Goal: Information Seeking & Learning: Find contact information

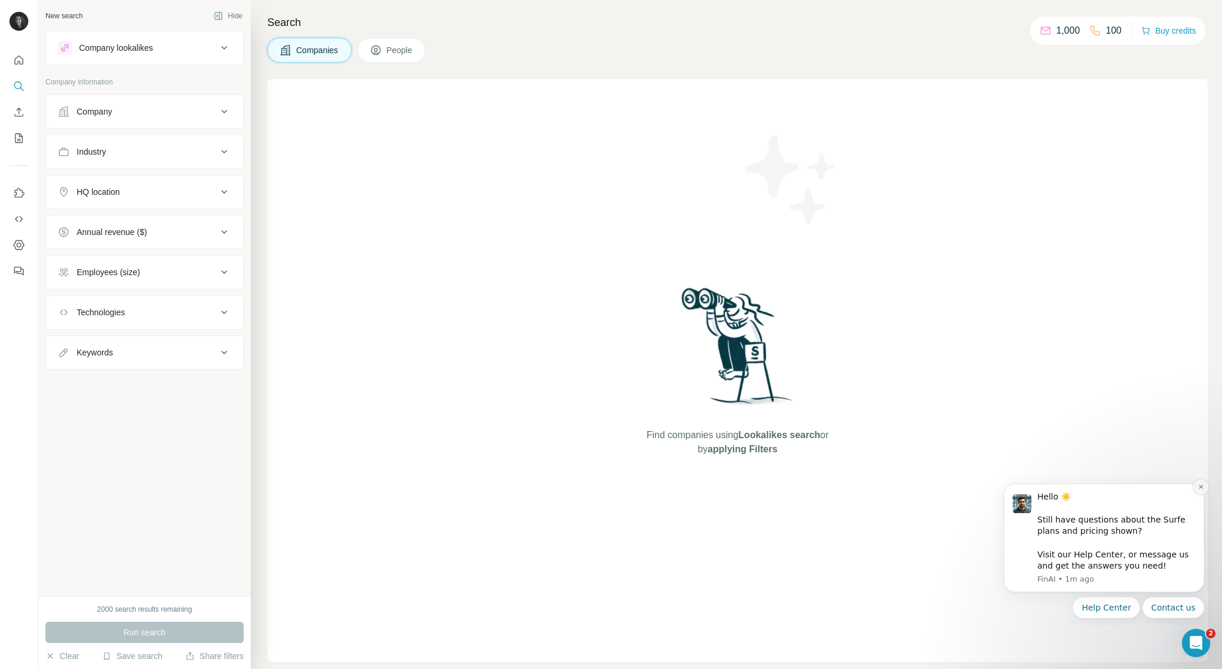
click at [1198, 484] on icon "Dismiss notification" at bounding box center [1201, 486] width 6 height 6
drag, startPoint x: 1054, startPoint y: 30, endPoint x: 399, endPoint y: 247, distance: 690.8
click at [1056, 30] on p "1,000" at bounding box center [1068, 31] width 24 height 14
click at [168, 549] on div "New search Hide Company lookalikes Company information Company Industry HQ loca…" at bounding box center [144, 298] width 212 height 596
click at [135, 106] on div "Company" at bounding box center [137, 112] width 159 height 12
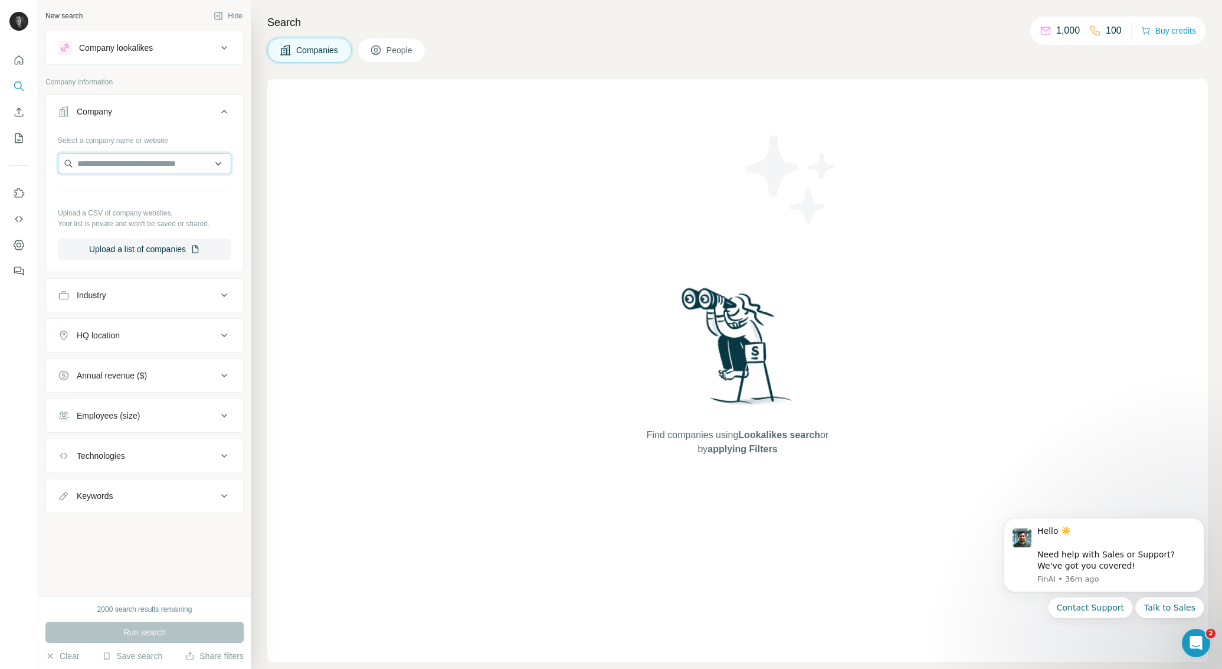
click at [129, 159] on input "text" at bounding box center [144, 163] width 173 height 21
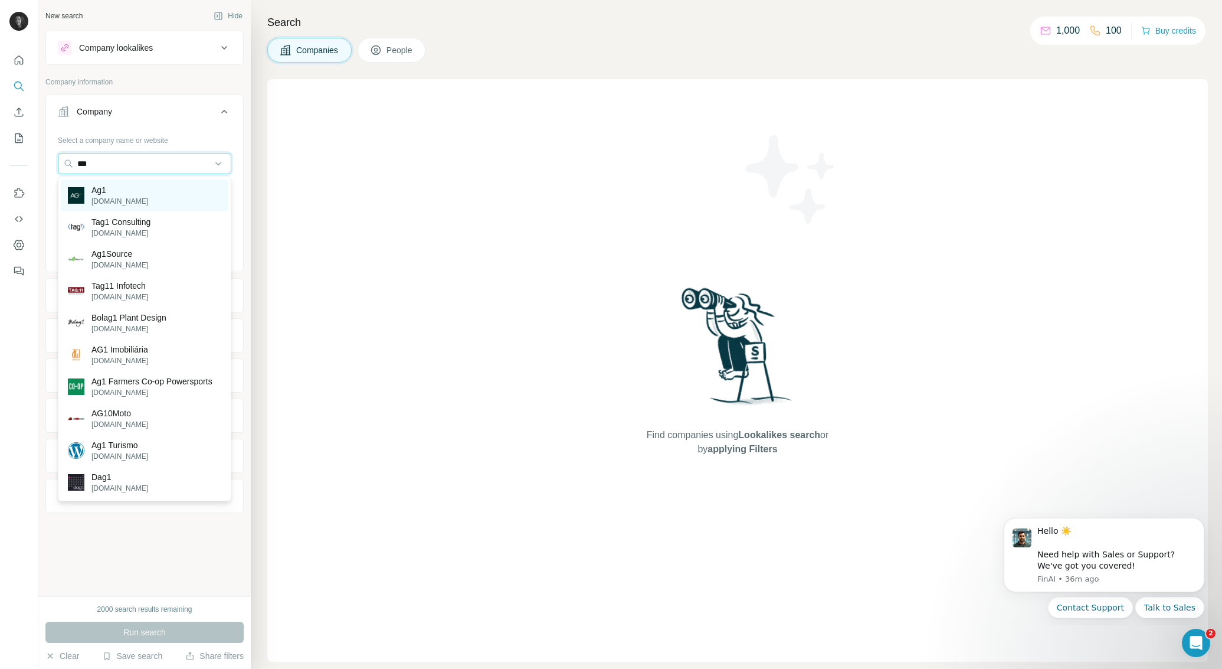
type input "***"
click at [109, 199] on p "[DOMAIN_NAME]" at bounding box center [119, 201] width 57 height 11
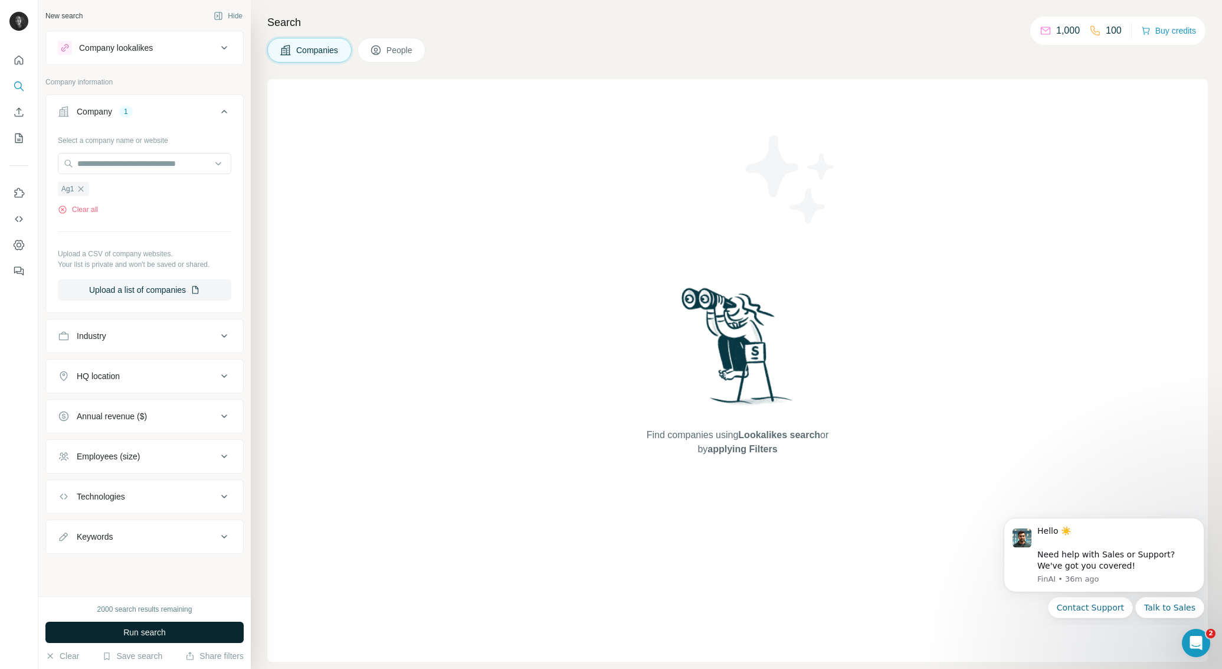
click at [133, 637] on span "Run search" at bounding box center [144, 632] width 42 height 12
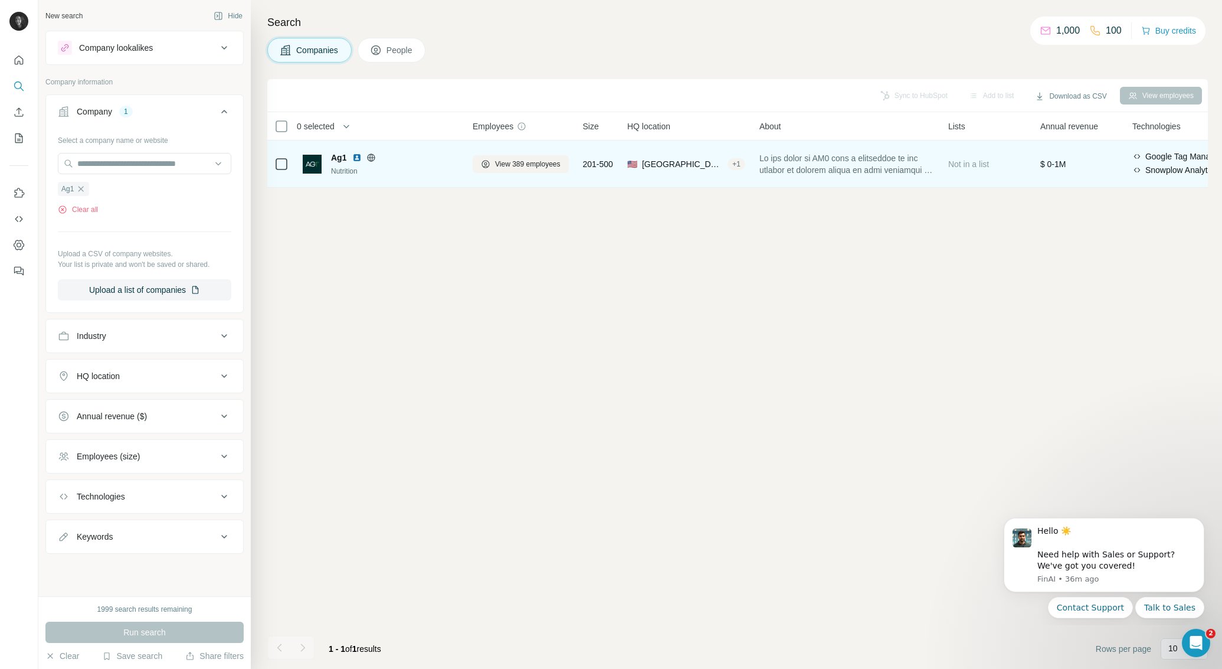
click at [314, 165] on img at bounding box center [312, 164] width 19 height 19
click at [334, 158] on span "Ag1" at bounding box center [338, 158] width 15 height 12
click at [873, 158] on span at bounding box center [846, 164] width 175 height 24
click at [315, 163] on img at bounding box center [312, 164] width 19 height 19
click at [530, 161] on span "View 389 employees" at bounding box center [527, 164] width 65 height 11
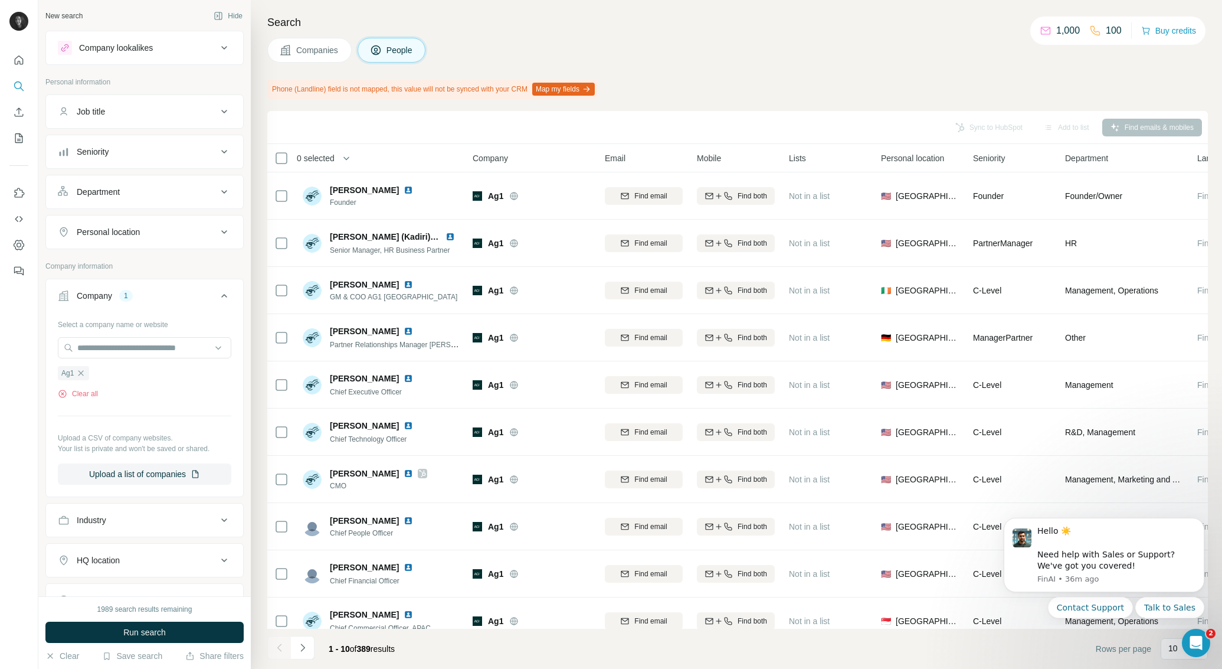
click at [114, 190] on div "Department" at bounding box center [98, 192] width 43 height 12
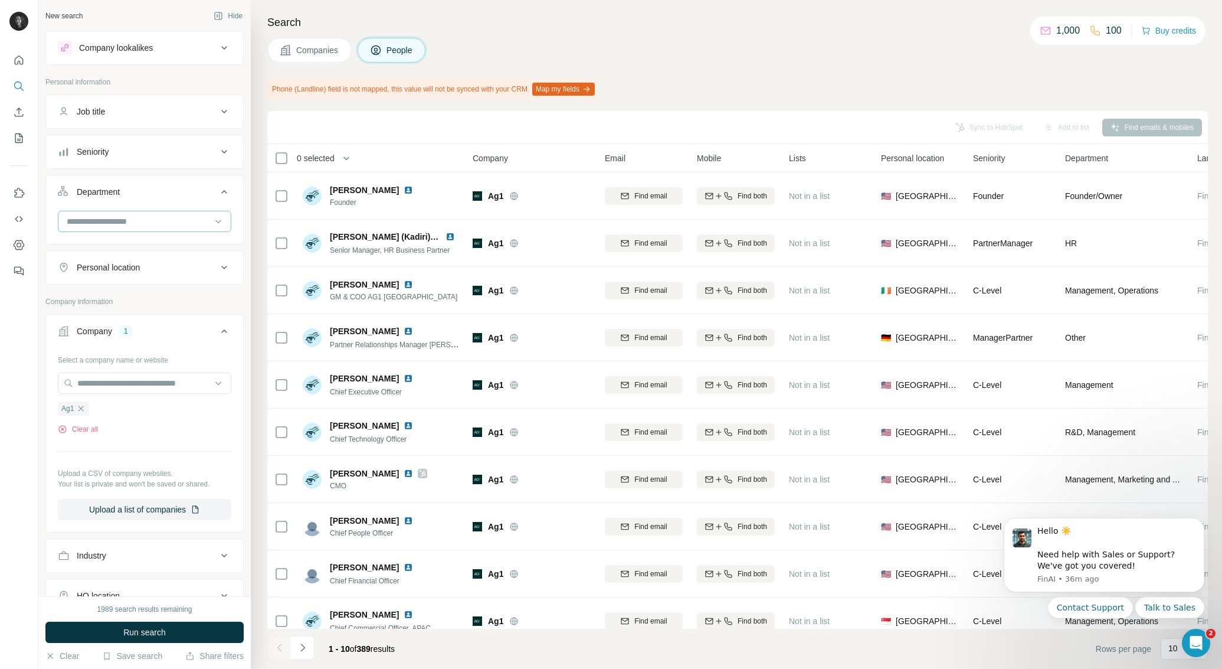
click at [124, 220] on input at bounding box center [138, 221] width 146 height 13
type input "*********"
click at [120, 250] on p "Marketing and Advertising" at bounding box center [115, 248] width 95 height 12
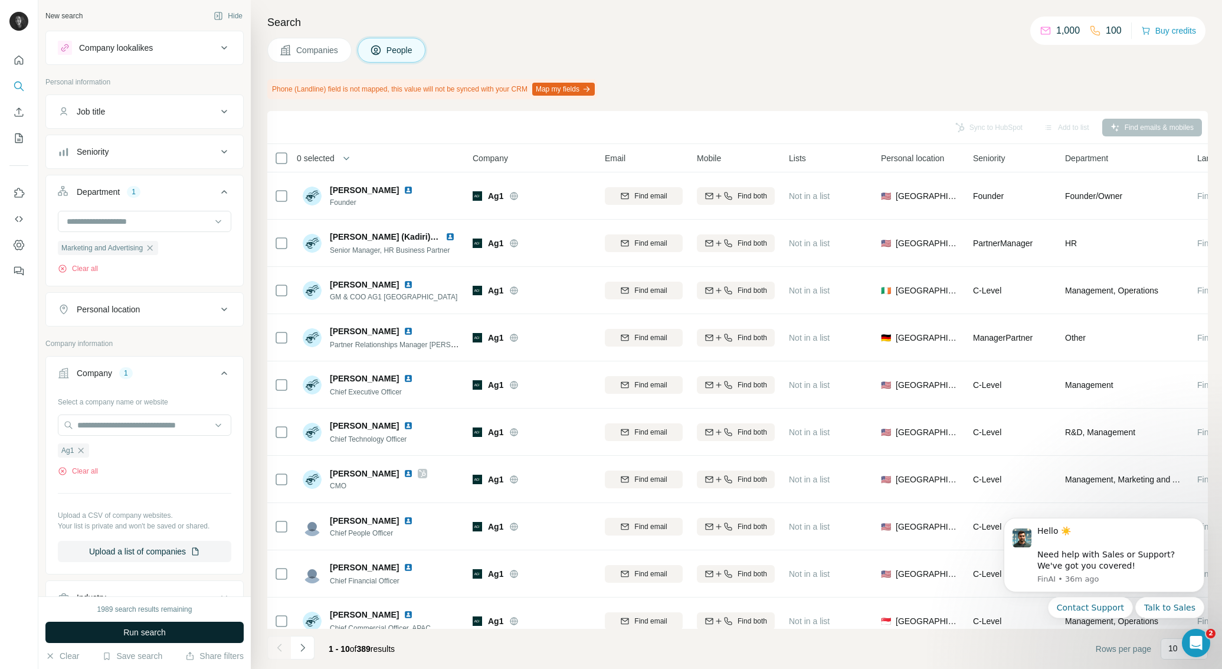
click at [136, 632] on span "Run search" at bounding box center [144, 632] width 42 height 12
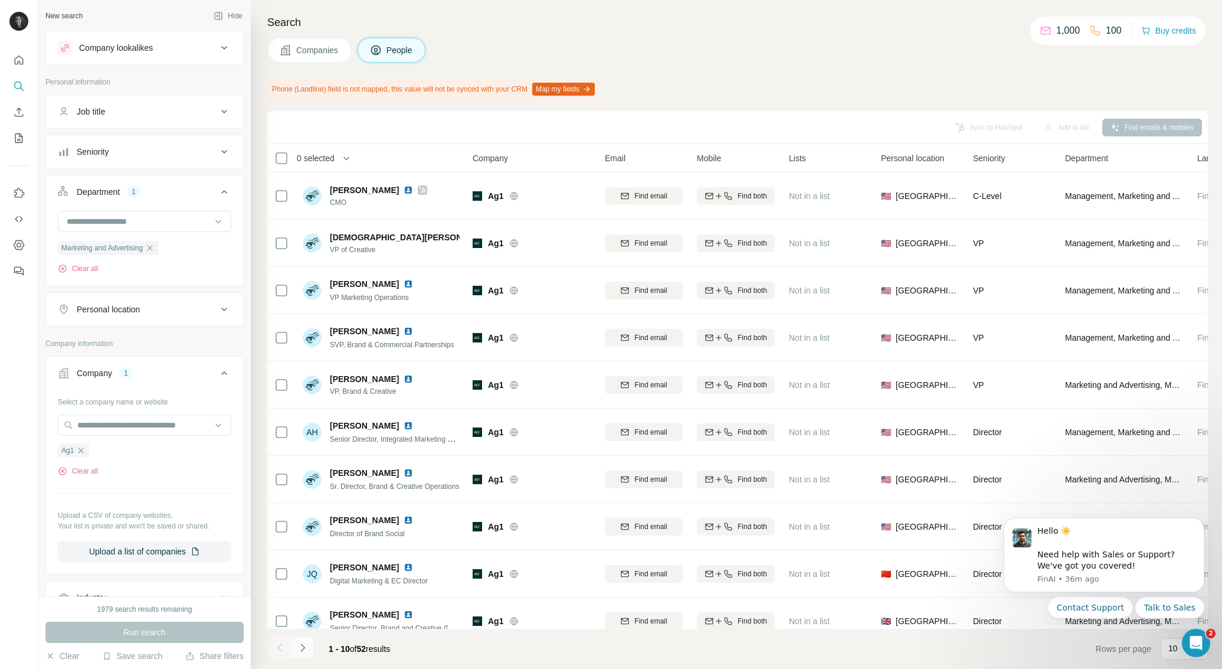
click at [304, 653] on icon "Navigate to next page" at bounding box center [303, 647] width 12 height 12
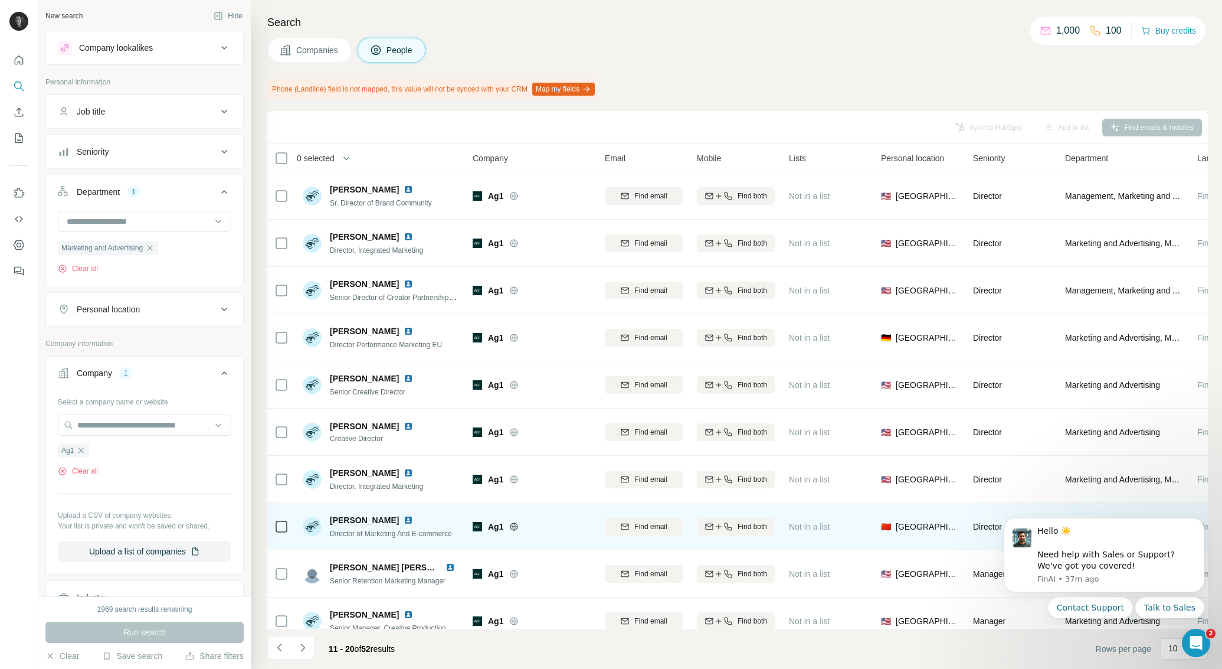
scroll to position [16, 0]
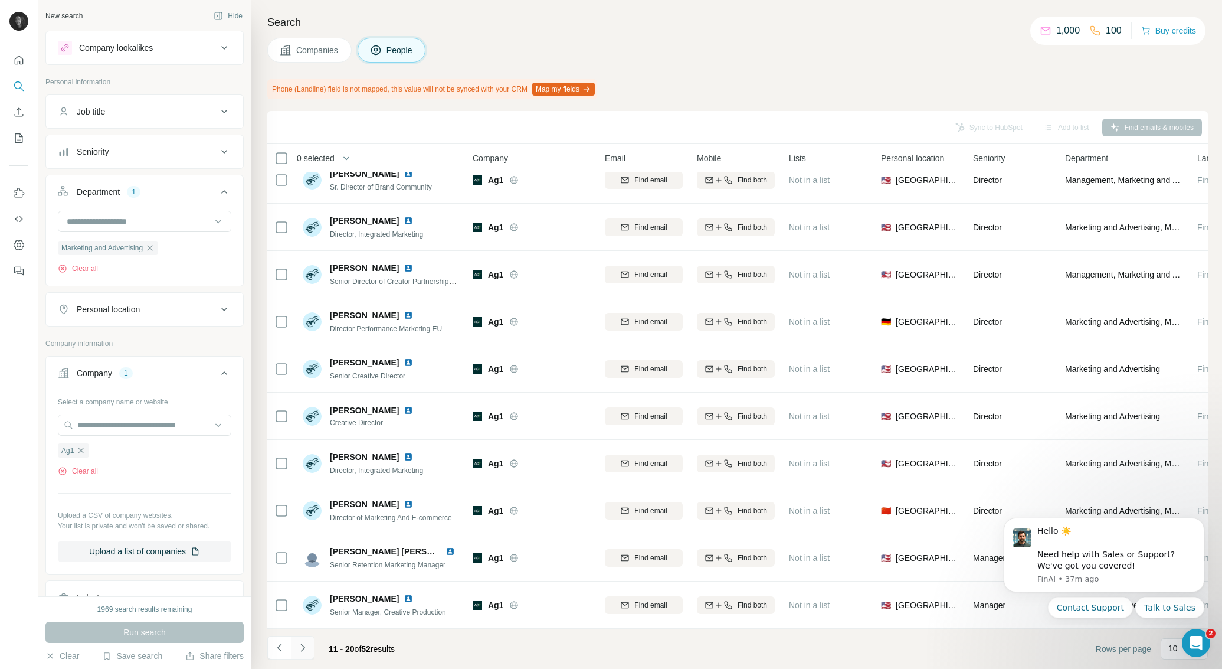
click at [304, 649] on icon "Navigate to next page" at bounding box center [303, 647] width 12 height 12
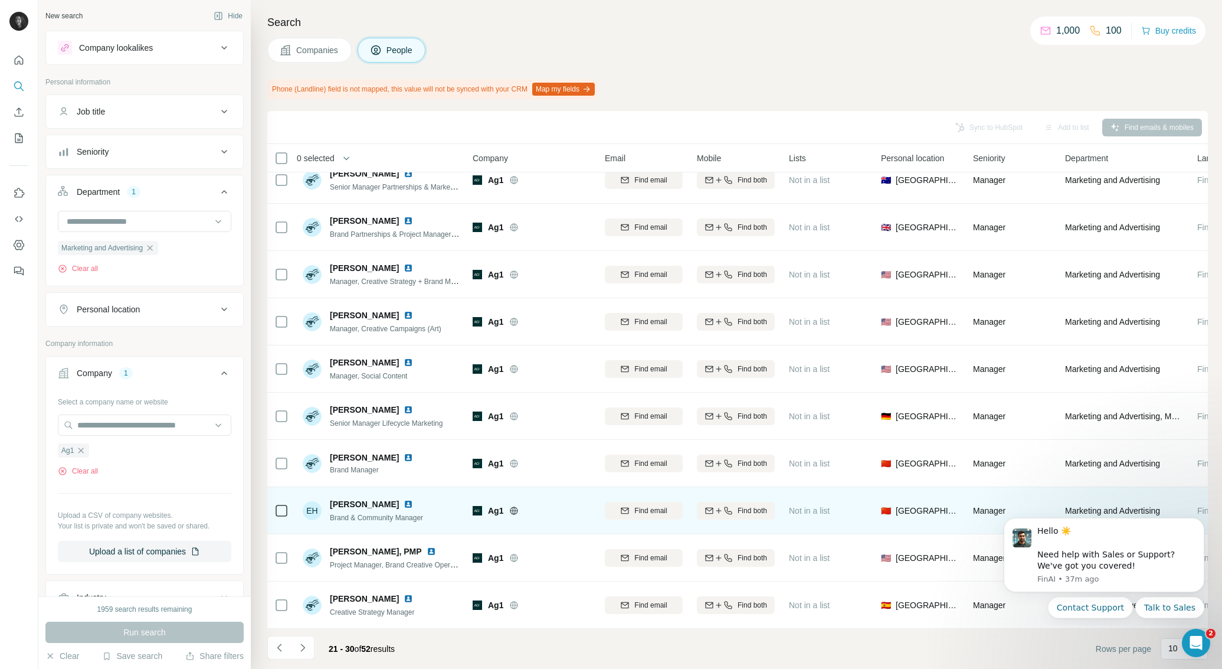
scroll to position [0, 0]
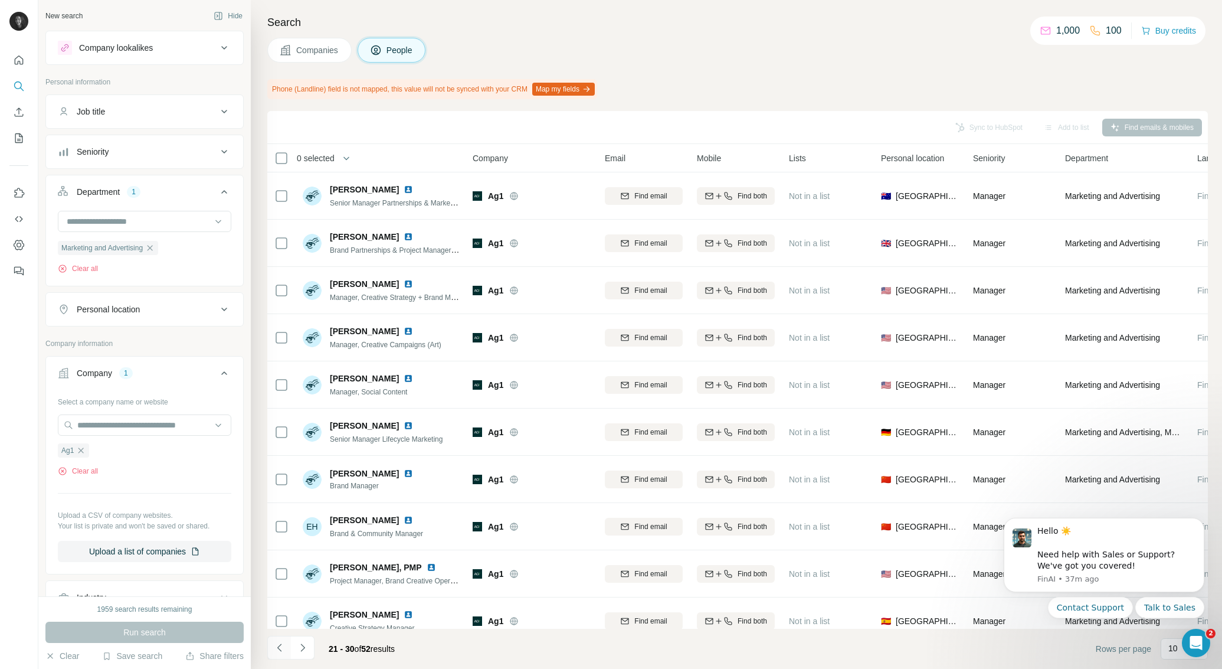
click at [281, 650] on icon "Navigate to previous page" at bounding box center [280, 647] width 12 height 12
click at [280, 650] on icon "Navigate to previous page" at bounding box center [279, 647] width 4 height 8
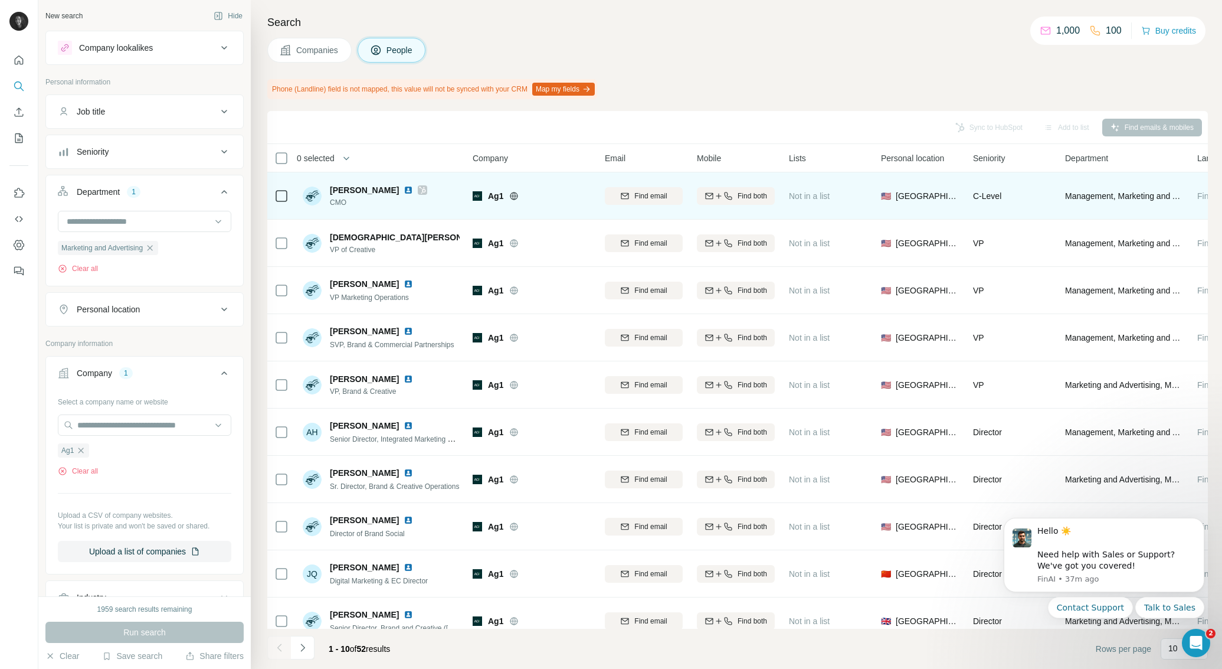
click at [365, 189] on span "[PERSON_NAME]" at bounding box center [364, 190] width 69 height 12
click at [667, 195] on span "Find email" at bounding box center [650, 196] width 32 height 11
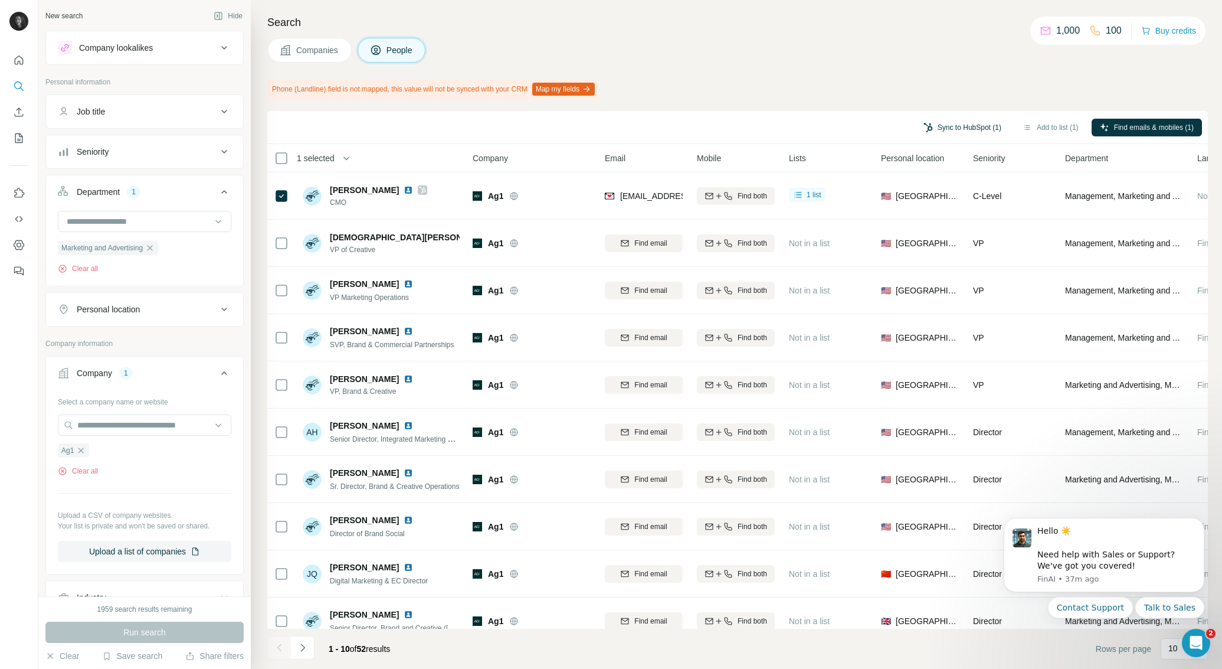
click at [939, 126] on button "Sync to HubSpot (1)" at bounding box center [962, 128] width 94 height 18
click at [939, 216] on button "Sync to HubSpot" at bounding box center [932, 215] width 131 height 24
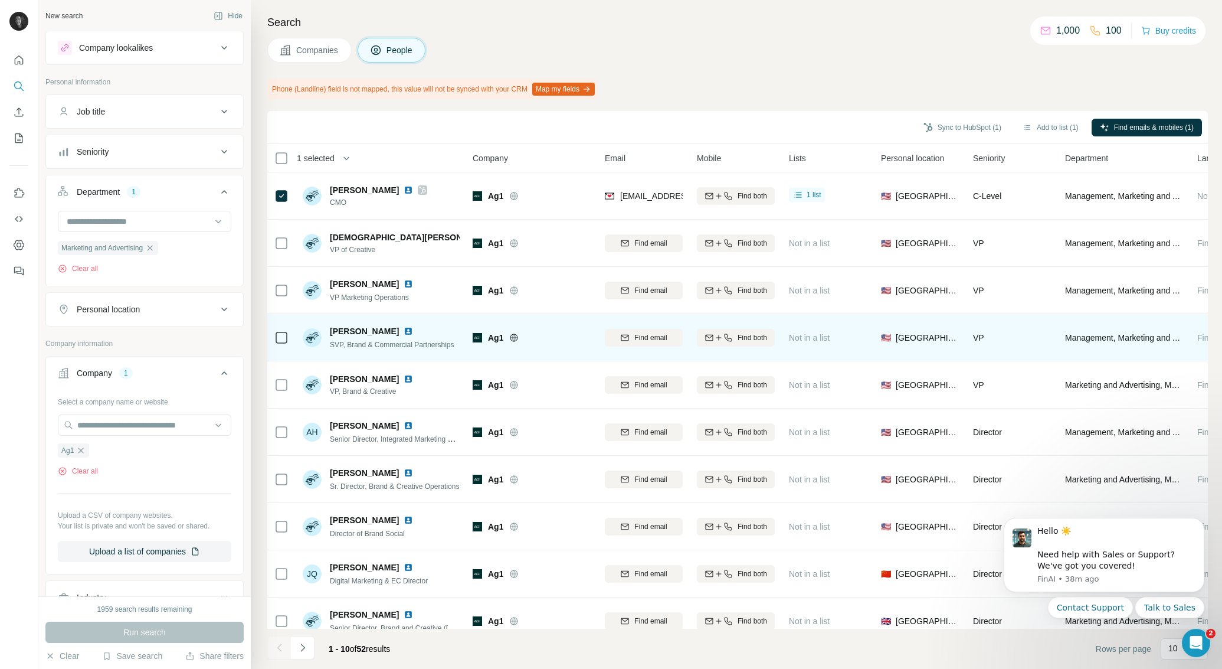
scroll to position [16, 0]
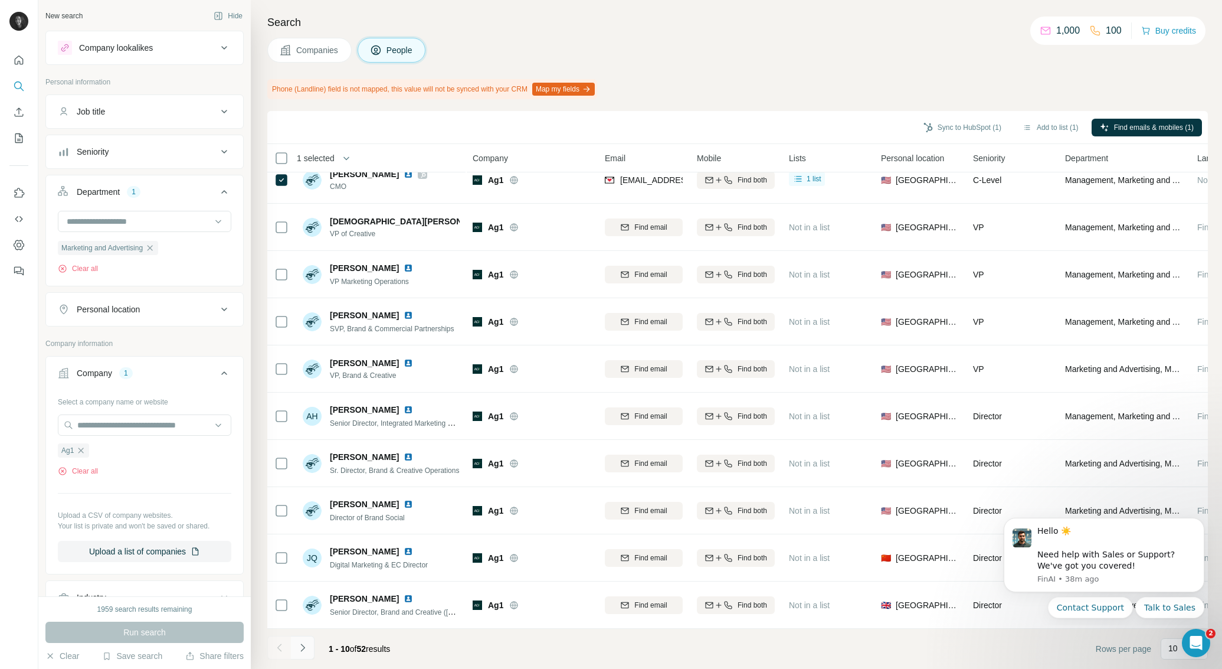
click at [300, 646] on icon "Navigate to next page" at bounding box center [303, 647] width 12 height 12
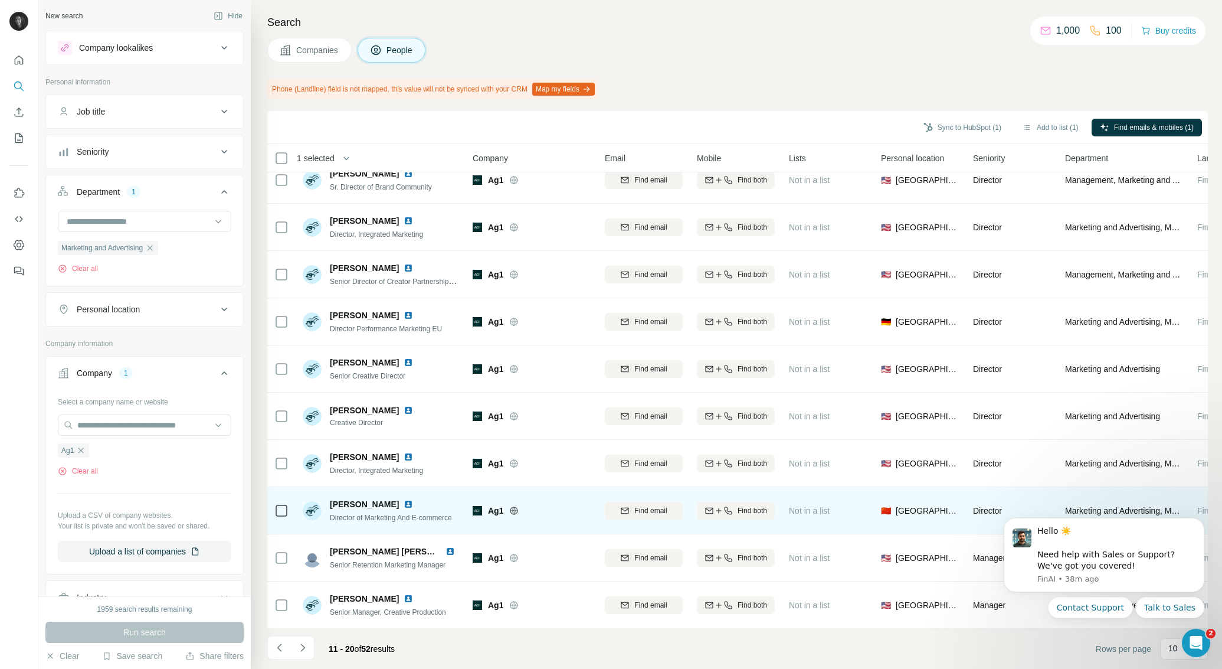
scroll to position [0, 0]
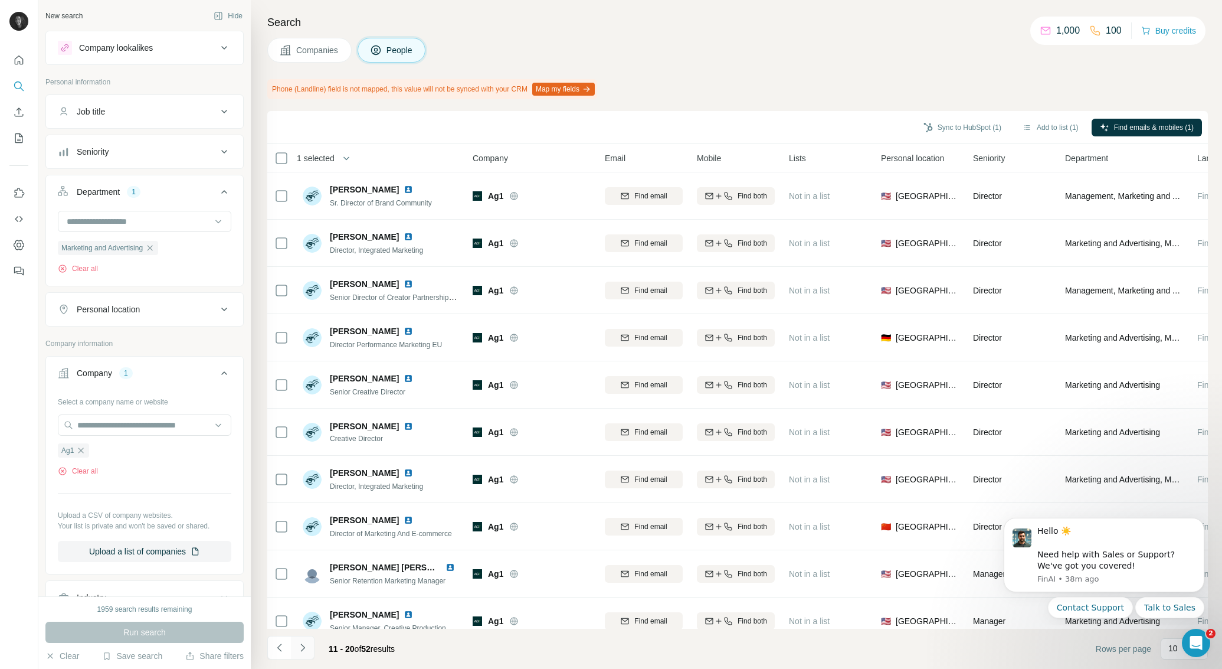
click at [304, 649] on icon "Navigate to next page" at bounding box center [303, 647] width 12 height 12
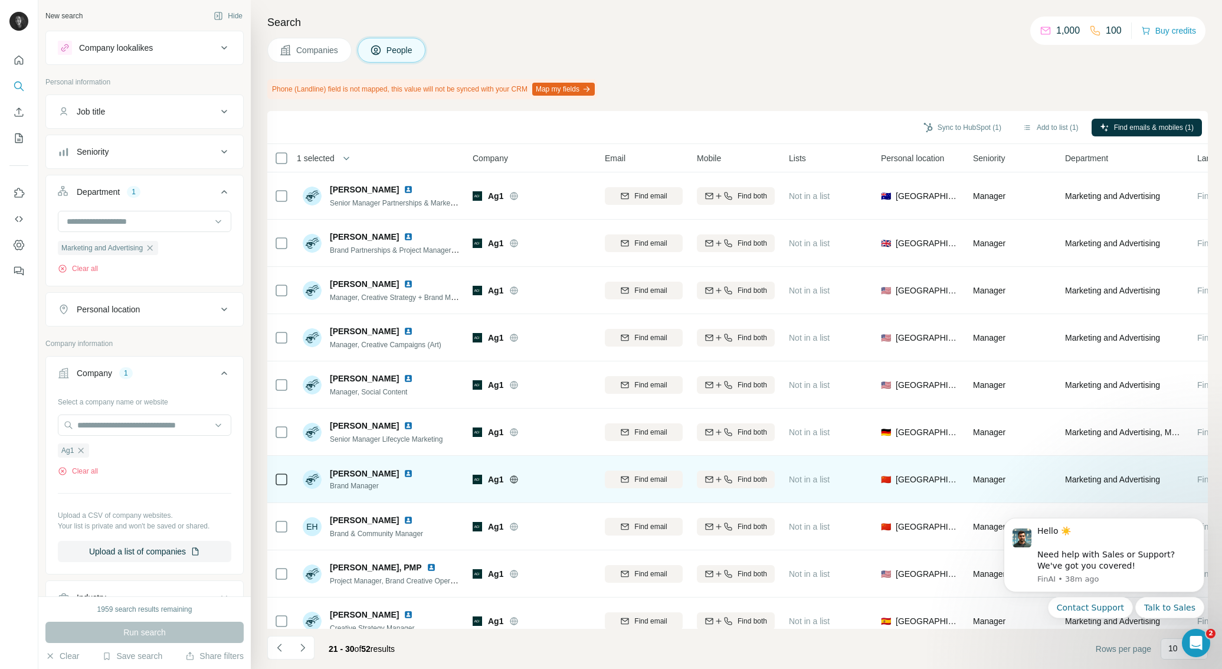
scroll to position [16, 0]
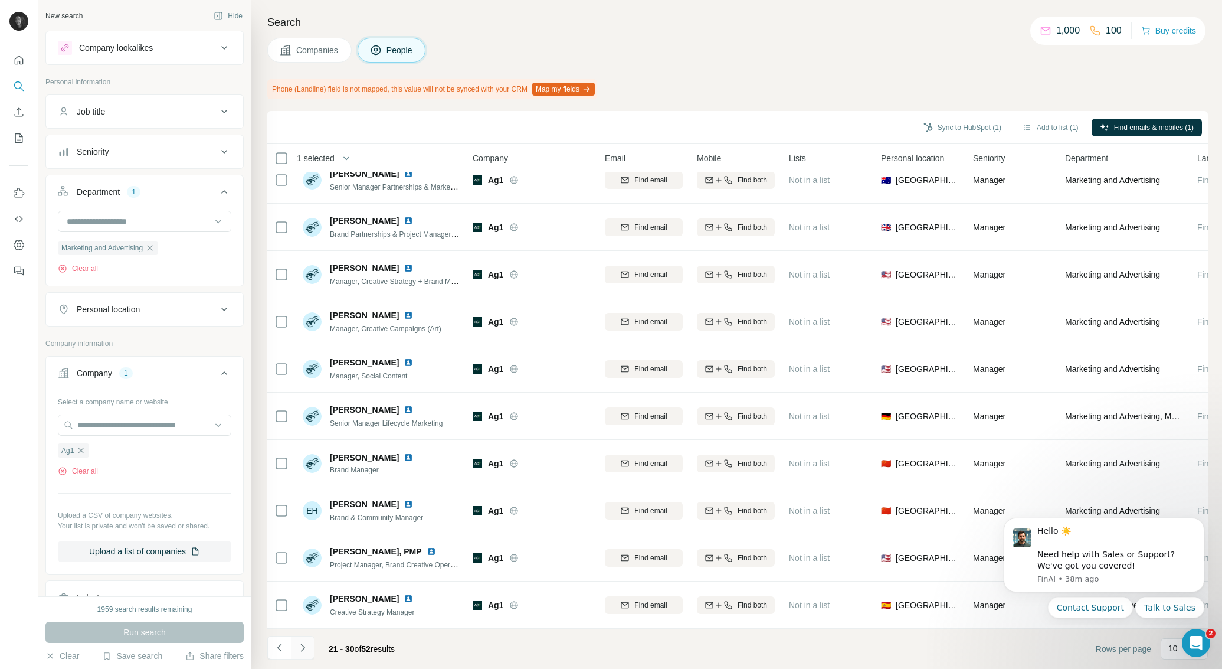
click at [299, 647] on icon "Navigate to next page" at bounding box center [303, 647] width 12 height 12
click at [309, 650] on button "Navigate to next page" at bounding box center [303, 648] width 24 height 24
click at [301, 650] on icon "Navigate to next page" at bounding box center [302, 647] width 4 height 8
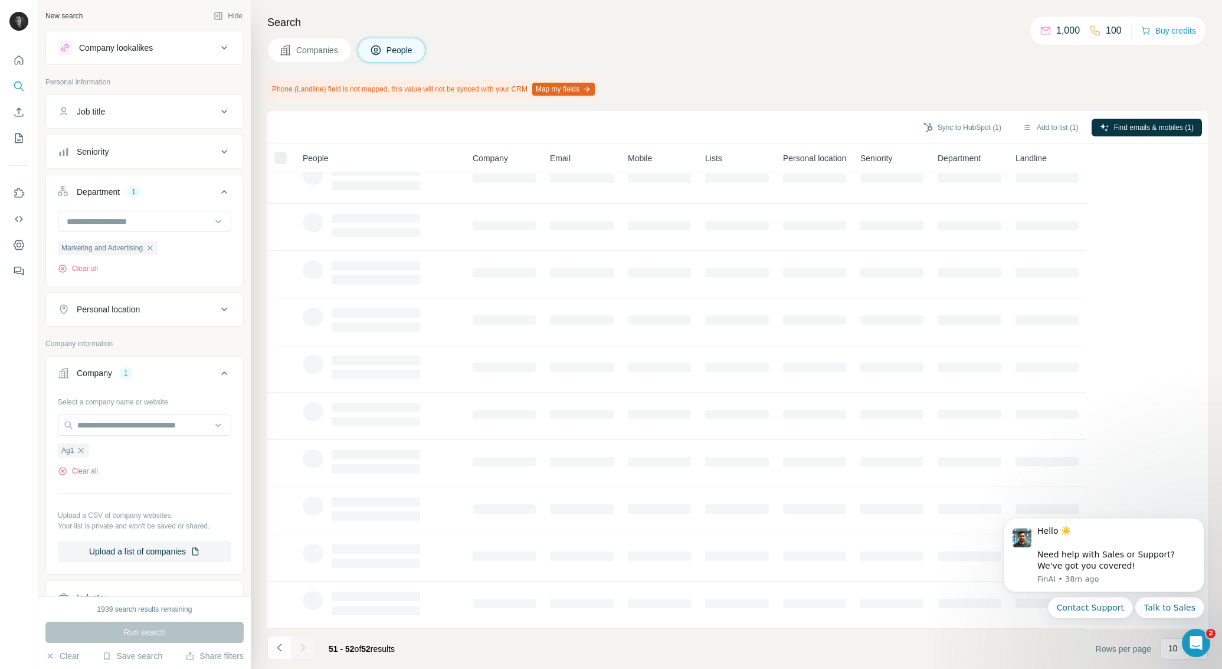
scroll to position [0, 0]
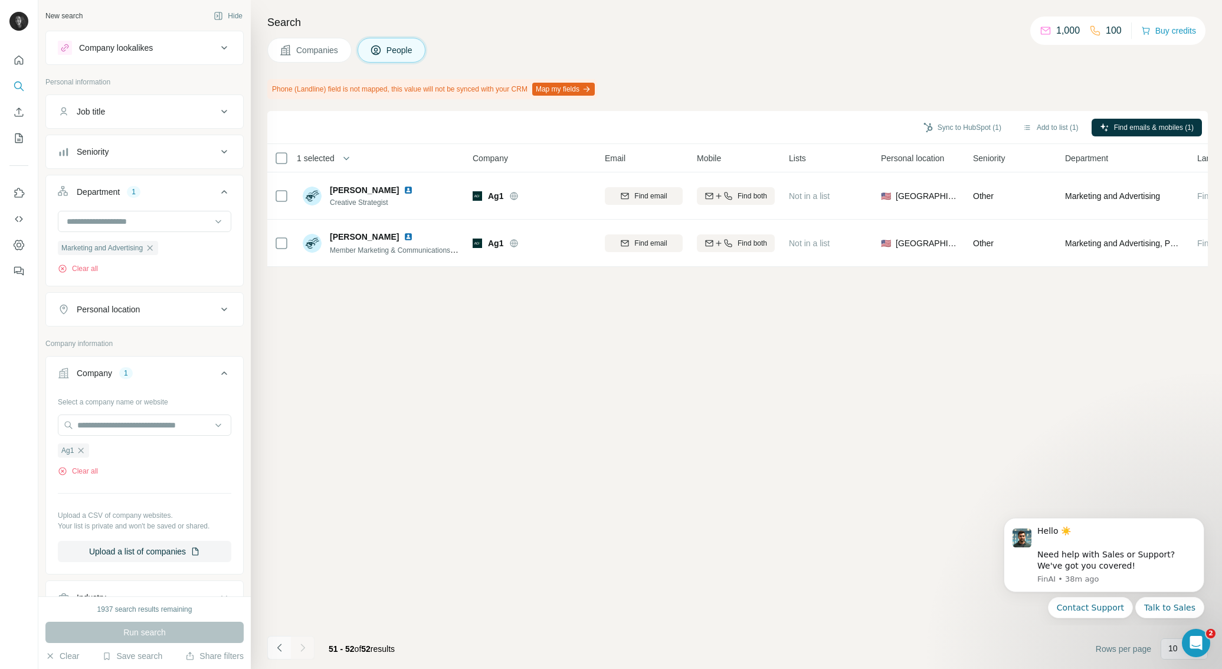
click at [279, 649] on icon "Navigate to previous page" at bounding box center [279, 647] width 4 height 8
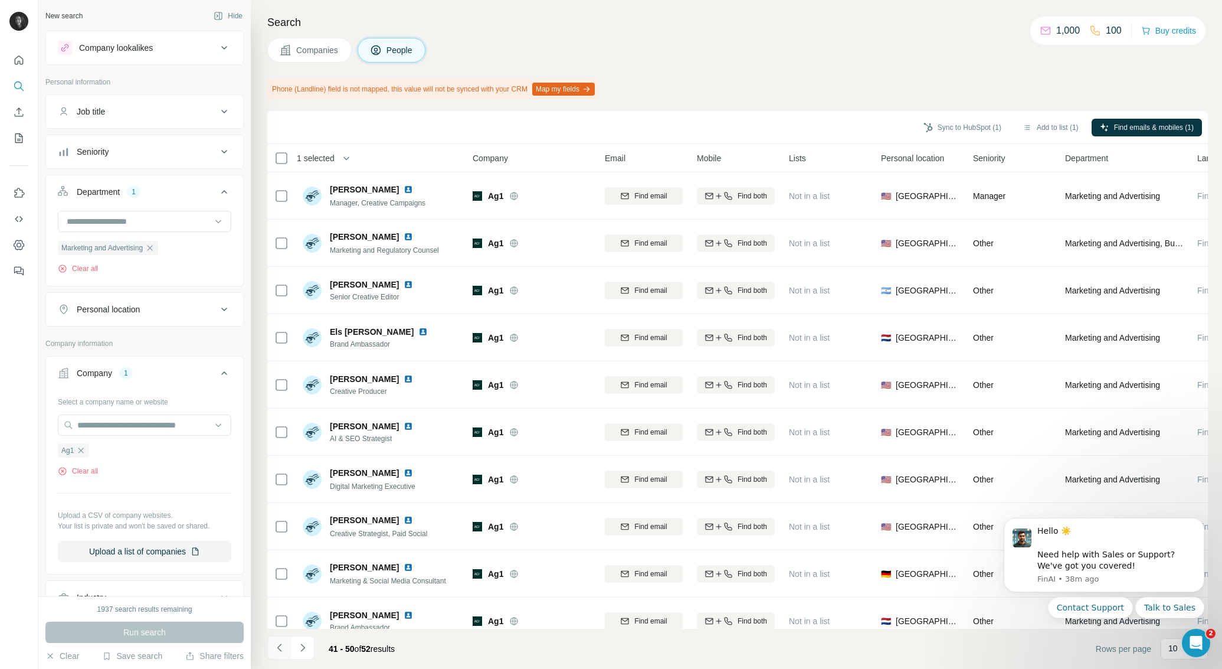
click at [277, 650] on icon "Navigate to previous page" at bounding box center [280, 647] width 12 height 12
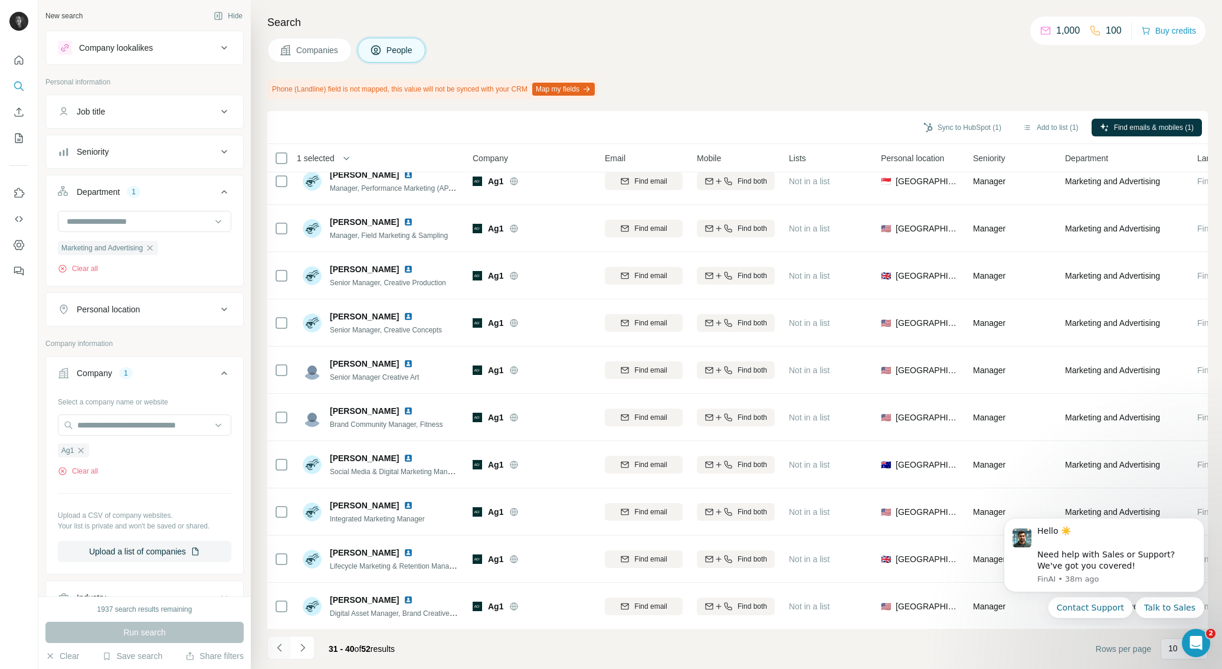
click at [281, 647] on icon "Navigate to previous page" at bounding box center [280, 647] width 12 height 12
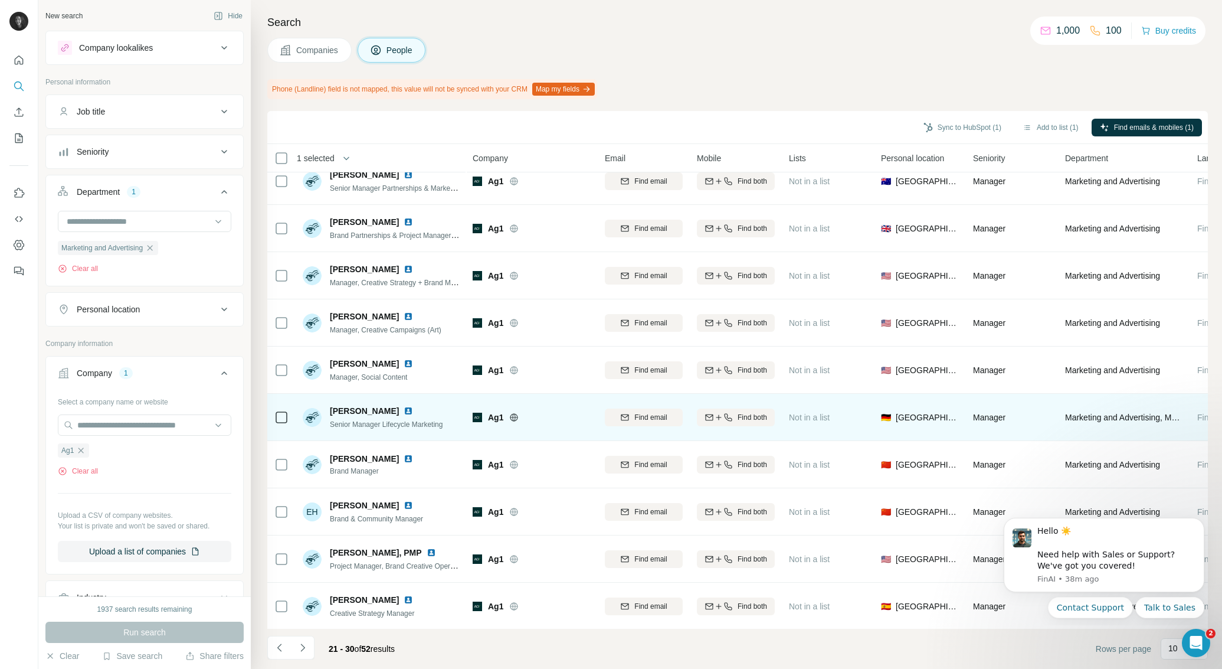
scroll to position [0, 0]
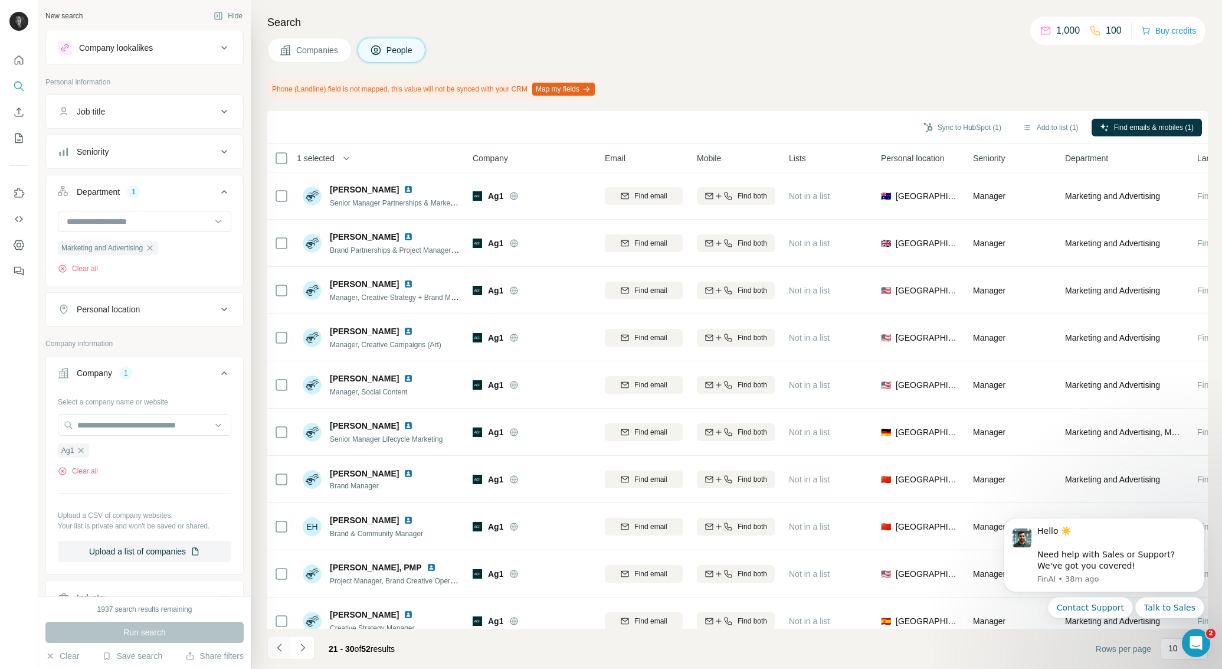
click at [279, 651] on icon "Navigate to previous page" at bounding box center [280, 647] width 12 height 12
click at [277, 648] on icon "Navigate to previous page" at bounding box center [280, 647] width 12 height 12
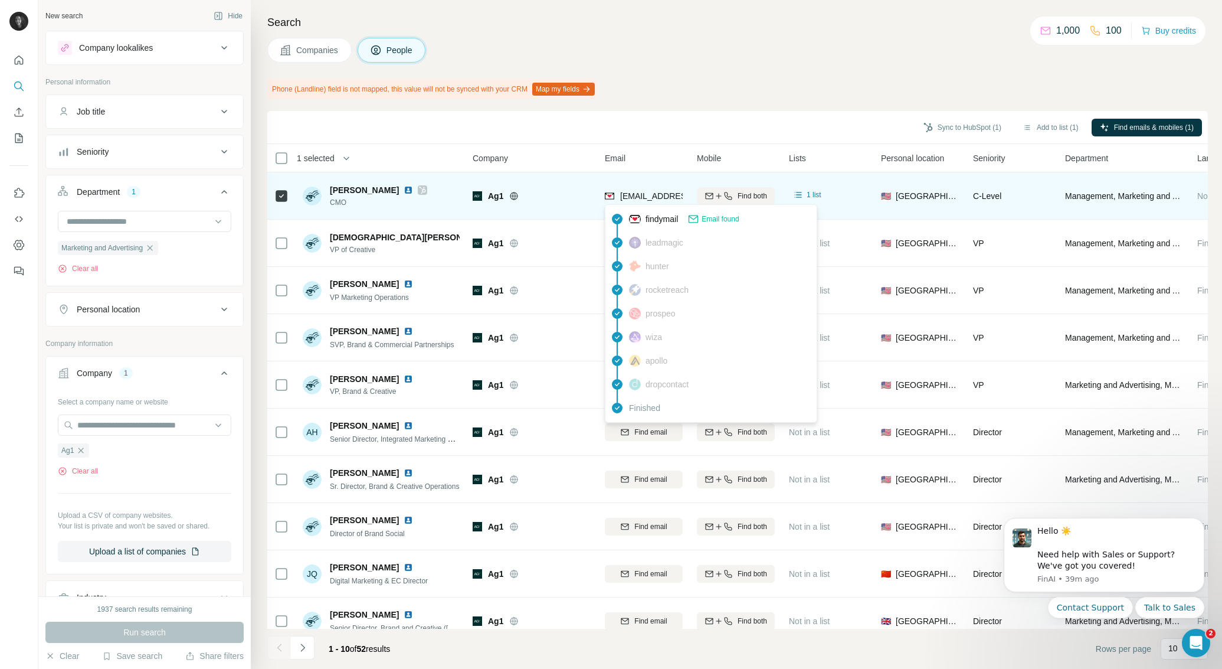
click at [654, 193] on span "[EMAIL_ADDRESS][PERSON_NAME][DOMAIN_NAME]" at bounding box center [724, 195] width 208 height 9
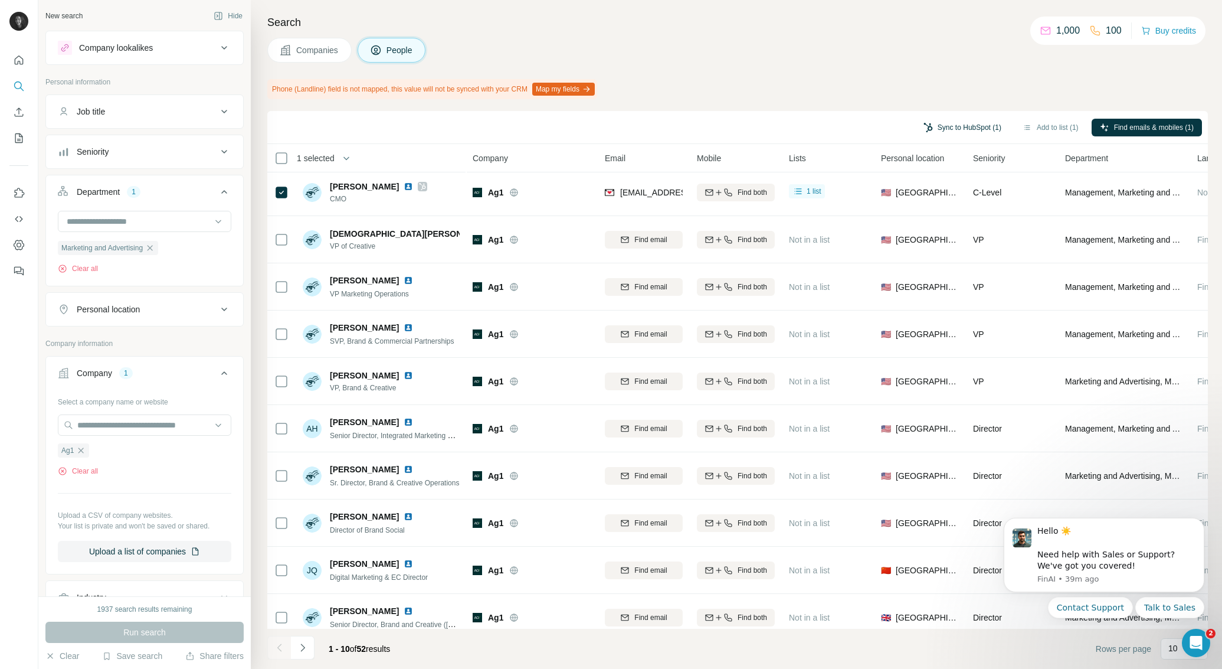
click at [978, 128] on button "Sync to HubSpot (1)" at bounding box center [962, 128] width 94 height 18
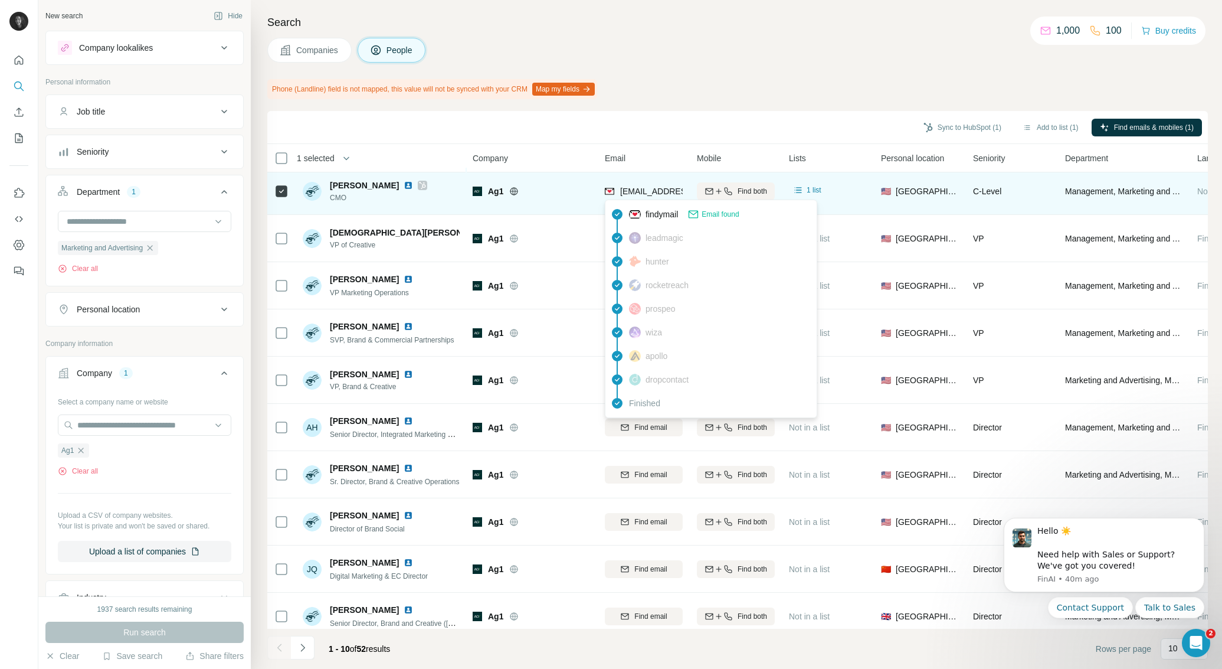
click at [636, 191] on span "[EMAIL_ADDRESS][PERSON_NAME][DOMAIN_NAME]" at bounding box center [724, 190] width 208 height 9
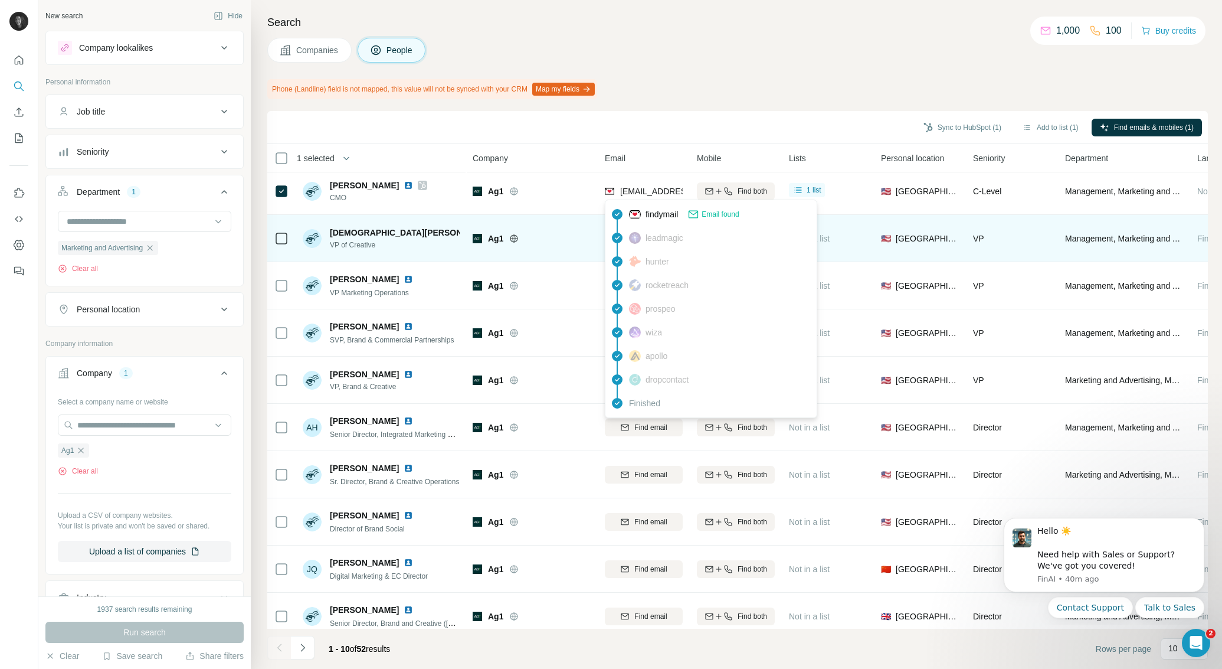
click at [659, 218] on span "findymail" at bounding box center [662, 214] width 32 height 12
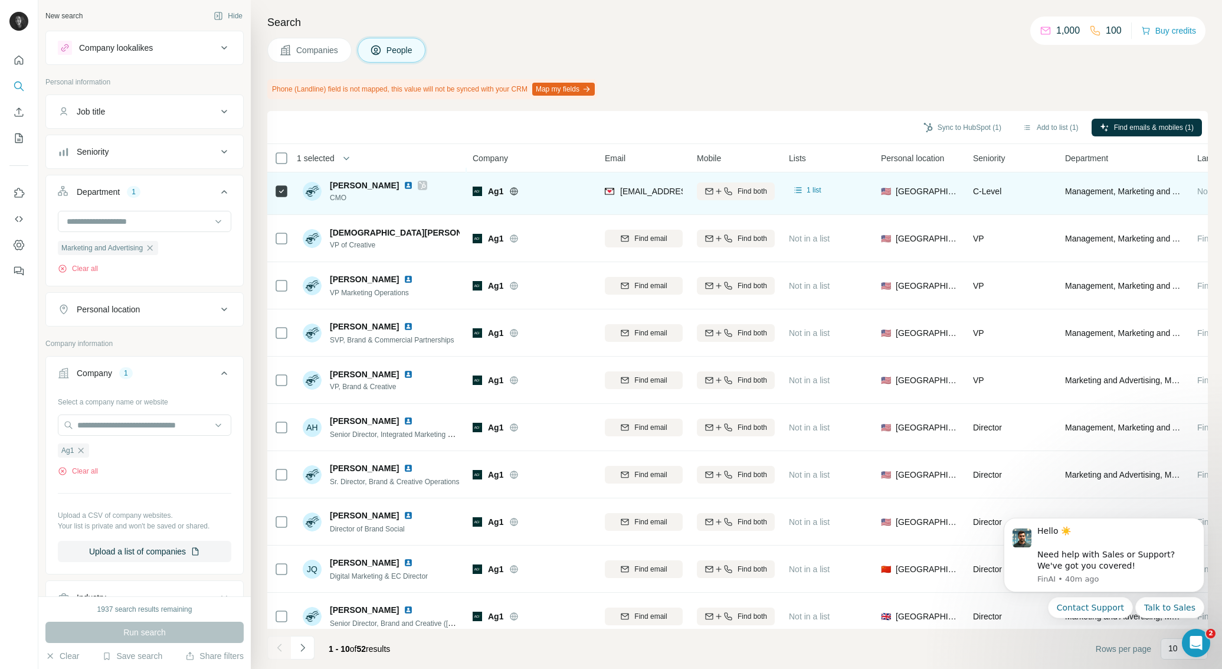
click at [659, 214] on td "[EMAIL_ADDRESS][PERSON_NAME][DOMAIN_NAME]" at bounding box center [644, 191] width 92 height 47
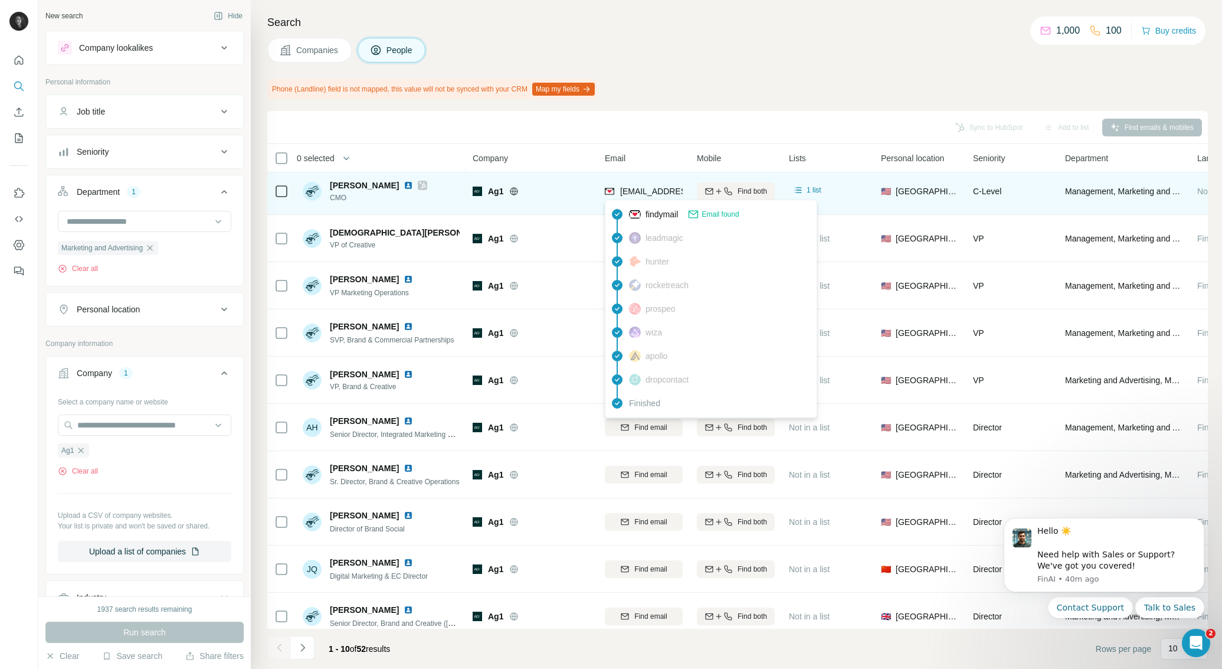
click at [648, 190] on span "[EMAIL_ADDRESS][PERSON_NAME][DOMAIN_NAME]" at bounding box center [724, 190] width 208 height 9
copy tr "[EMAIL_ADDRESS][PERSON_NAME][DOMAIN_NAME]"
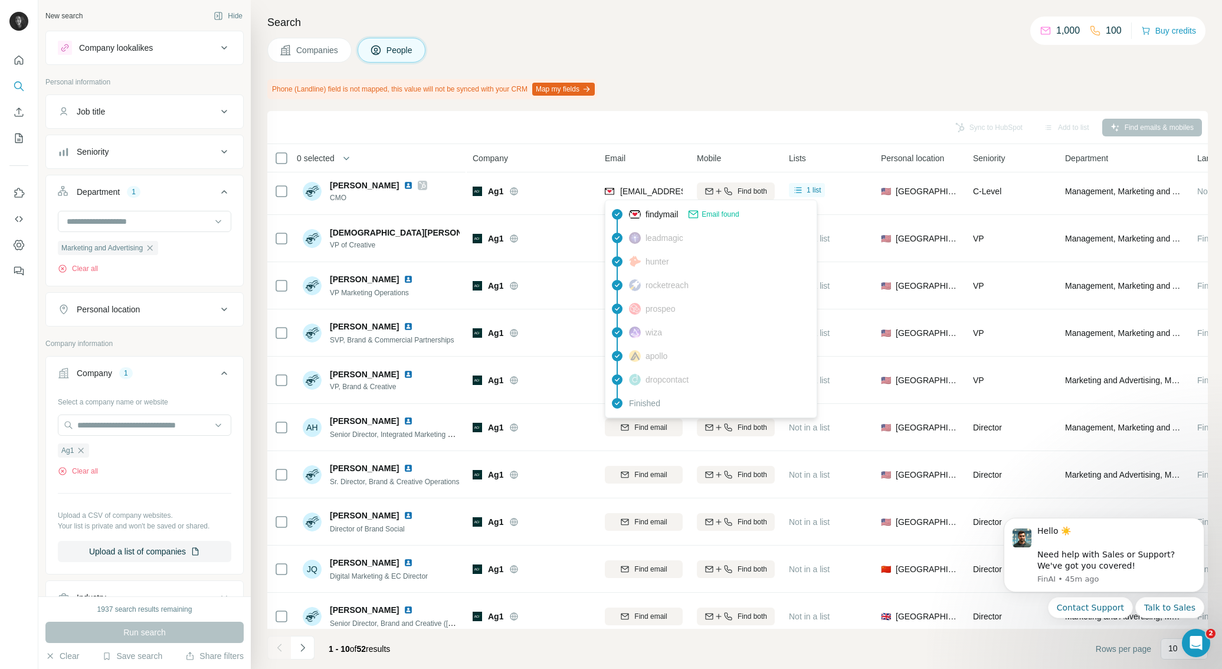
click at [849, 65] on div "Search Companies People Phone (Landline) field is not mapped, this value will n…" at bounding box center [736, 334] width 971 height 669
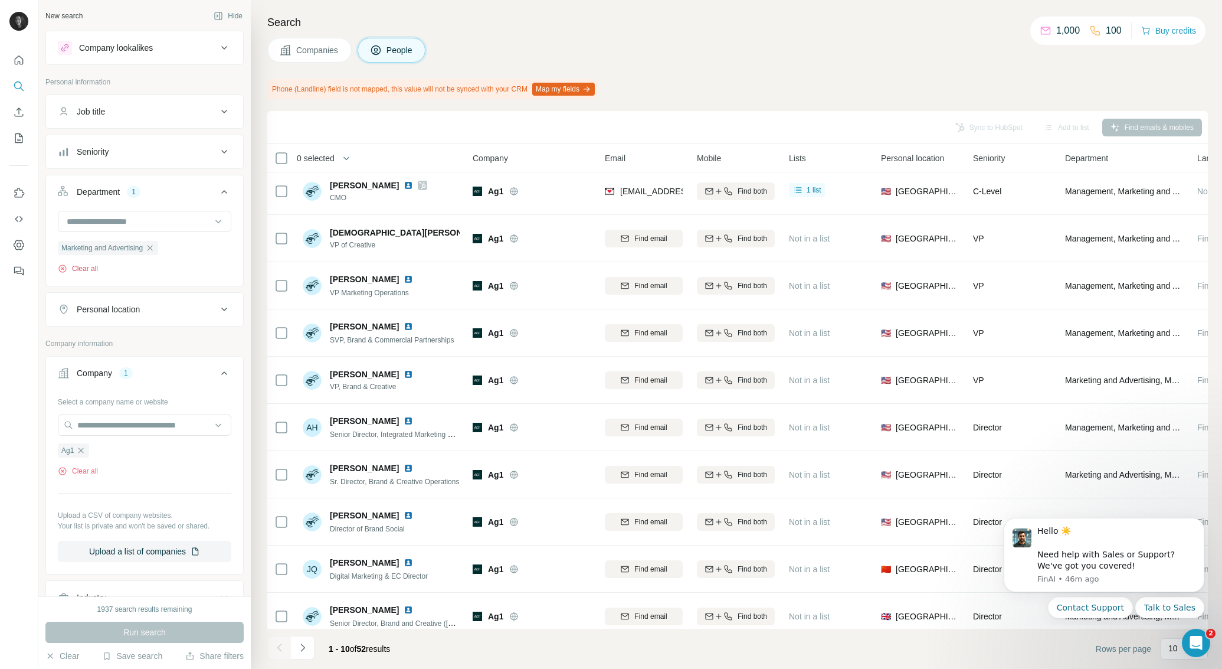
click at [90, 269] on button "Clear all" at bounding box center [78, 268] width 40 height 11
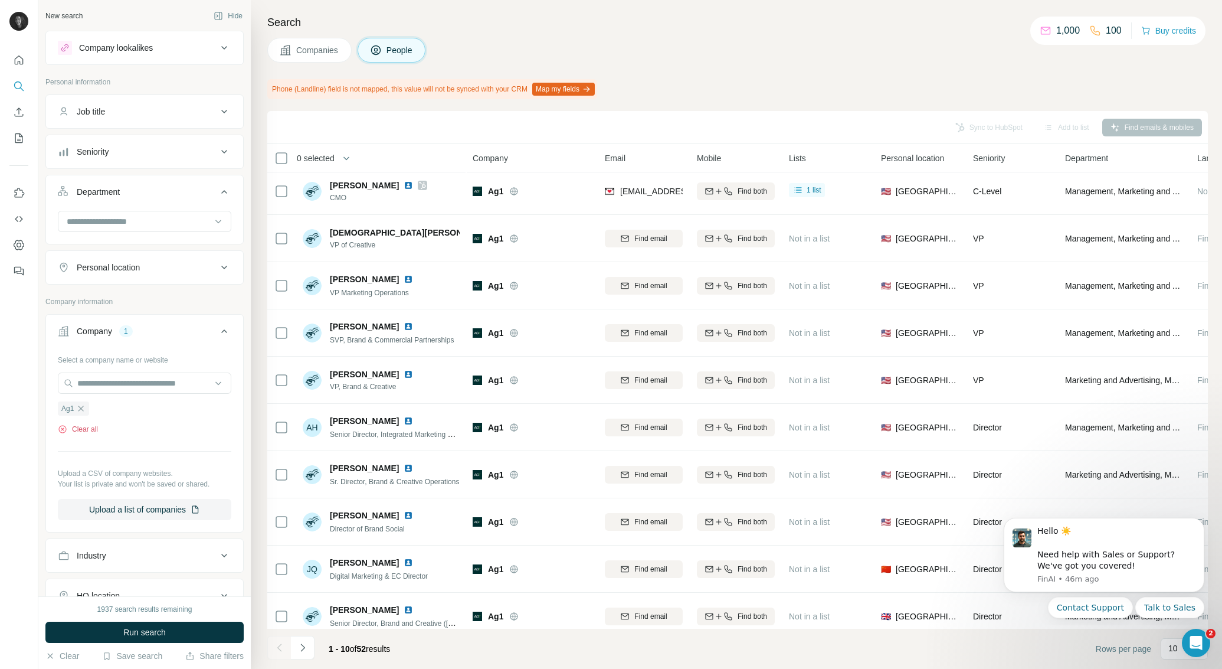
click at [81, 432] on button "Clear all" at bounding box center [78, 429] width 40 height 11
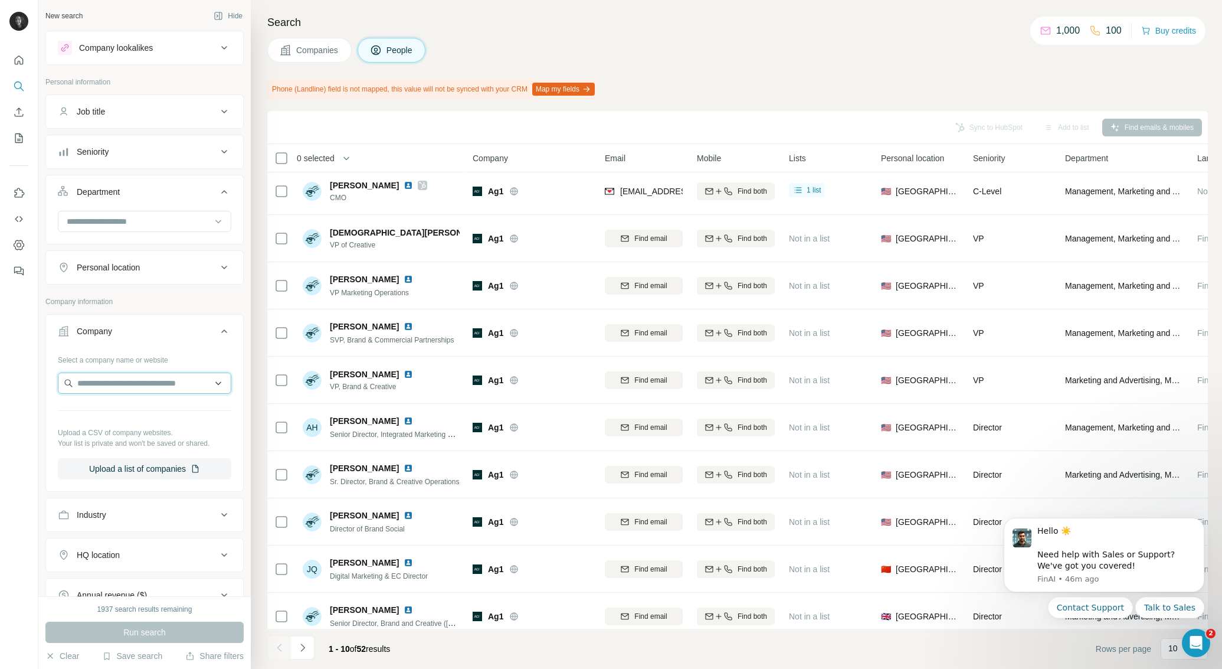
click at [125, 382] on input "text" at bounding box center [144, 382] width 173 height 21
type input "**********"
drag, startPoint x: 142, startPoint y: 385, endPoint x: 58, endPoint y: 384, distance: 83.8
click at [58, 384] on input "**********" at bounding box center [144, 382] width 173 height 21
paste input "**********"
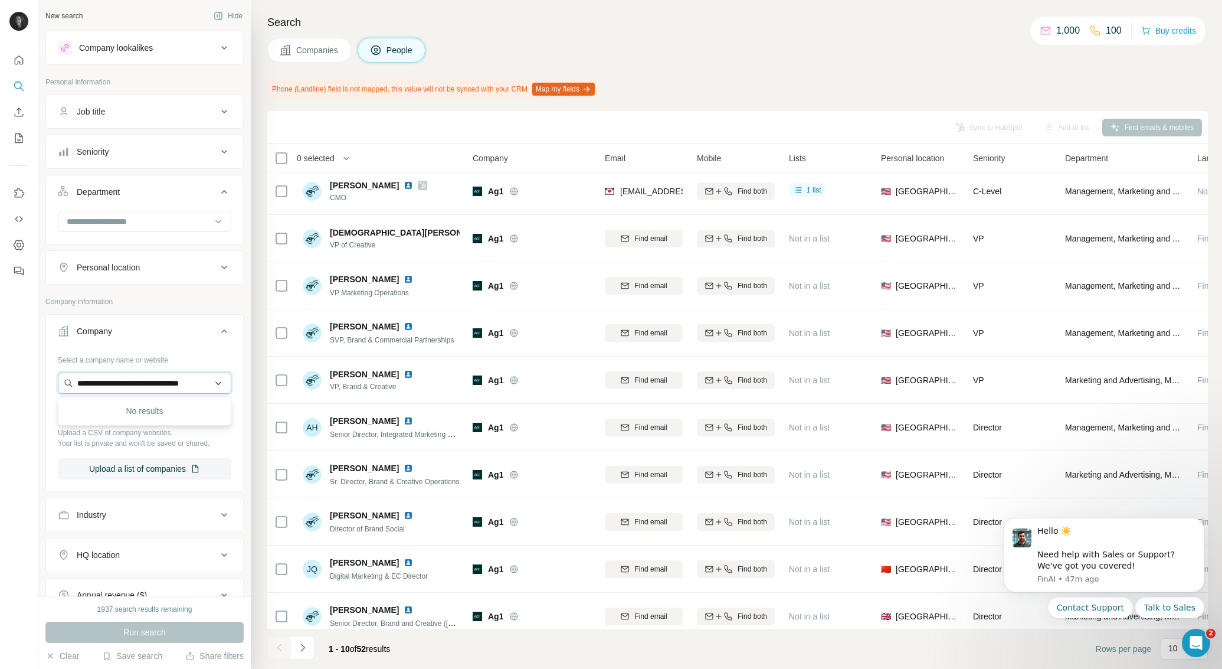
scroll to position [0, 12]
type input "**********"
click at [142, 416] on p "[DOMAIN_NAME]" at bounding box center [144, 420] width 106 height 11
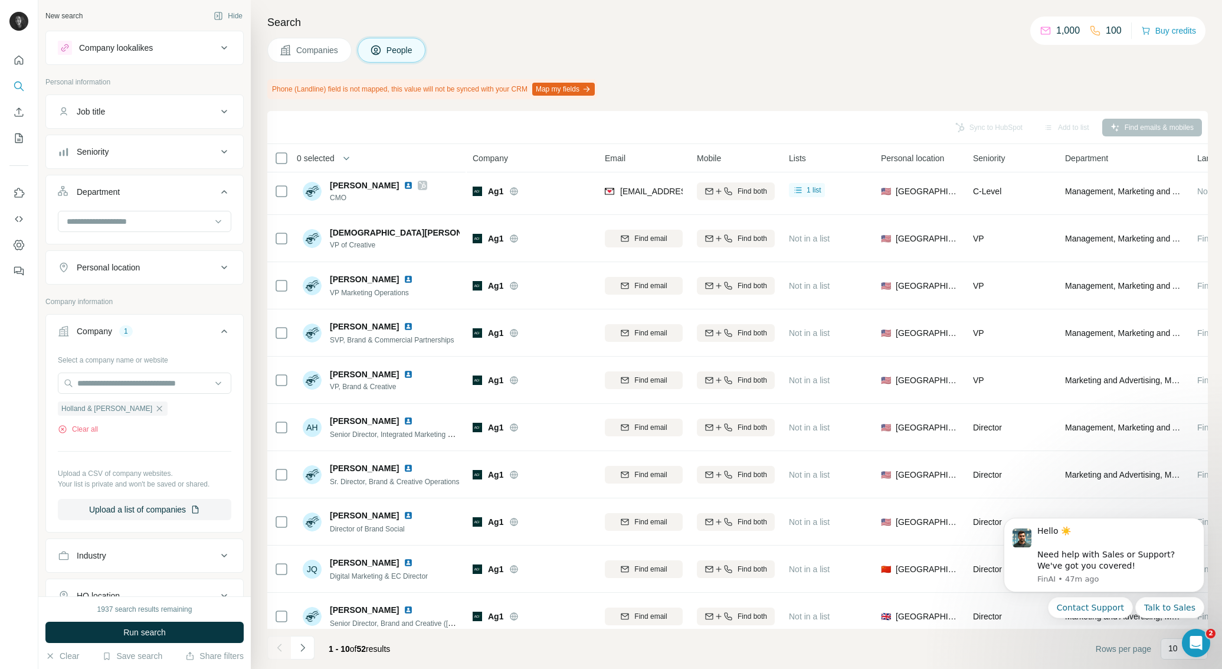
click at [166, 623] on button "Run search" at bounding box center [144, 631] width 198 height 21
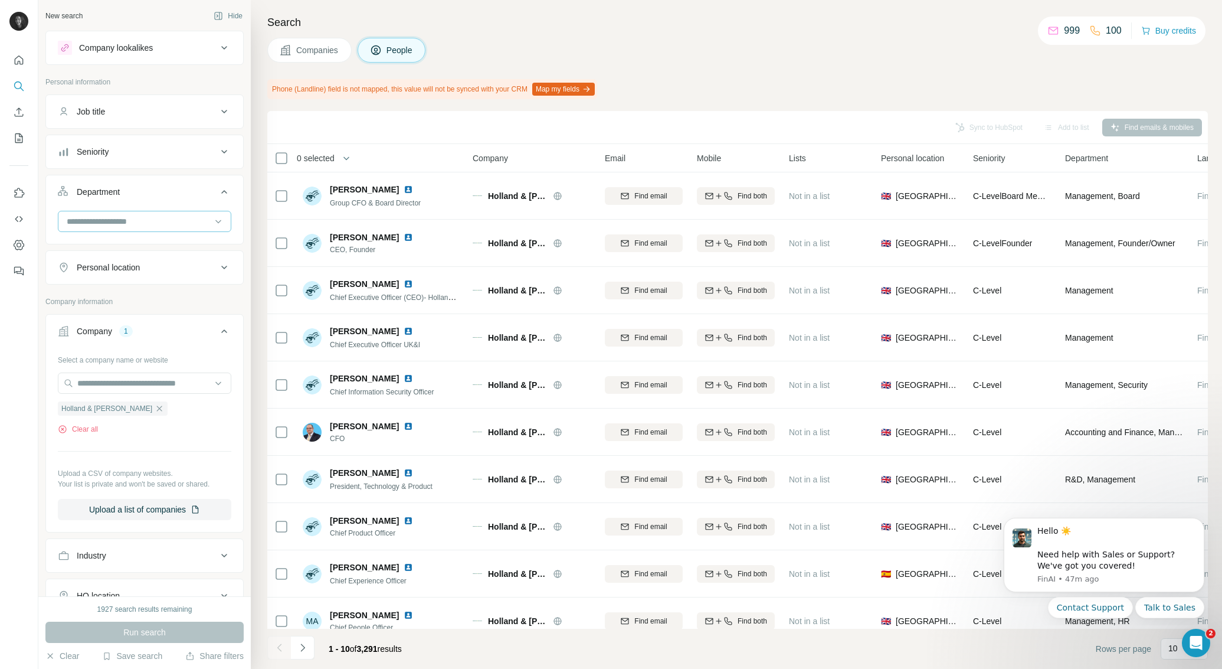
click at [114, 229] on div at bounding box center [138, 221] width 146 height 20
type input "****"
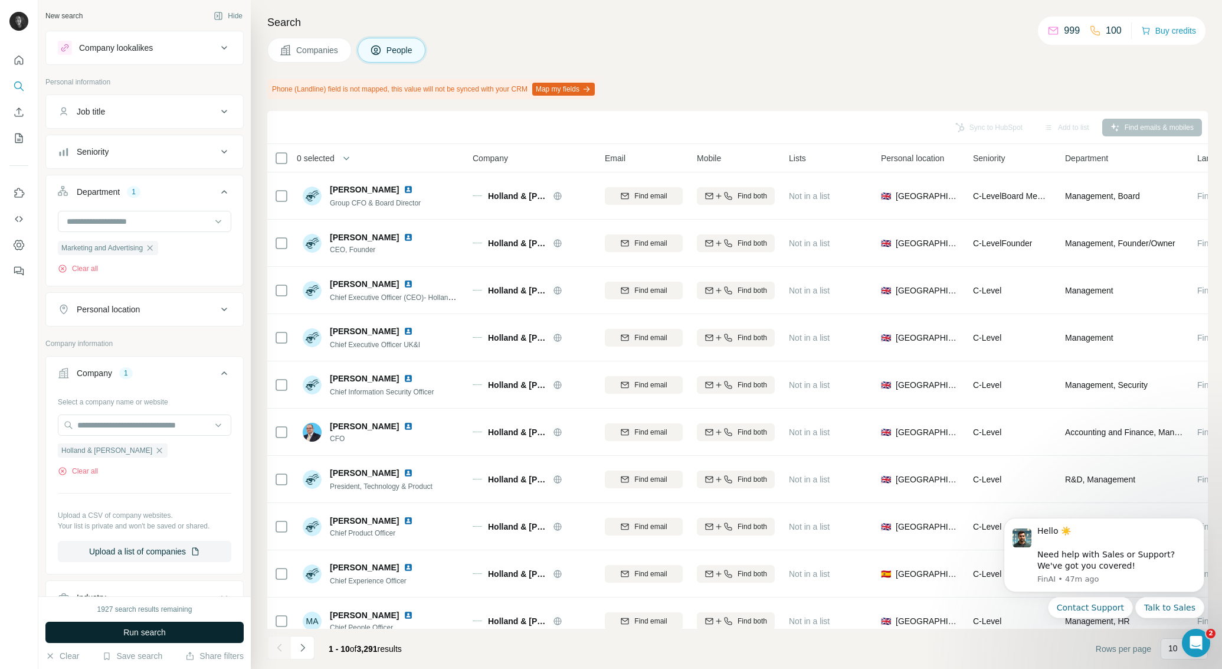
click at [133, 636] on span "Run search" at bounding box center [144, 632] width 42 height 12
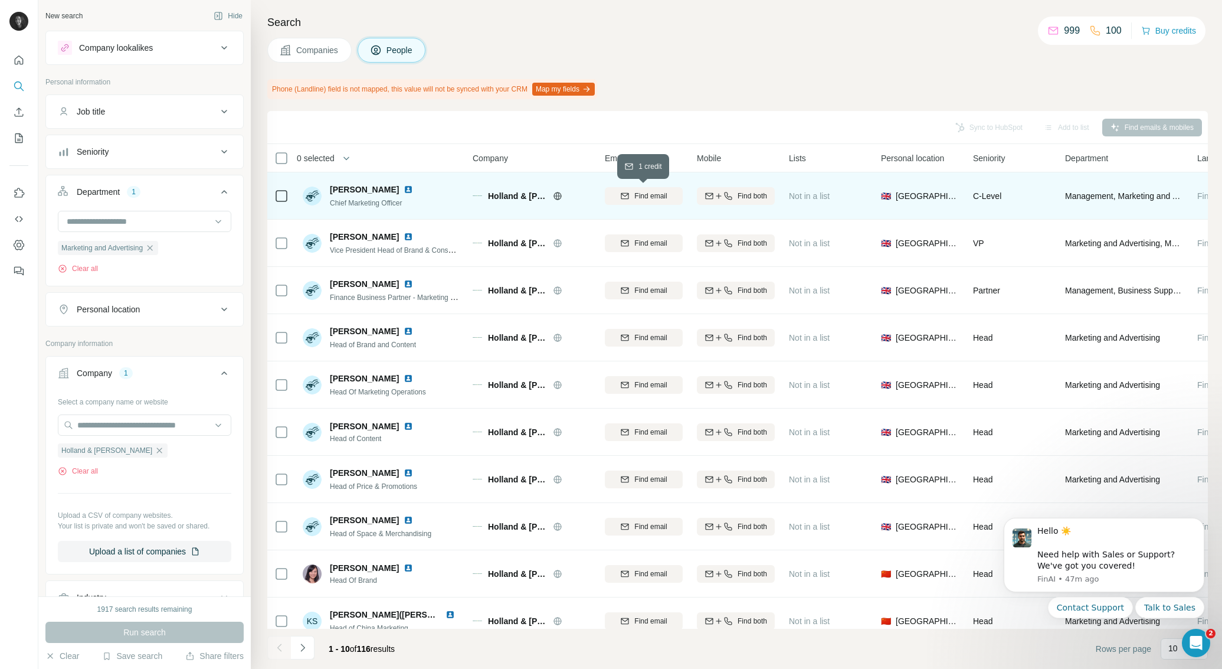
click at [657, 199] on span "Find email" at bounding box center [650, 196] width 32 height 11
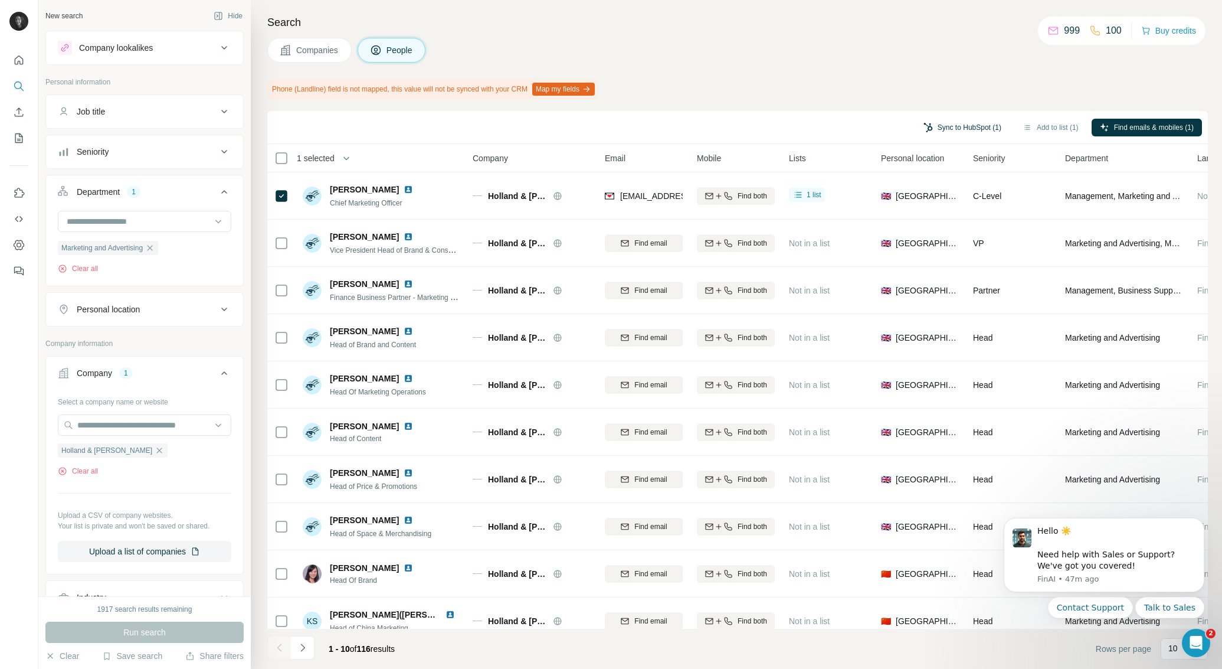
click at [945, 126] on button "Sync to HubSpot (1)" at bounding box center [962, 128] width 94 height 18
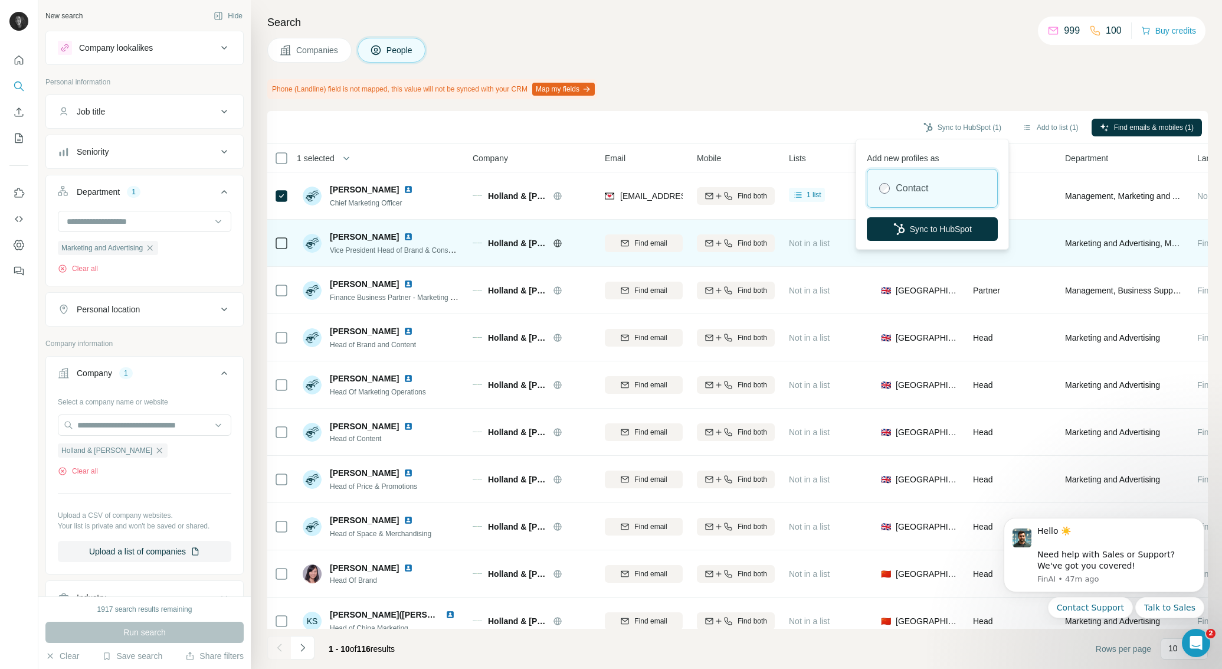
click at [931, 225] on button "Sync to HubSpot" at bounding box center [932, 229] width 131 height 24
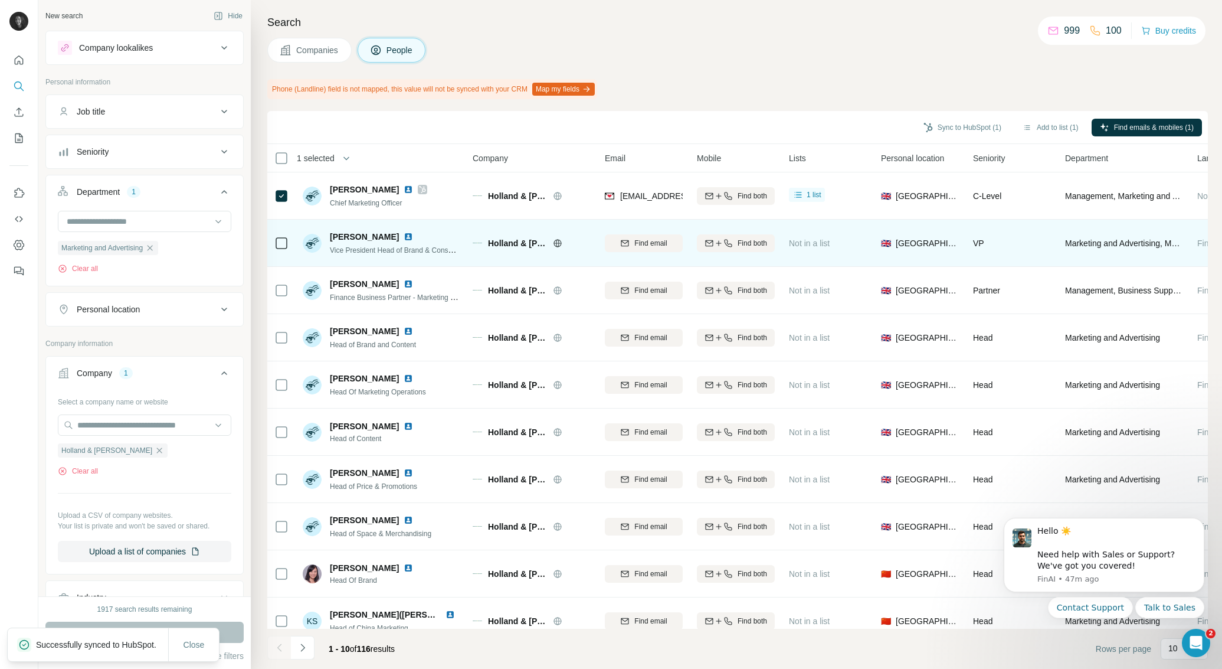
scroll to position [16, 0]
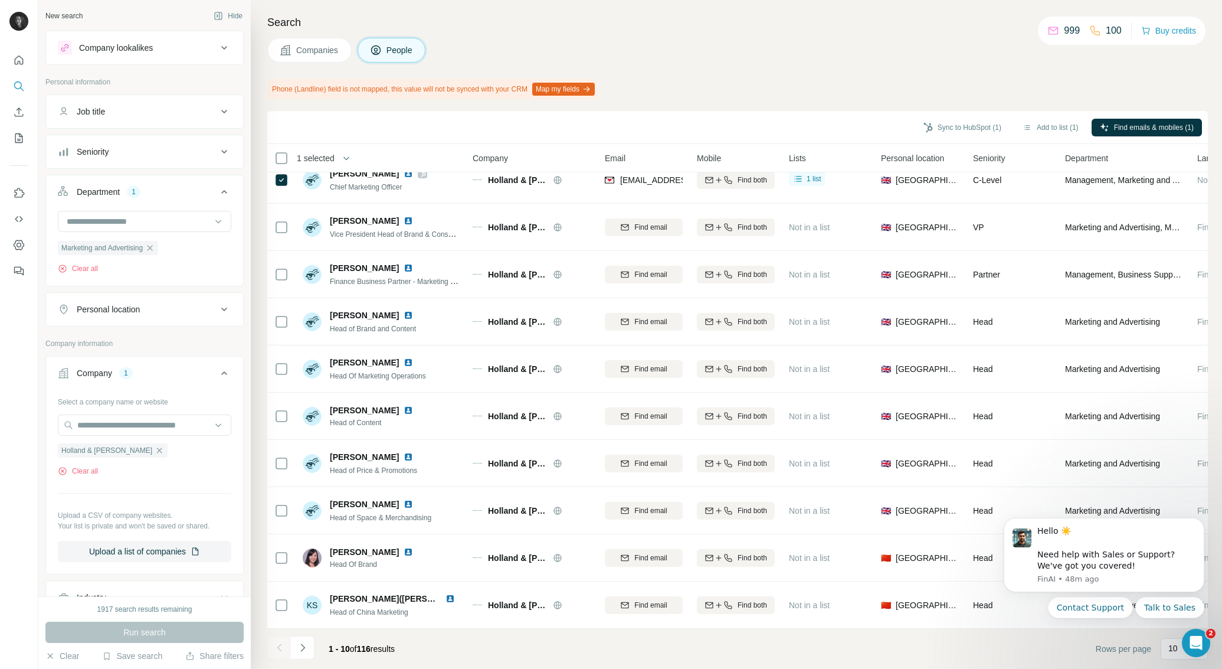
click at [302, 650] on icon "Navigate to next page" at bounding box center [302, 647] width 4 height 8
click at [299, 643] on icon "Navigate to next page" at bounding box center [303, 647] width 12 height 12
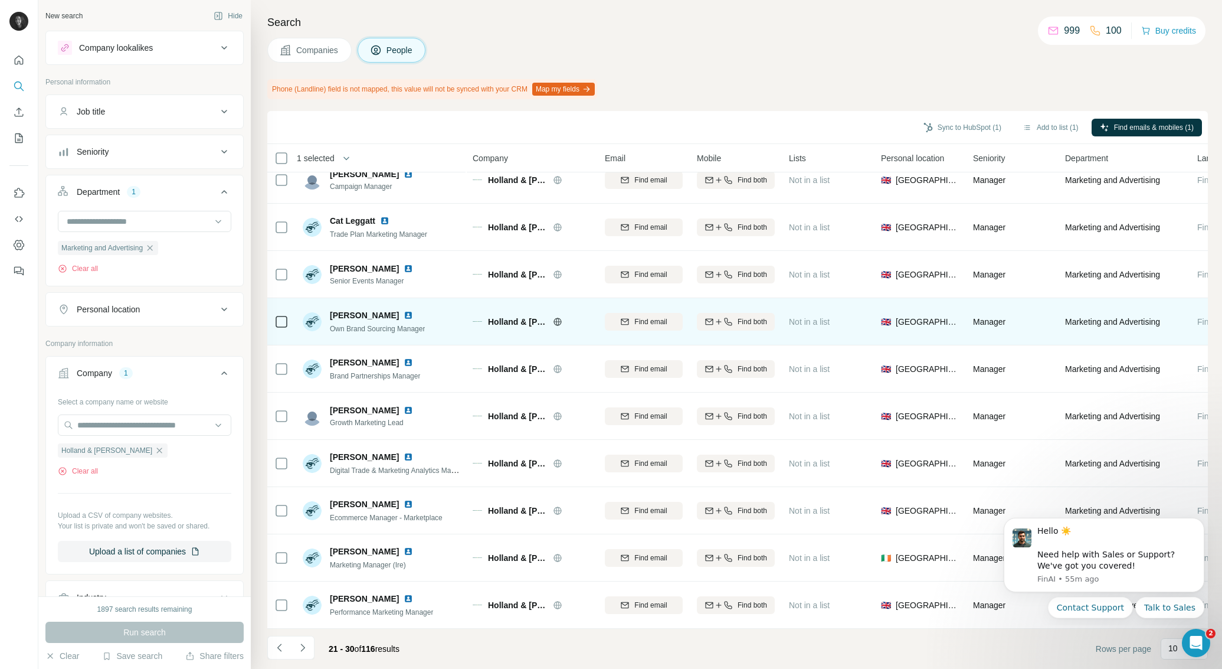
scroll to position [0, 0]
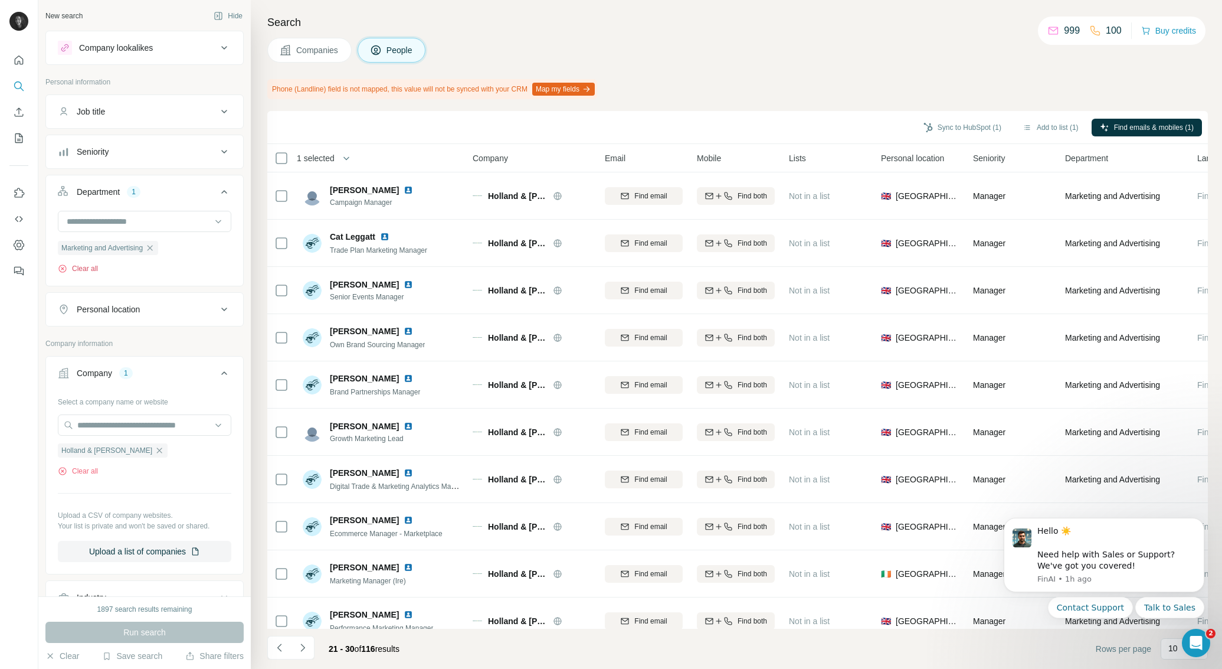
click at [97, 266] on button "Clear all" at bounding box center [78, 268] width 40 height 11
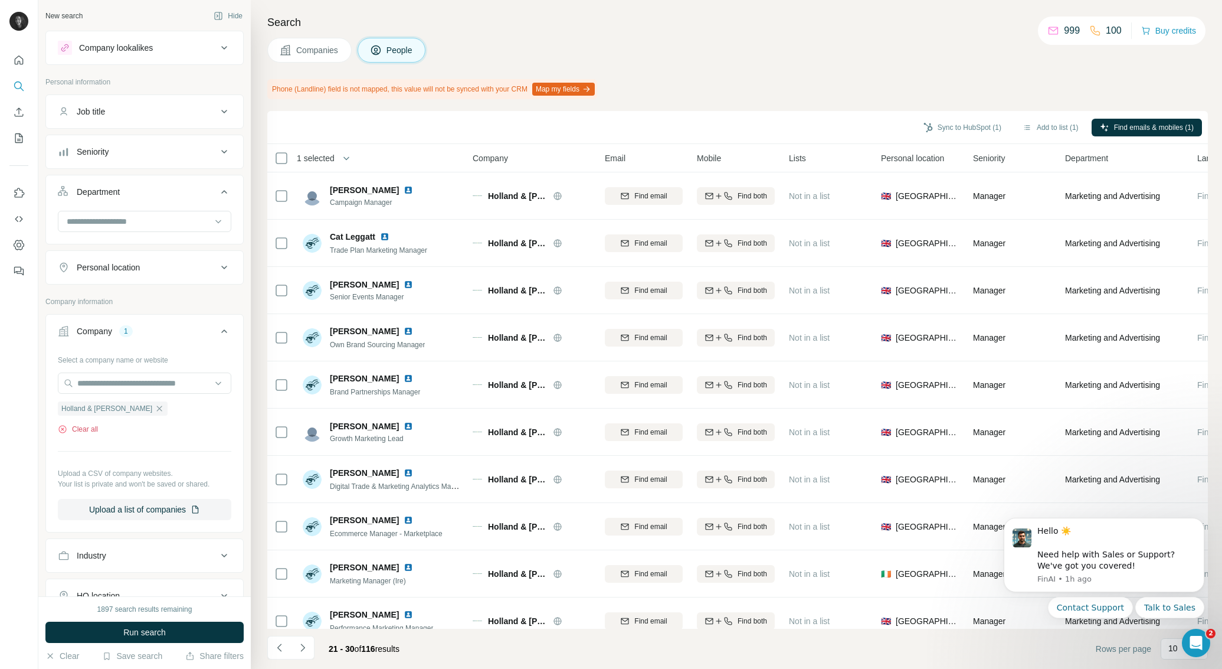
click at [86, 425] on button "Clear all" at bounding box center [78, 429] width 40 height 11
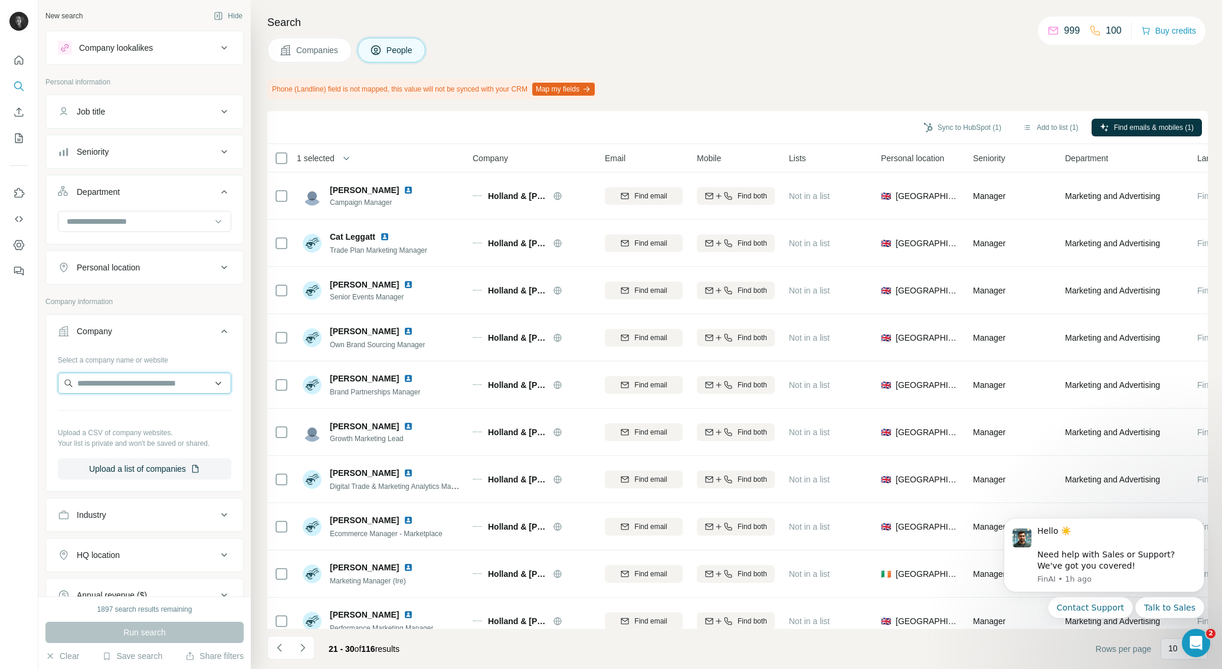
click at [132, 389] on input "text" at bounding box center [144, 382] width 173 height 21
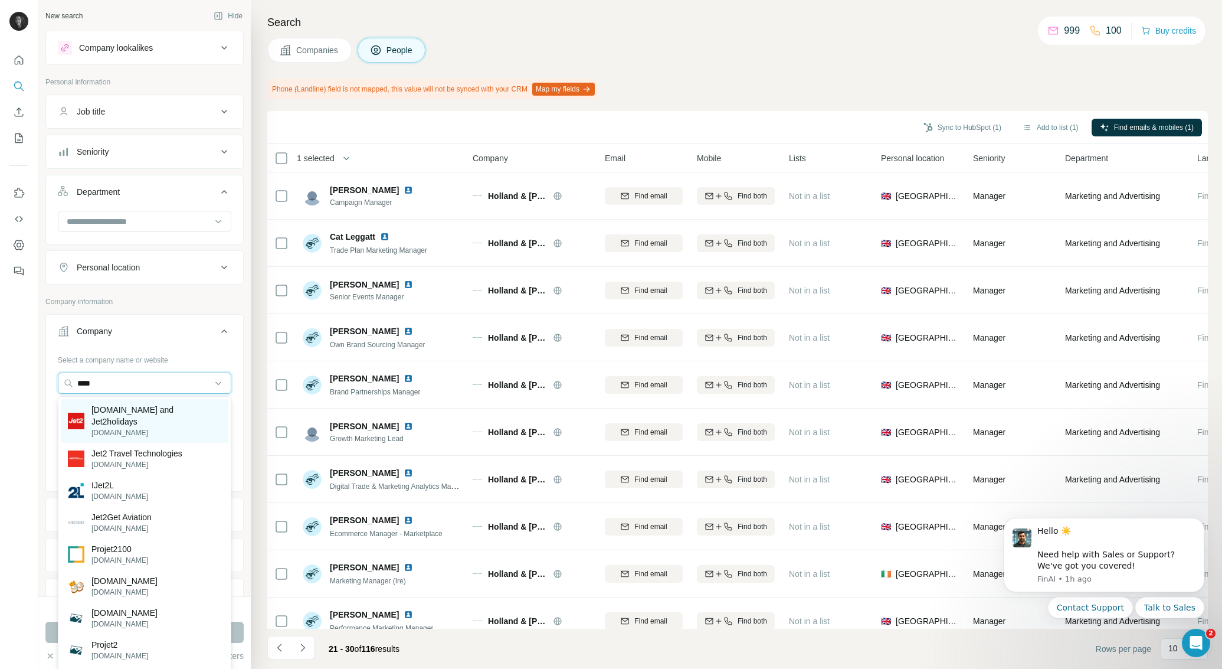
type input "****"
click at [140, 427] on p "[DOMAIN_NAME]" at bounding box center [156, 432] width 130 height 11
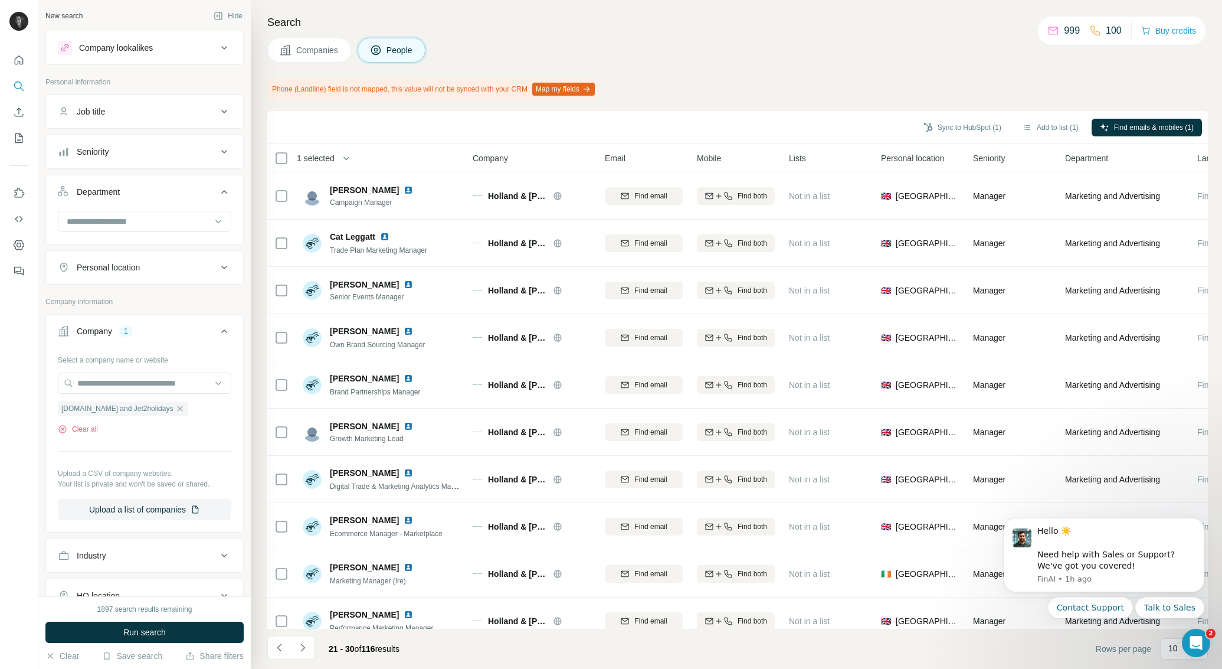
drag, startPoint x: 168, startPoint y: 630, endPoint x: 175, endPoint y: 628, distance: 7.8
click at [167, 630] on button "Run search" at bounding box center [144, 631] width 198 height 21
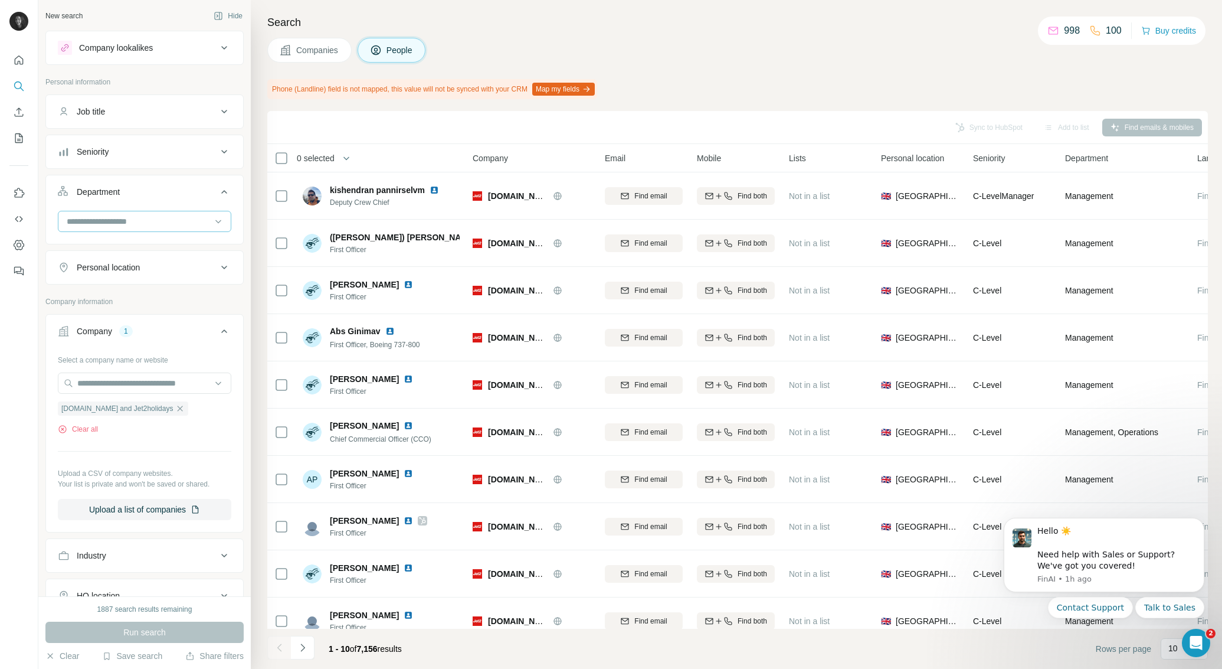
click at [119, 220] on input at bounding box center [138, 221] width 146 height 13
type input "*********"
click at [134, 249] on p "Marketing and Advertising" at bounding box center [115, 248] width 95 height 12
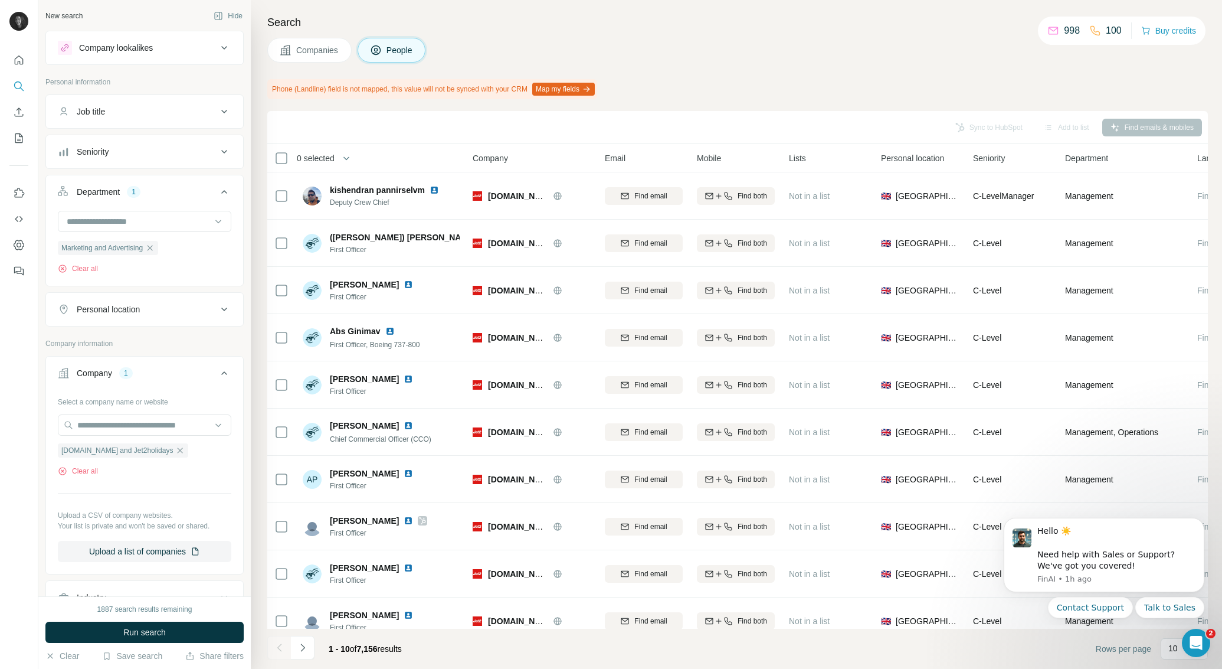
click at [156, 631] on span "Run search" at bounding box center [144, 632] width 42 height 12
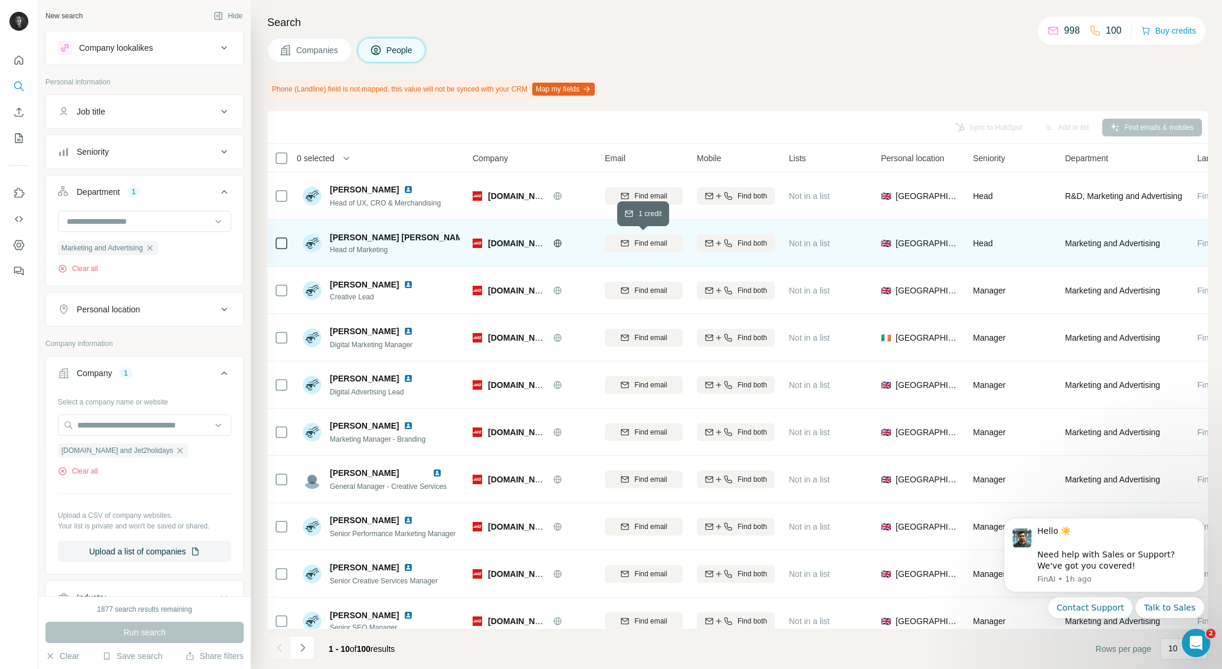
click at [644, 241] on span "Find email" at bounding box center [650, 243] width 32 height 11
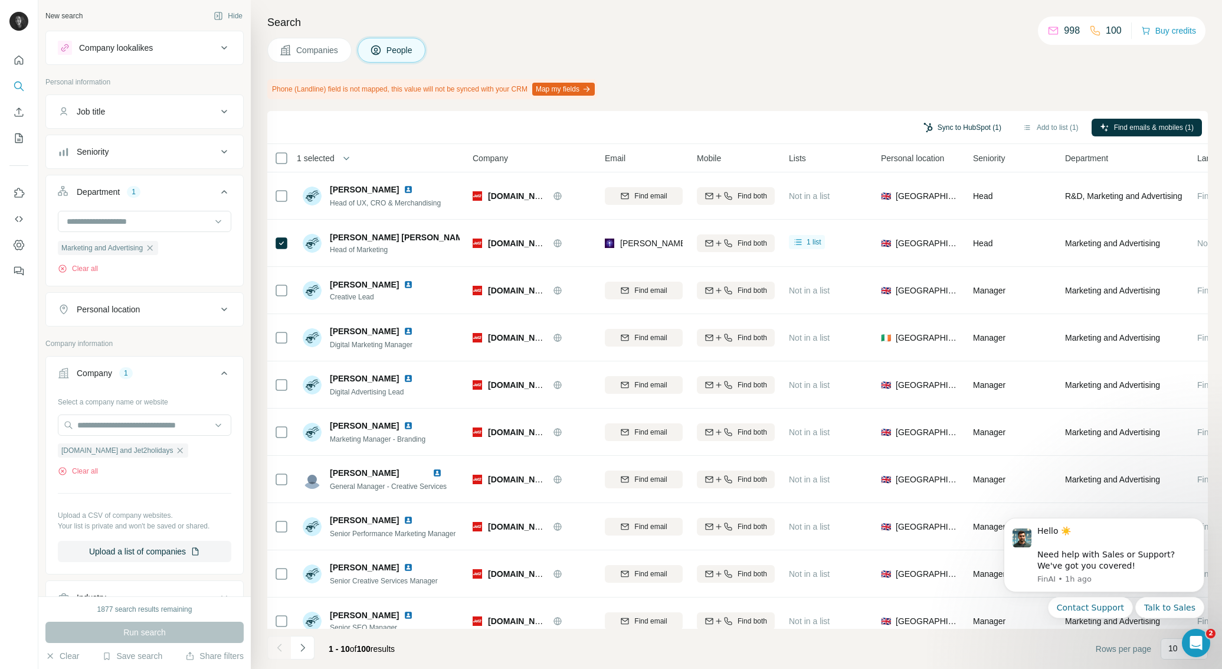
click at [975, 125] on button "Sync to HubSpot (1)" at bounding box center [962, 128] width 94 height 18
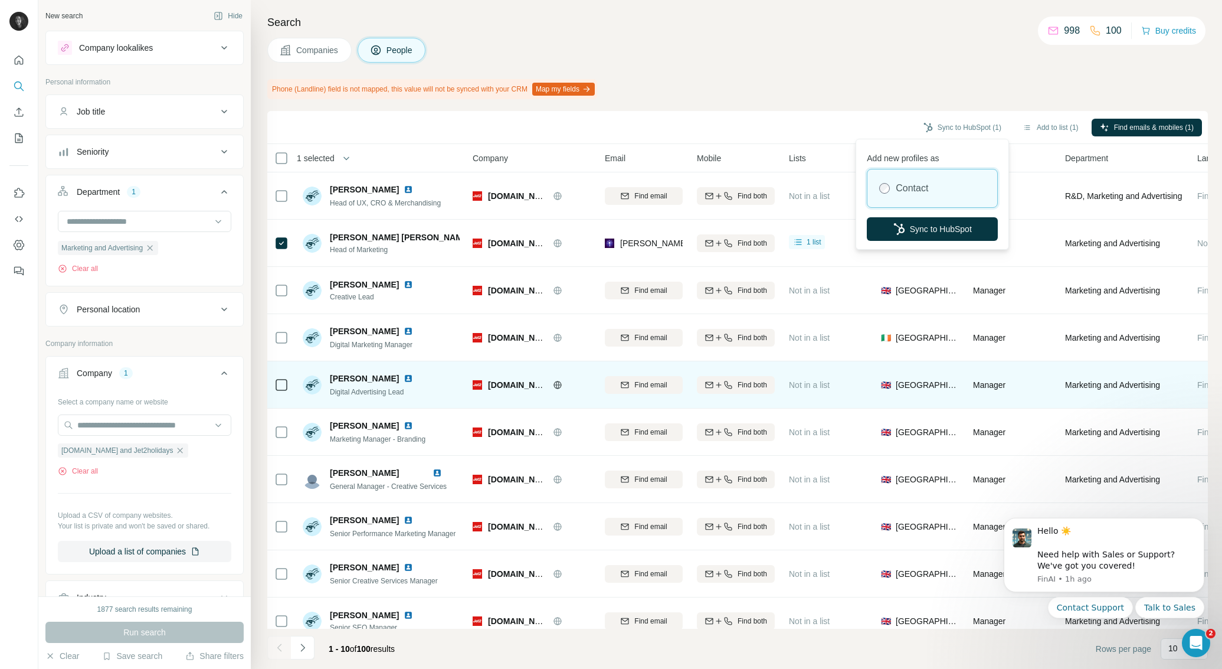
scroll to position [16, 0]
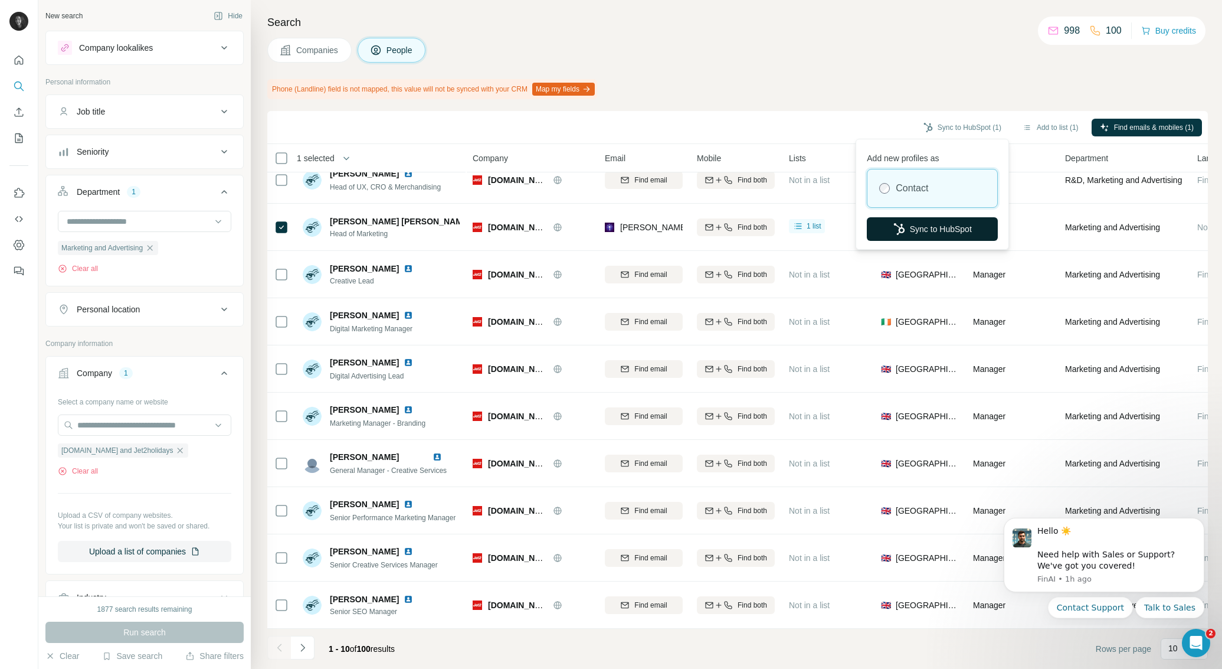
click at [916, 232] on button "Sync to HubSpot" at bounding box center [932, 229] width 131 height 24
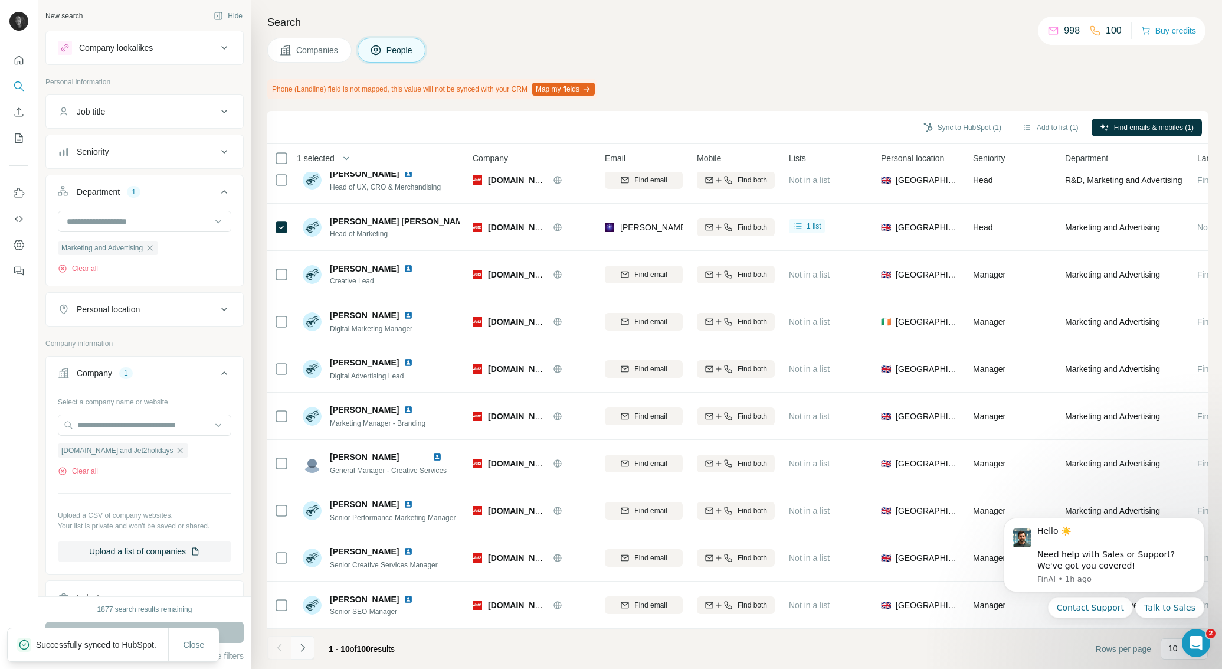
click at [309, 647] on button "Navigate to next page" at bounding box center [303, 648] width 24 height 24
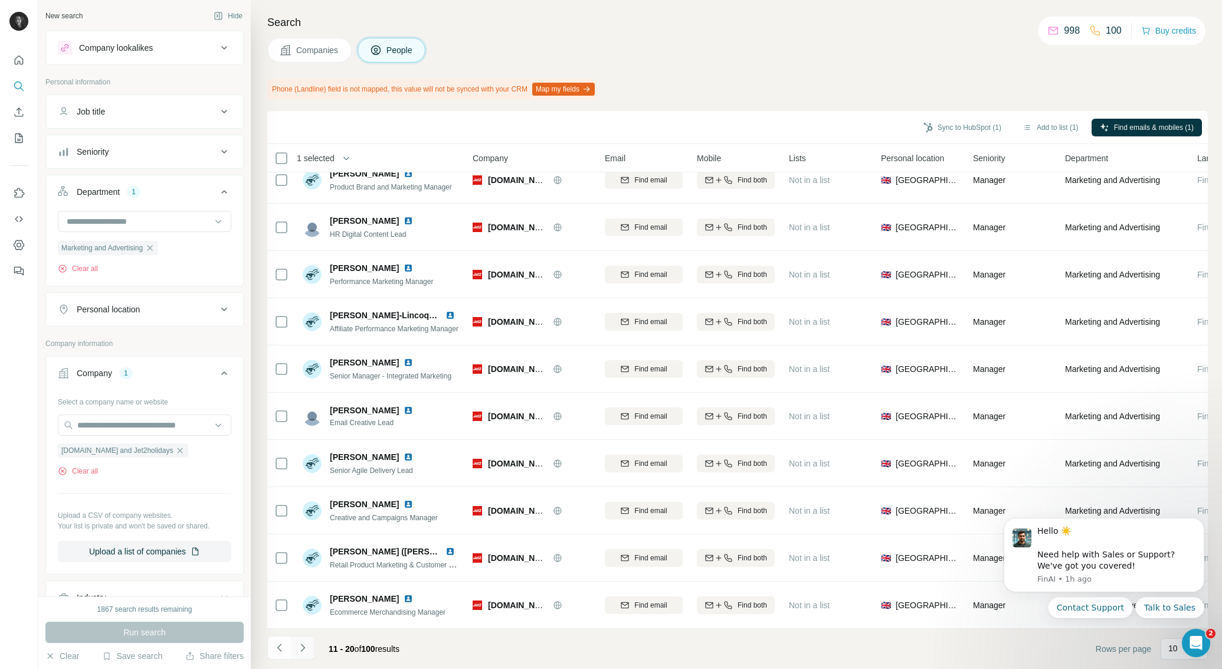
click at [306, 647] on icon "Navigate to next page" at bounding box center [303, 647] width 12 height 12
click at [933, 124] on button "Sync to HubSpot (2)" at bounding box center [962, 128] width 94 height 18
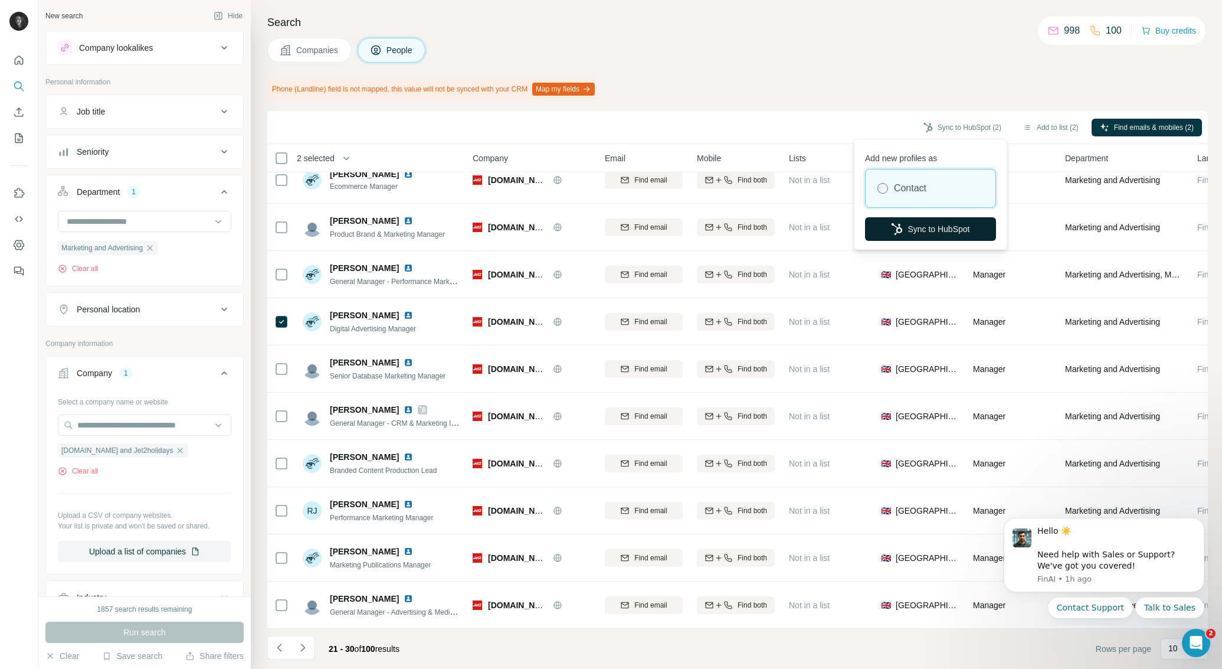
click at [909, 226] on button "Sync to HubSpot" at bounding box center [930, 229] width 131 height 24
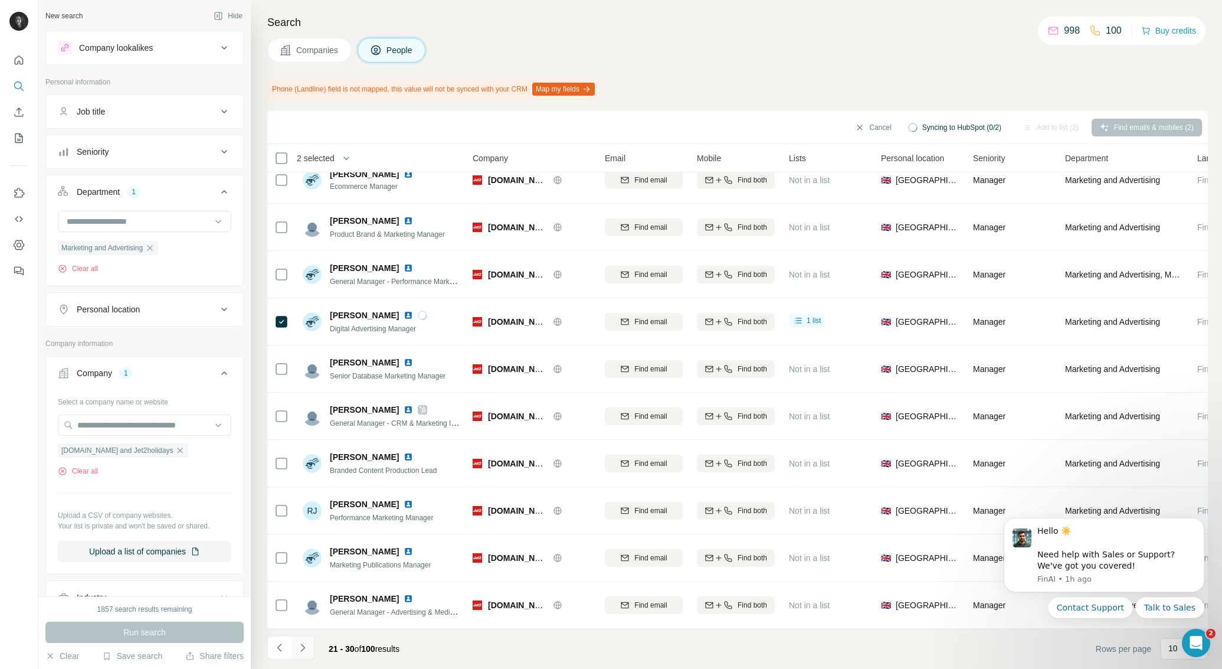
click at [309, 652] on button "Navigate to next page" at bounding box center [303, 648] width 24 height 24
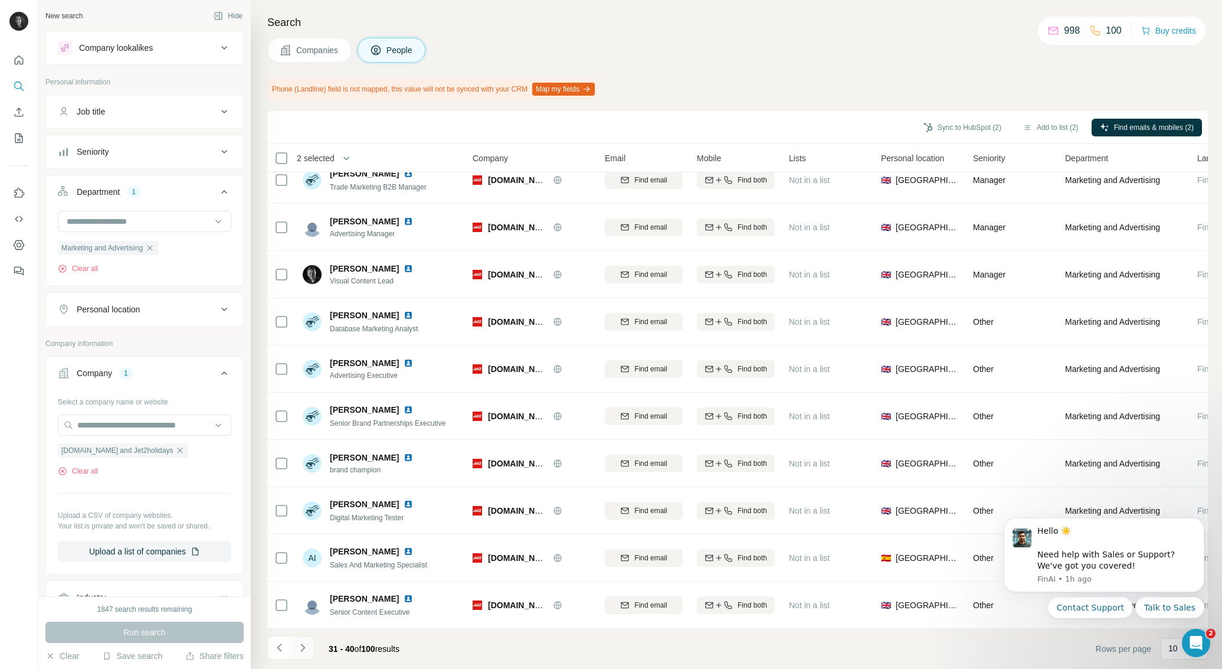
click at [306, 645] on icon "Navigate to next page" at bounding box center [303, 647] width 12 height 12
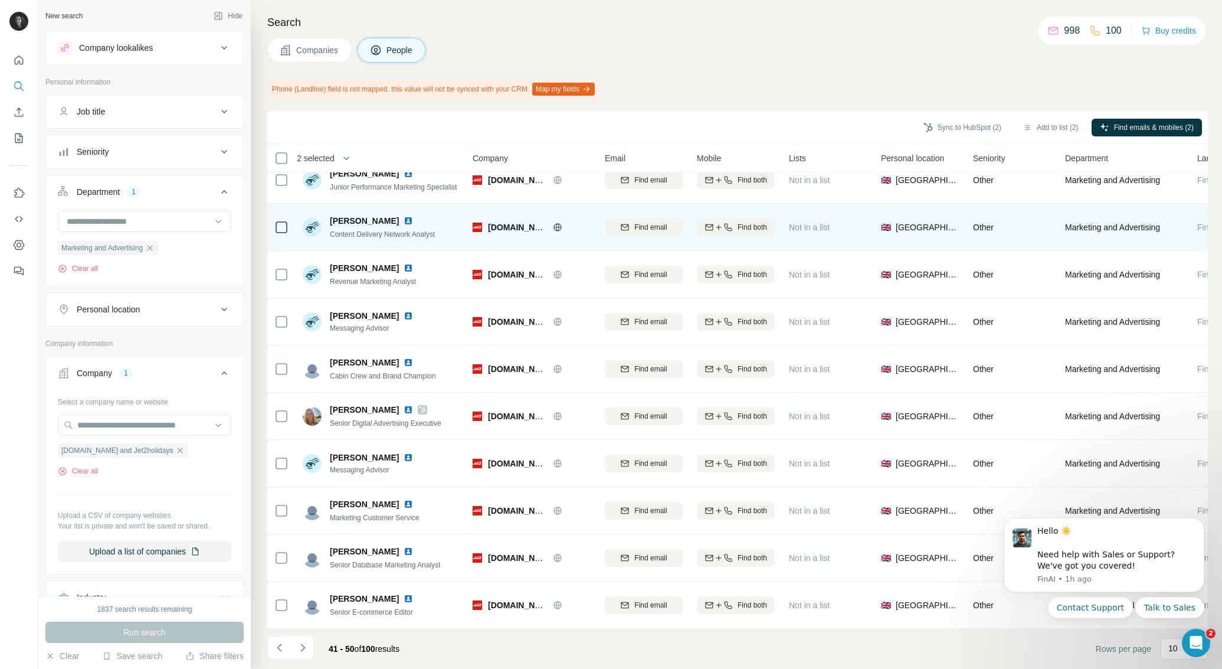
scroll to position [0, 0]
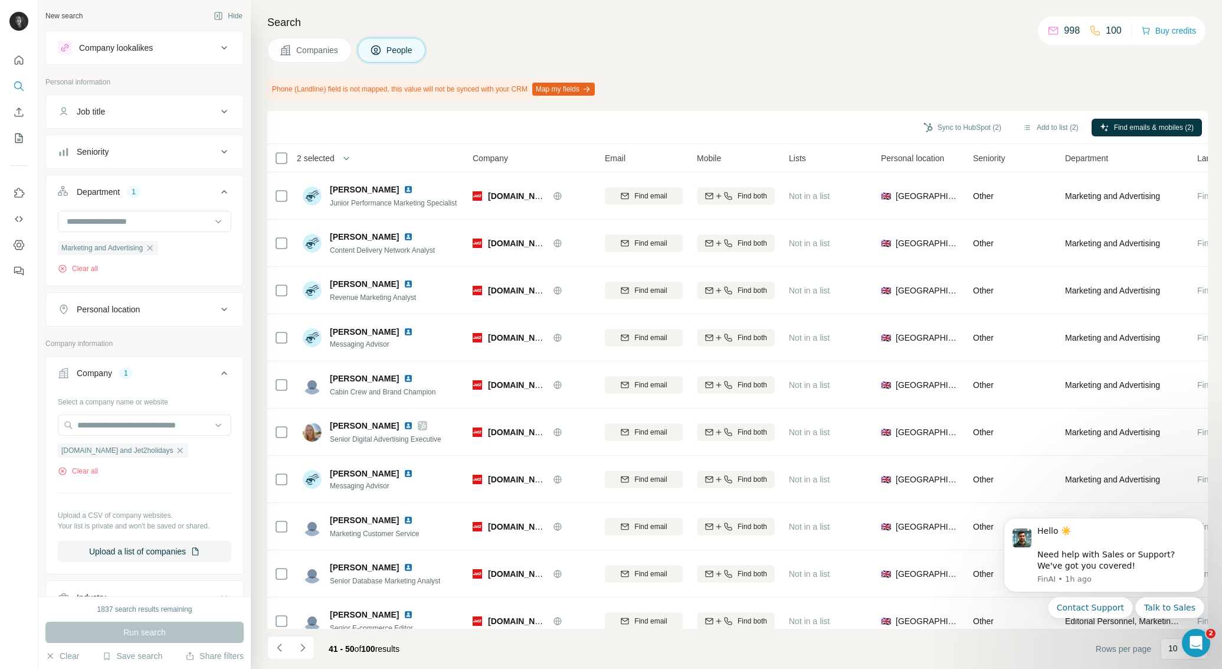
click at [306, 649] on icon "Navigate to next page" at bounding box center [303, 647] width 12 height 12
click at [91, 274] on div "Marketing and Advertising Clear all" at bounding box center [144, 247] width 197 height 73
click at [90, 271] on button "Clear all" at bounding box center [78, 268] width 40 height 11
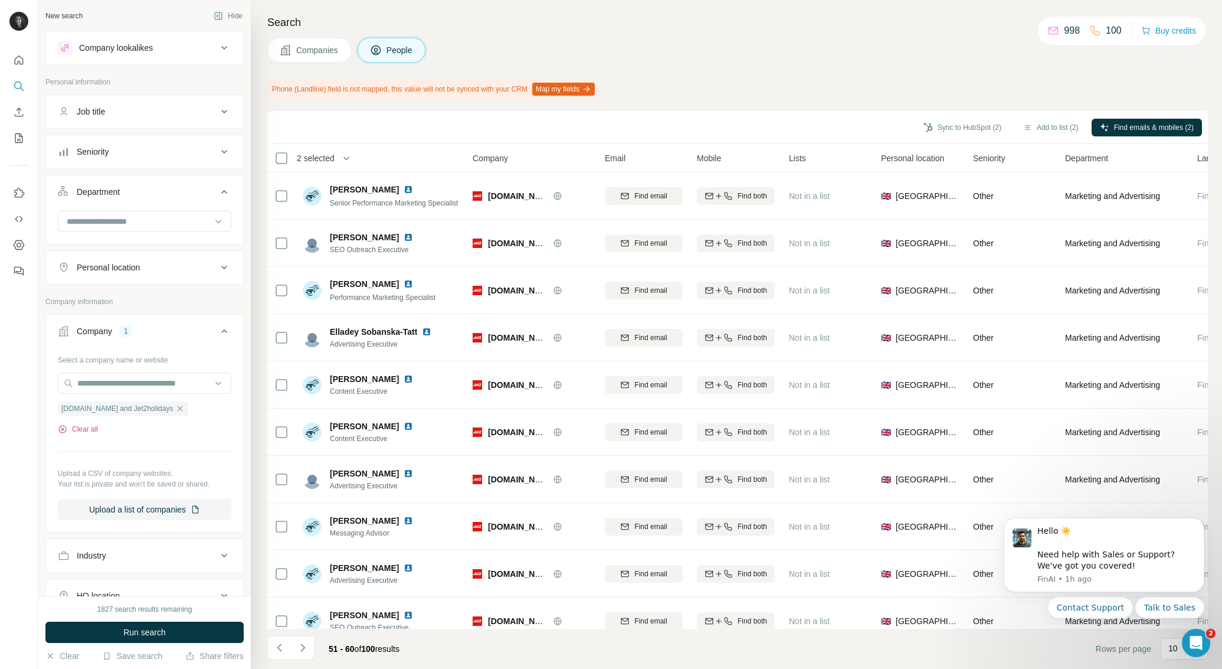
click at [84, 434] on button "Clear all" at bounding box center [78, 429] width 40 height 11
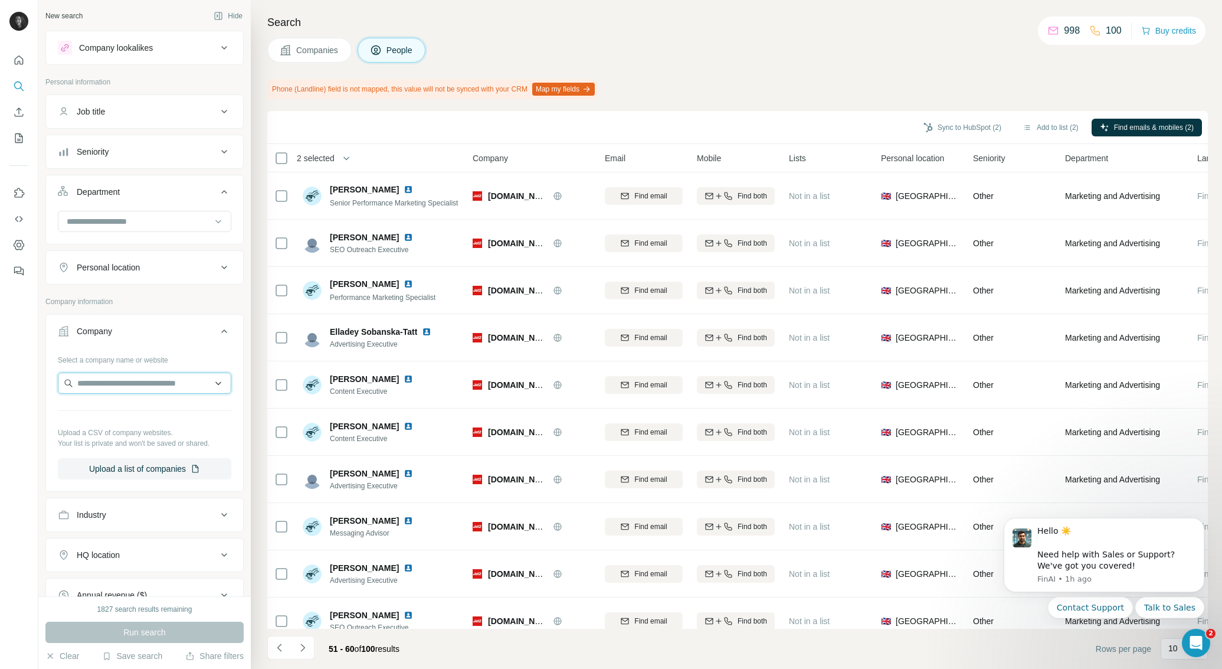
click at [114, 381] on input "text" at bounding box center [144, 382] width 173 height 21
drag, startPoint x: 126, startPoint y: 382, endPoint x: 97, endPoint y: 384, distance: 29.5
click at [96, 384] on input "**********" at bounding box center [144, 382] width 173 height 21
type input "*"
click at [130, 389] on input "text" at bounding box center [144, 382] width 173 height 21
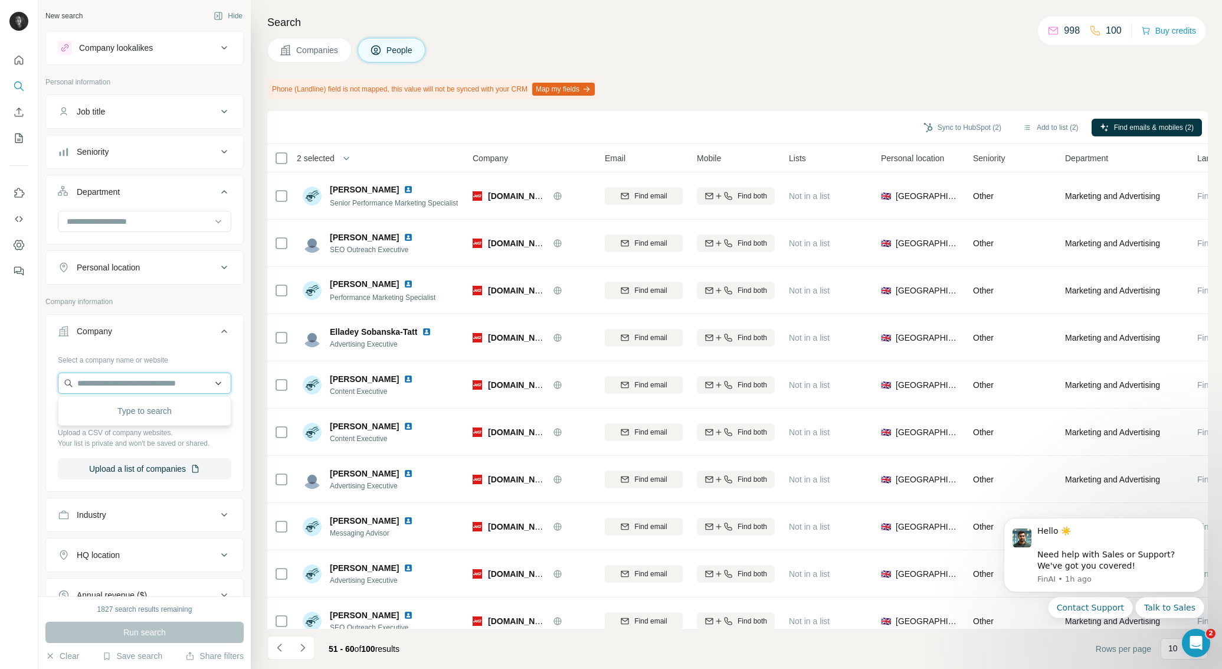
paste input "**********"
type input "**********"
click at [133, 414] on p "Trip" at bounding box center [119, 410] width 57 height 12
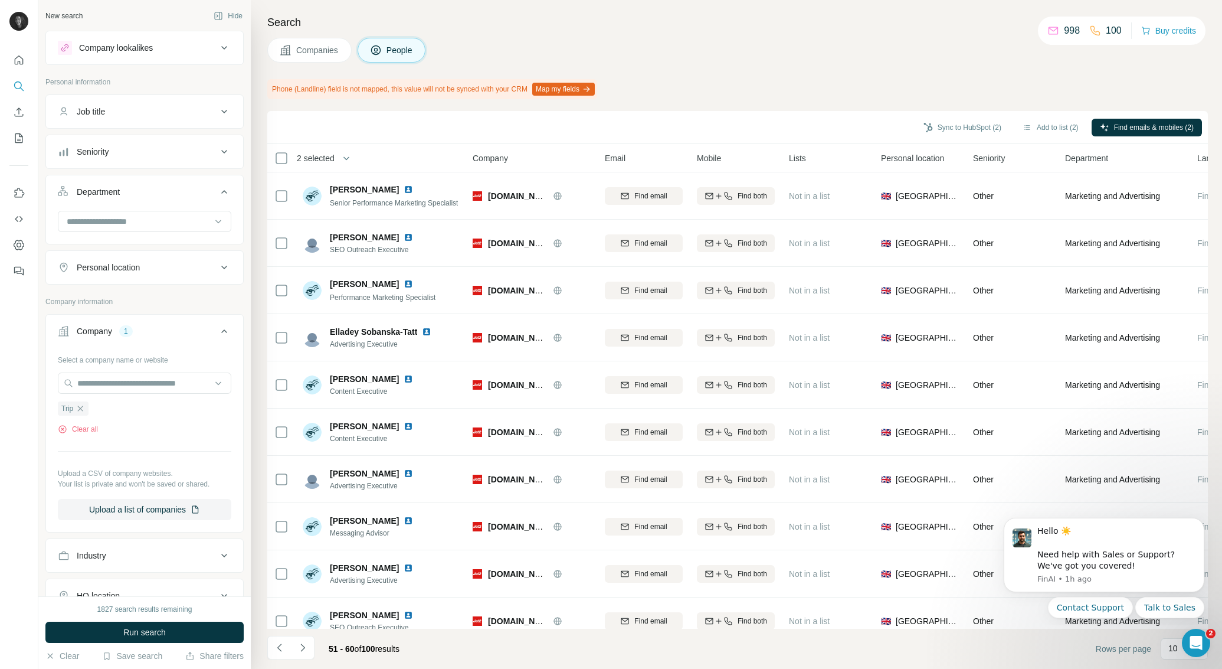
click at [129, 622] on button "Run search" at bounding box center [144, 631] width 198 height 21
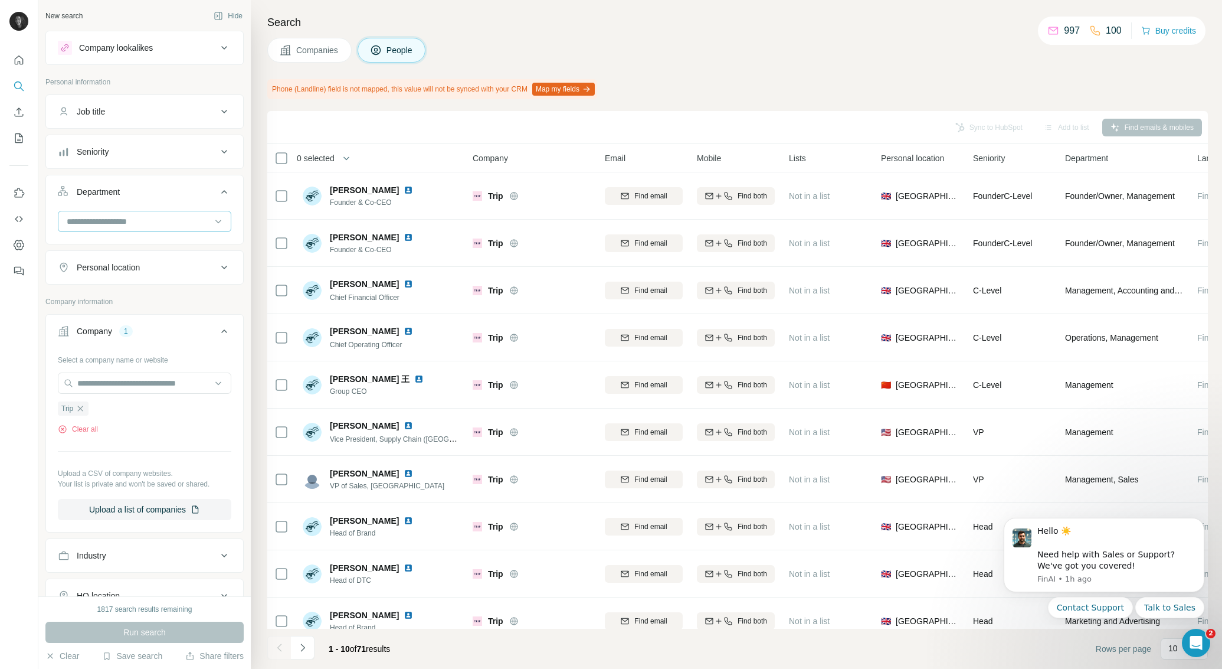
click at [135, 223] on input at bounding box center [138, 221] width 146 height 13
type input "*********"
click at [136, 237] on div "Marketing and Advertising" at bounding box center [145, 247] width 168 height 21
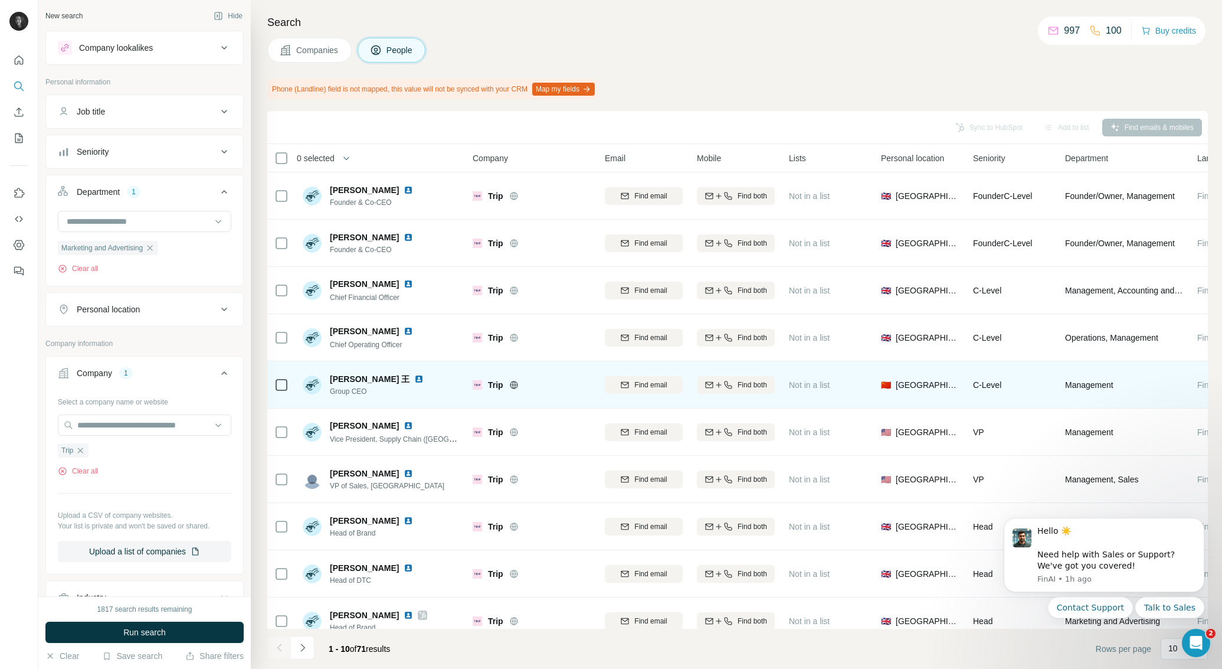
scroll to position [16, 0]
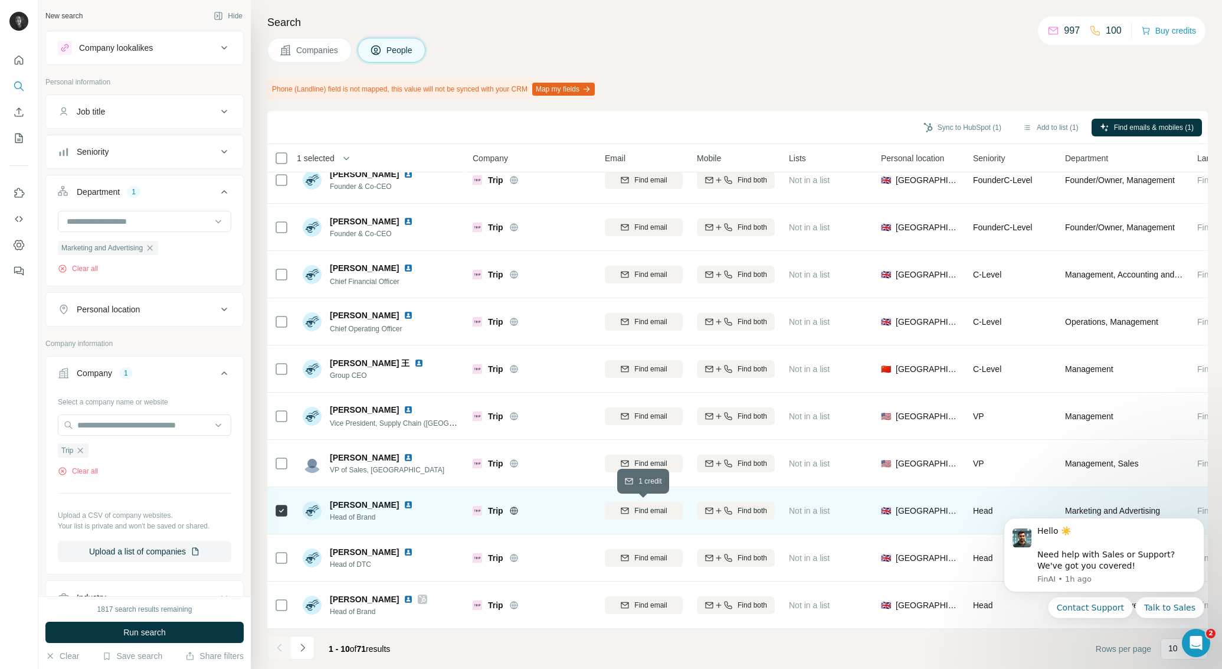
click at [659, 508] on span "Find email" at bounding box center [650, 510] width 32 height 11
click at [973, 126] on button "Sync to HubSpot (1)" at bounding box center [962, 128] width 94 height 18
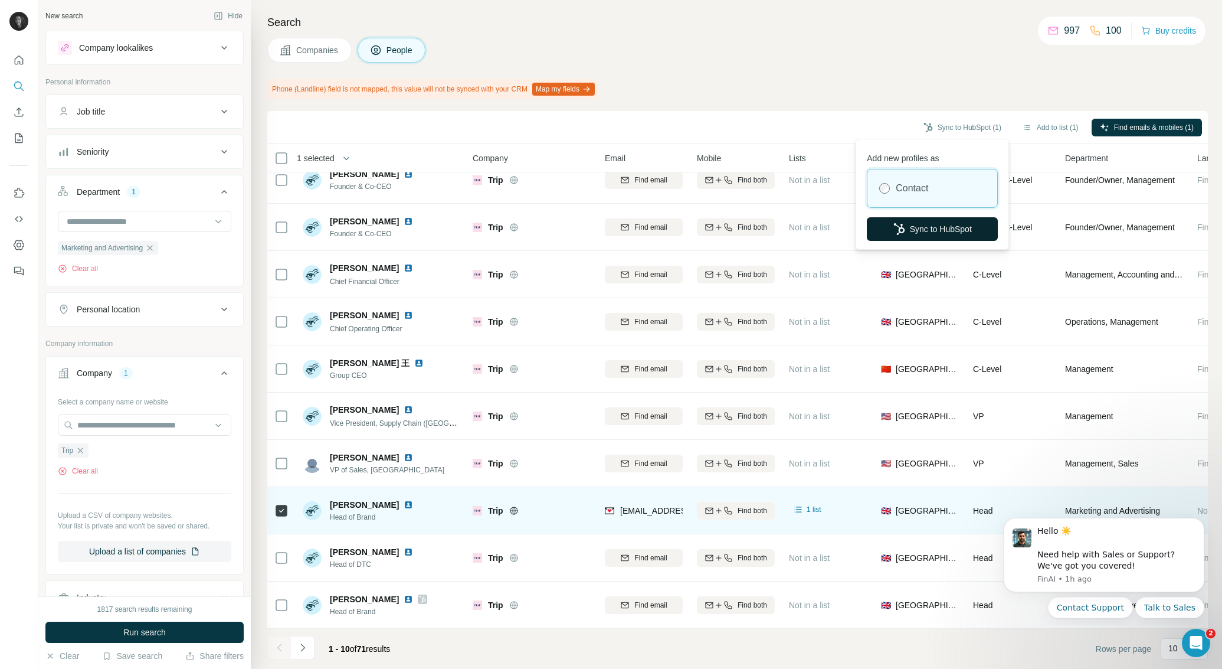
click at [929, 230] on button "Sync to HubSpot" at bounding box center [932, 229] width 131 height 24
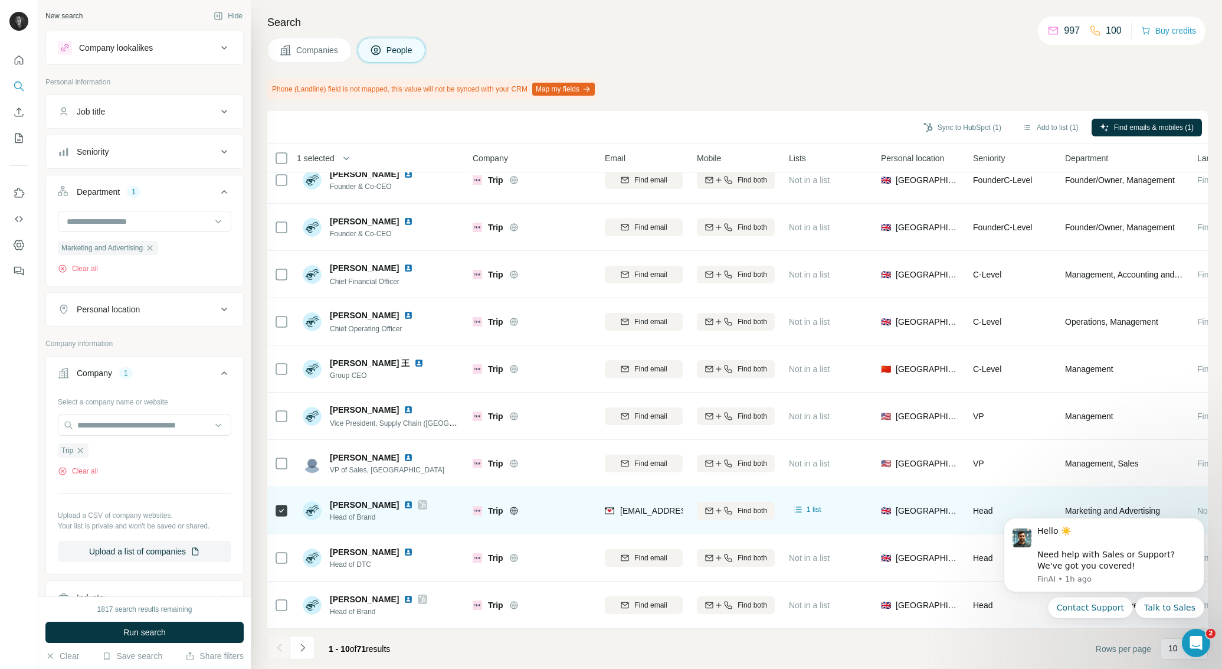
scroll to position [0, 0]
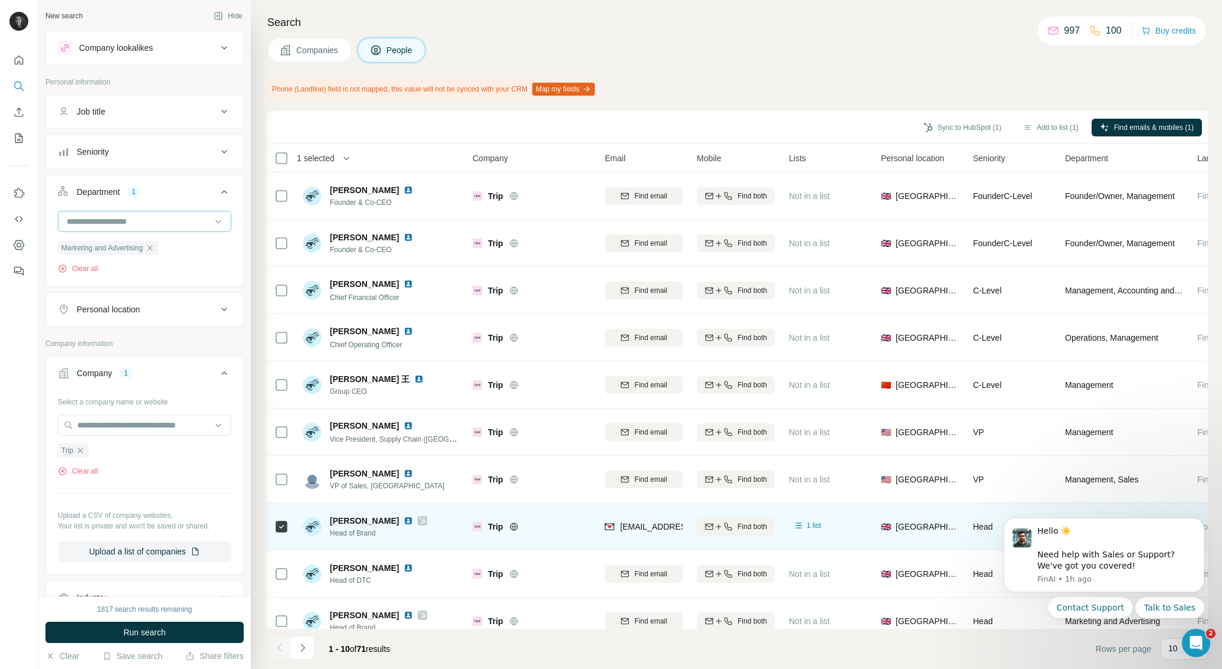
click at [143, 221] on input at bounding box center [138, 221] width 146 height 13
drag, startPoint x: 79, startPoint y: 451, endPoint x: 84, endPoint y: 446, distance: 7.9
click at [79, 451] on icon "button" at bounding box center [80, 450] width 9 height 9
click at [100, 430] on input "text" at bounding box center [144, 424] width 173 height 21
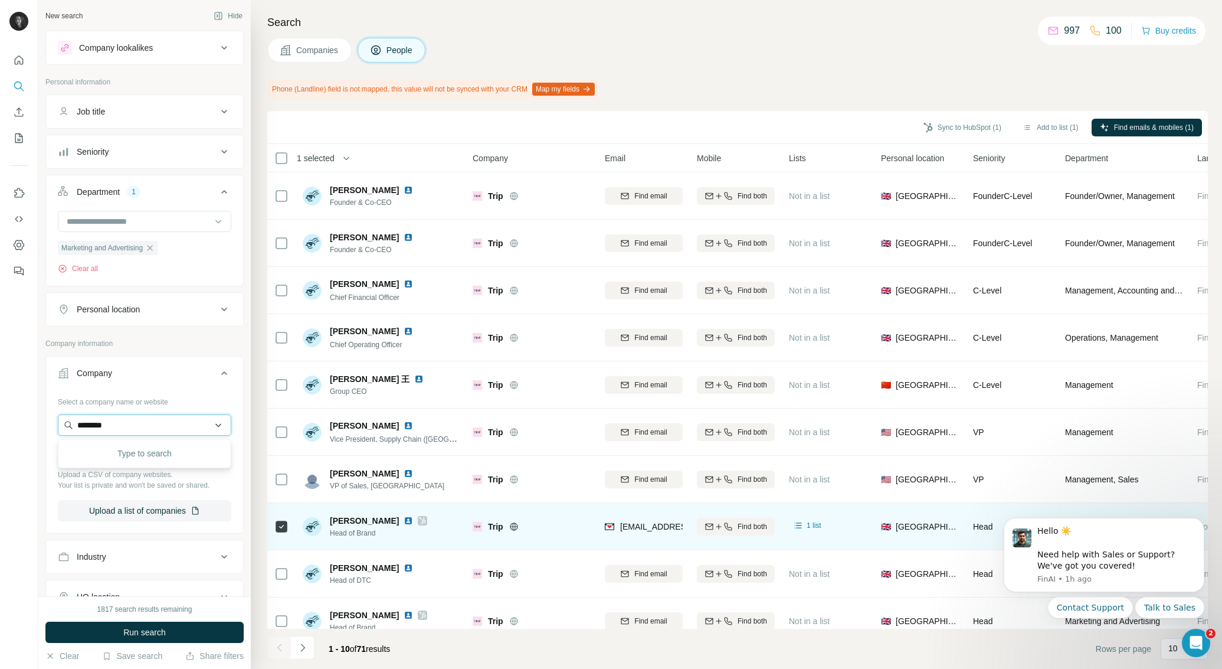
type input "********"
click at [114, 469] on div "Ginsters [DOMAIN_NAME]" at bounding box center [145, 457] width 168 height 32
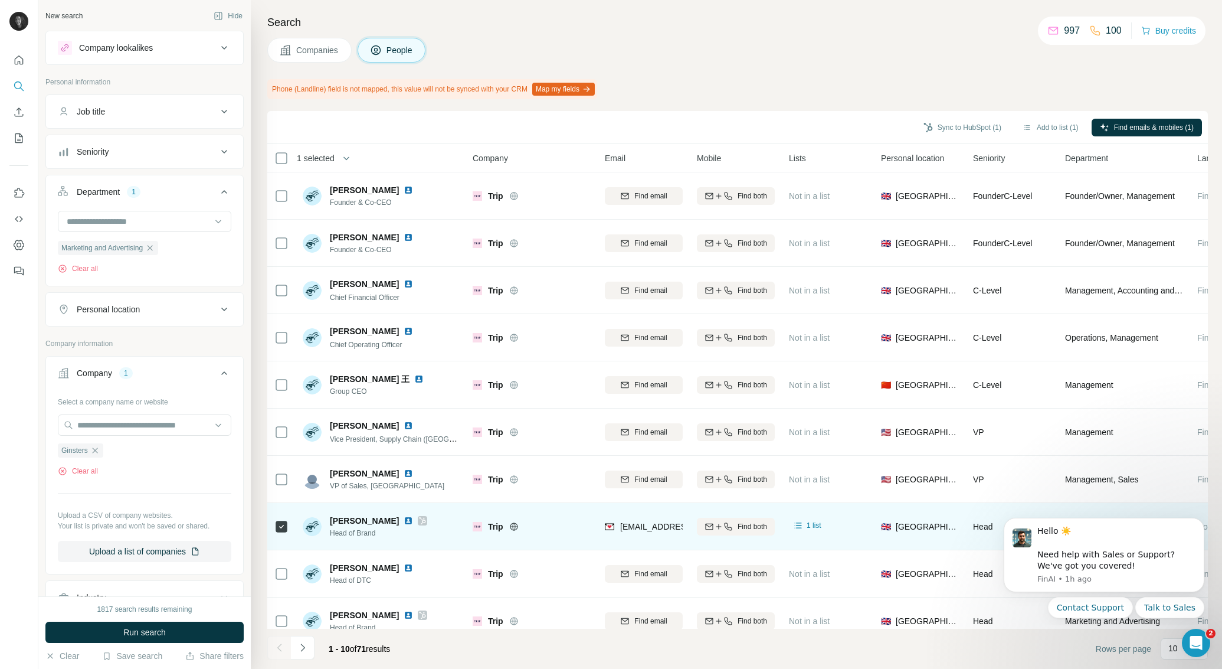
click at [159, 627] on span "Run search" at bounding box center [144, 632] width 42 height 12
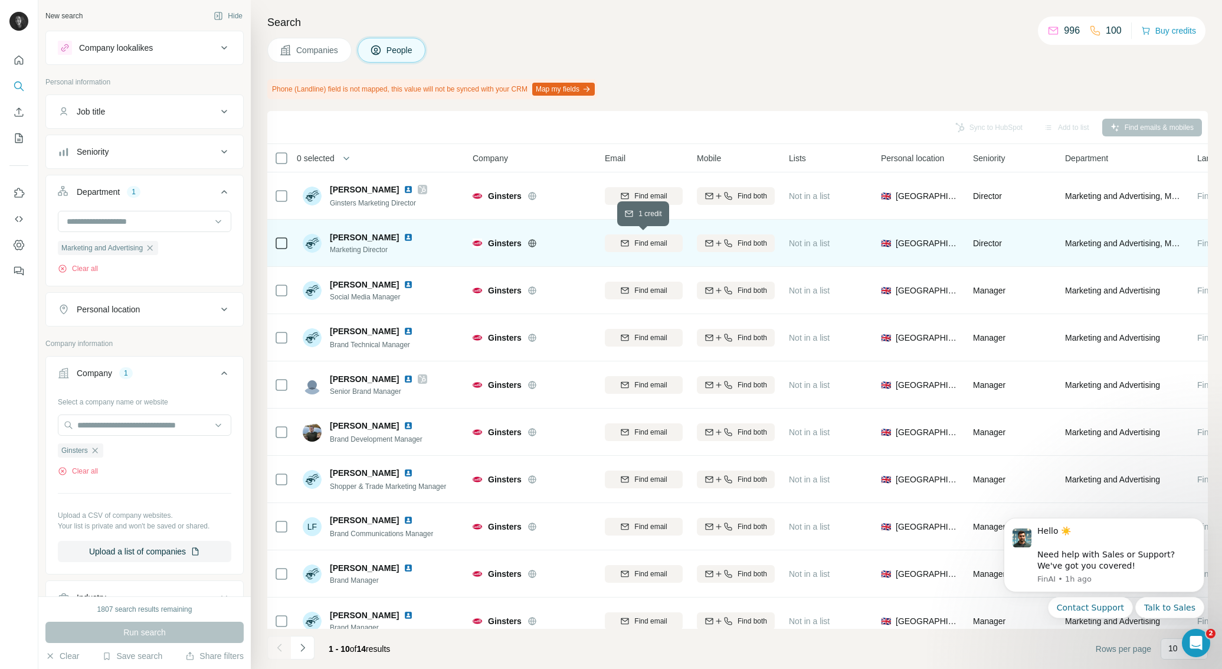
click at [651, 242] on span "Find email" at bounding box center [650, 243] width 32 height 11
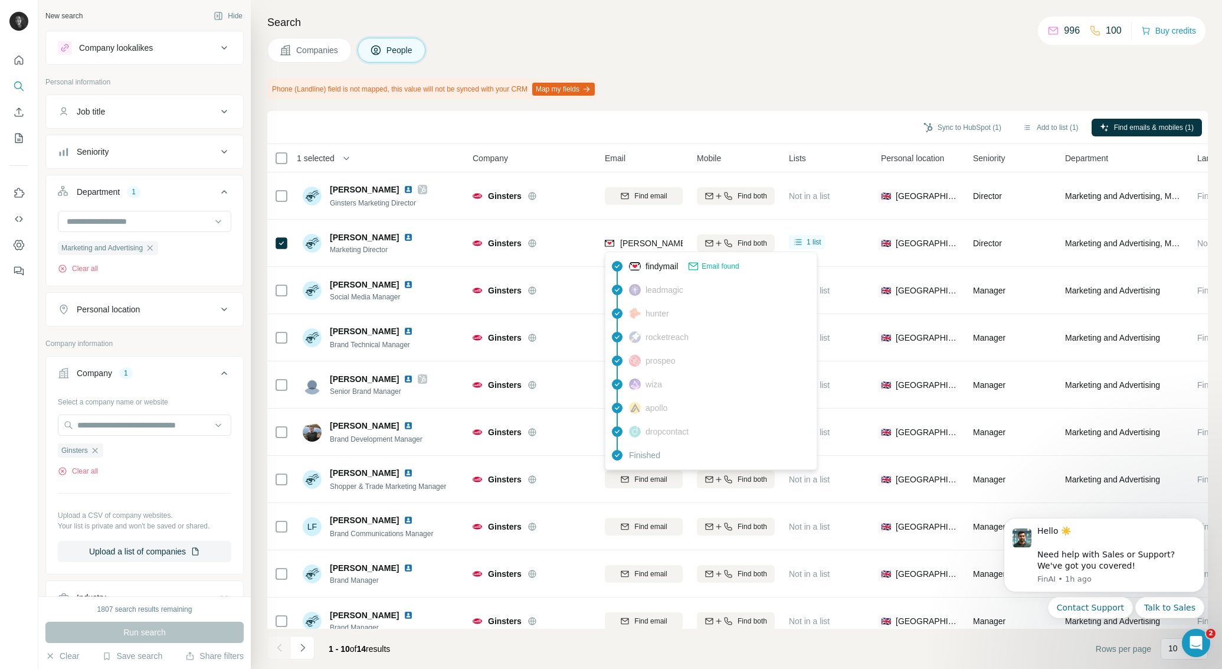
click at [643, 238] on span "[PERSON_NAME][EMAIL_ADDRESS][DOMAIN_NAME]" at bounding box center [724, 242] width 208 height 9
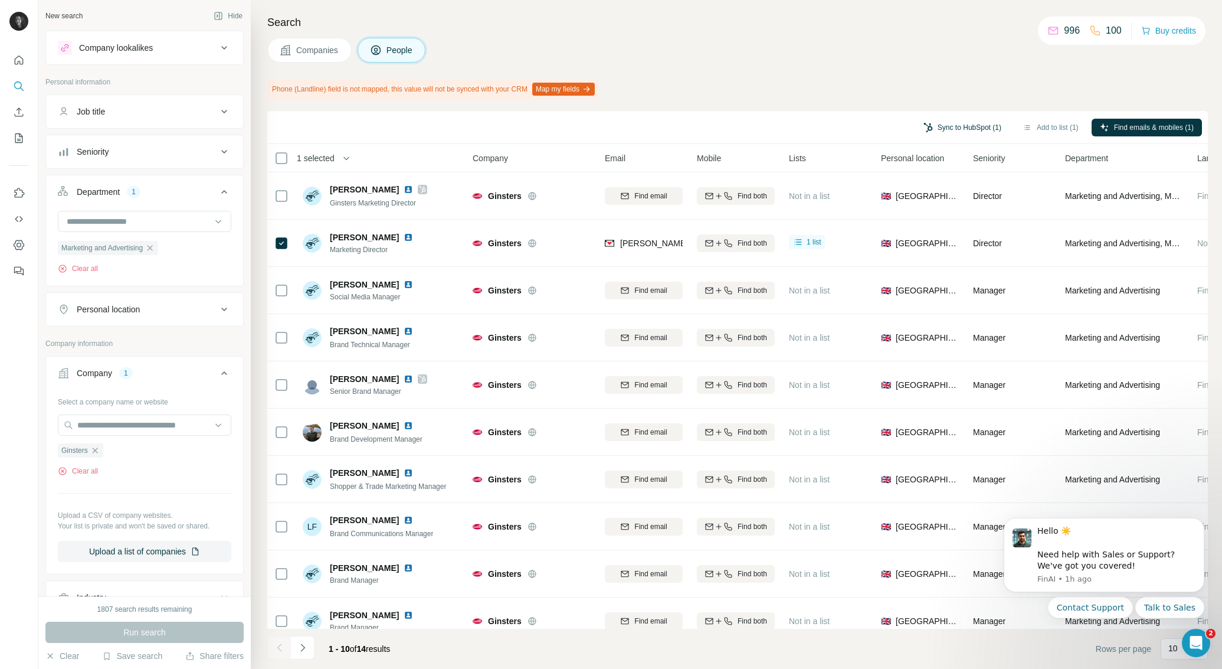
click at [950, 128] on button "Sync to HubSpot (1)" at bounding box center [962, 128] width 94 height 18
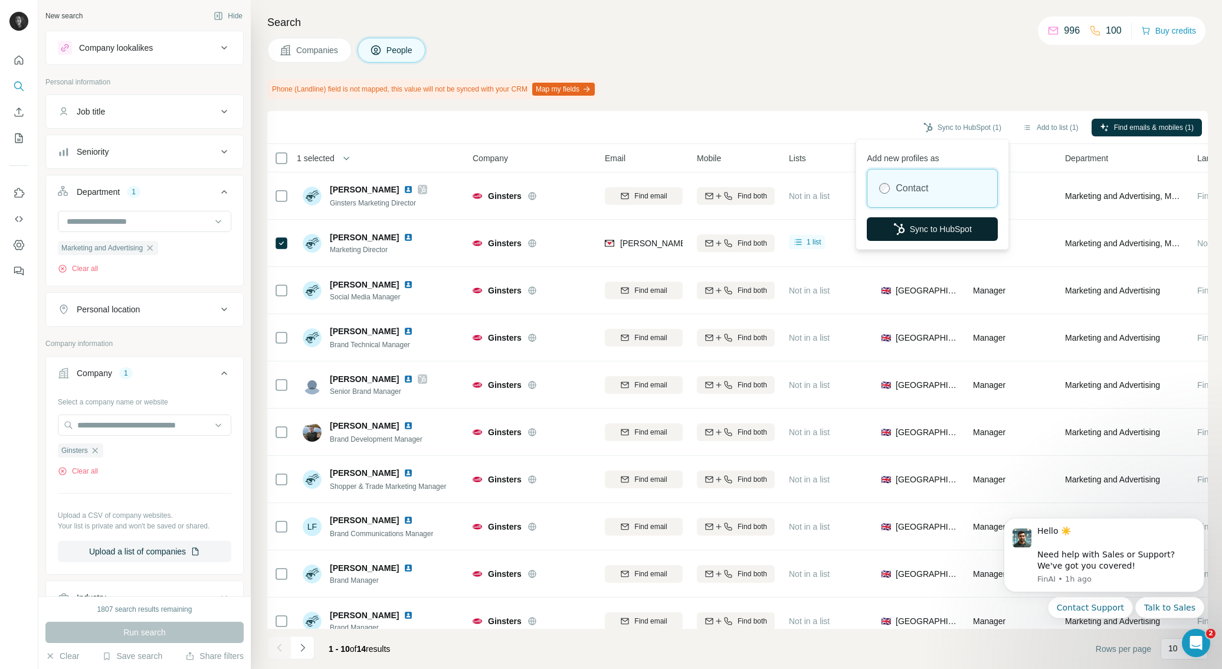
click at [938, 232] on button "Sync to HubSpot" at bounding box center [932, 229] width 131 height 24
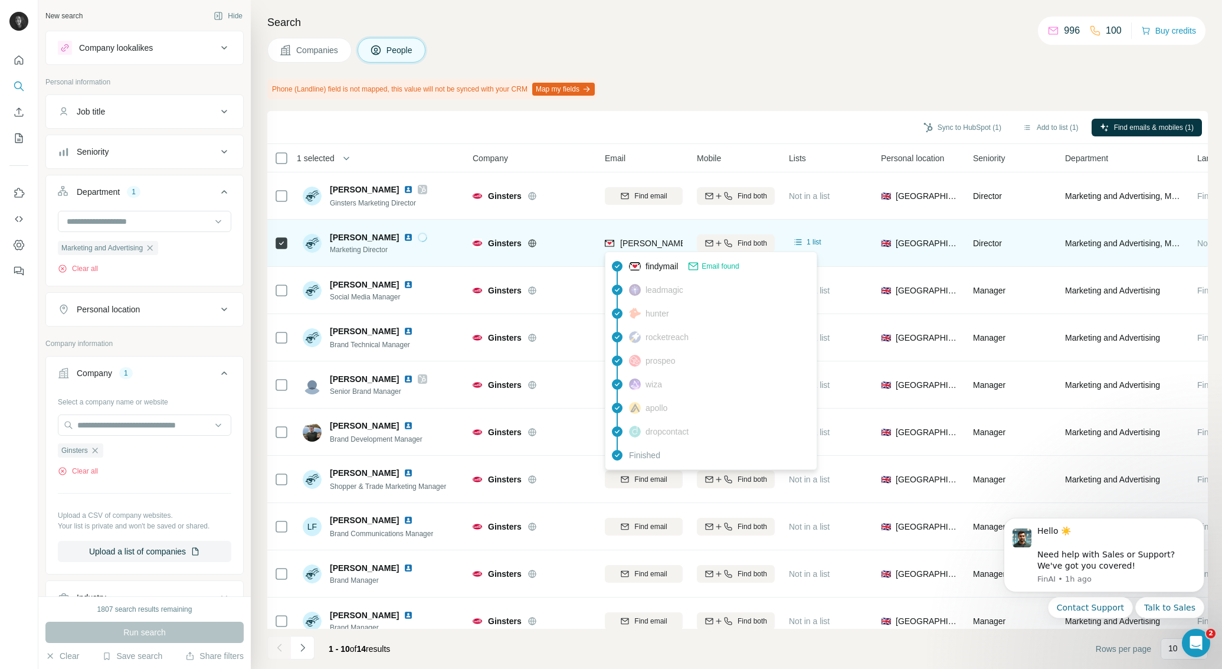
click at [656, 243] on span "[PERSON_NAME][EMAIL_ADDRESS][DOMAIN_NAME]" at bounding box center [724, 242] width 208 height 9
copy tr "[PERSON_NAME][EMAIL_ADDRESS][DOMAIN_NAME]"
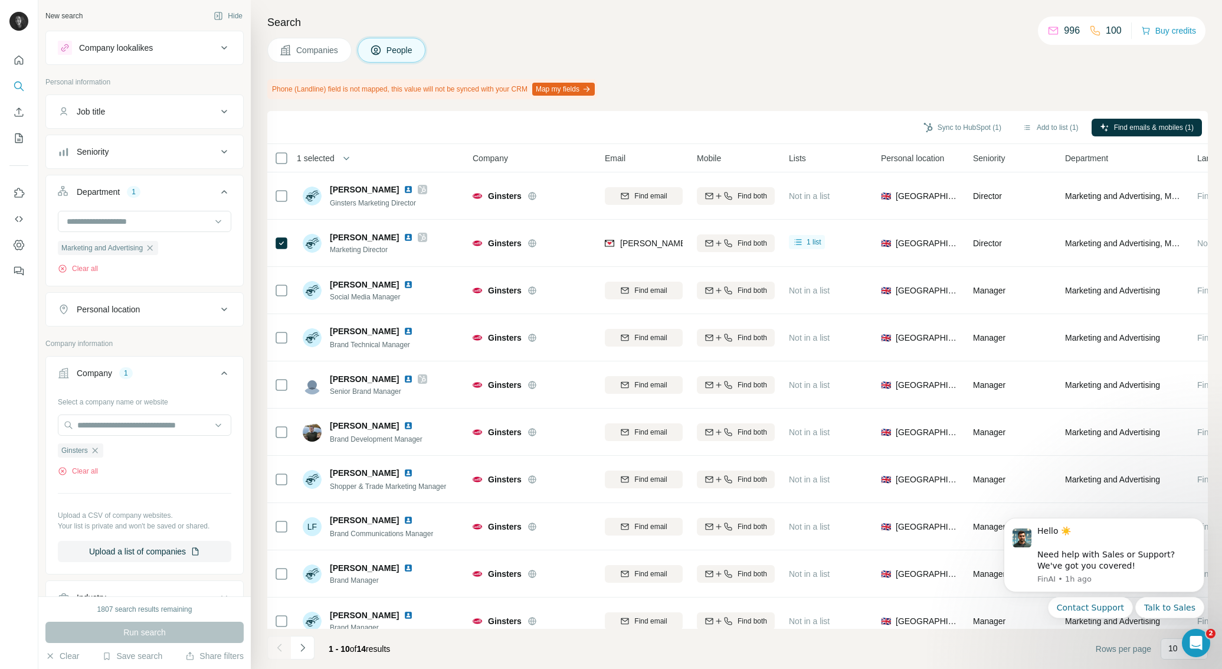
click at [866, 86] on div "Phone (Landline) field is not mapped, this value will not be synced with your C…" at bounding box center [737, 89] width 941 height 20
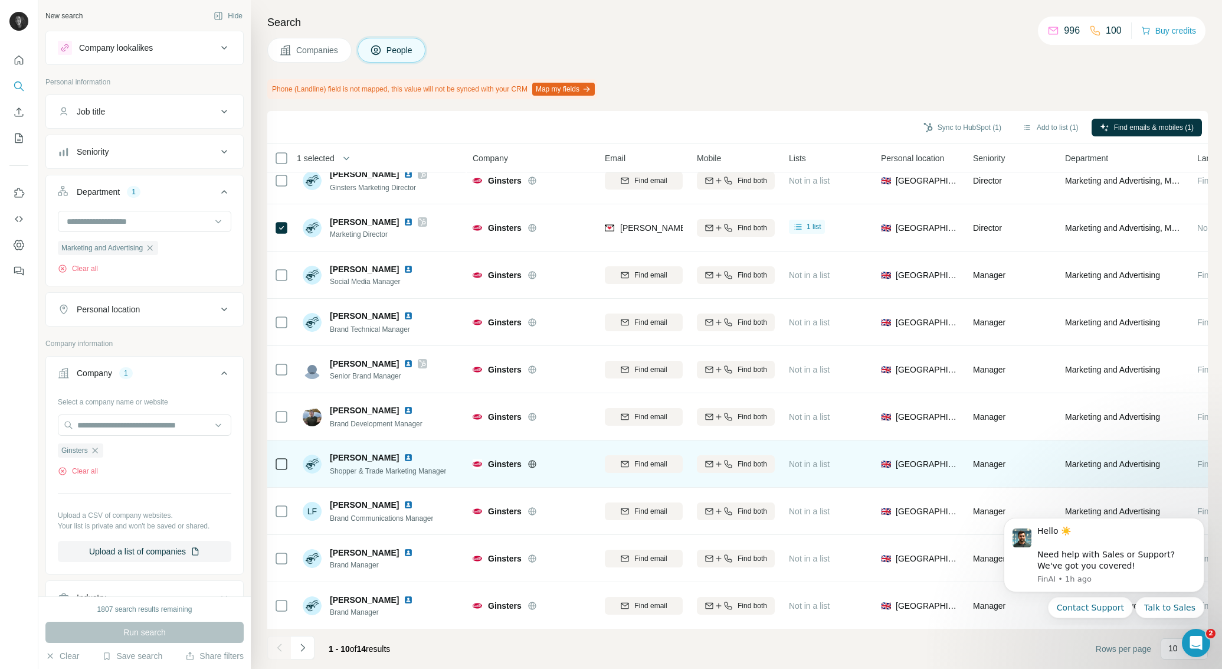
scroll to position [16, 0]
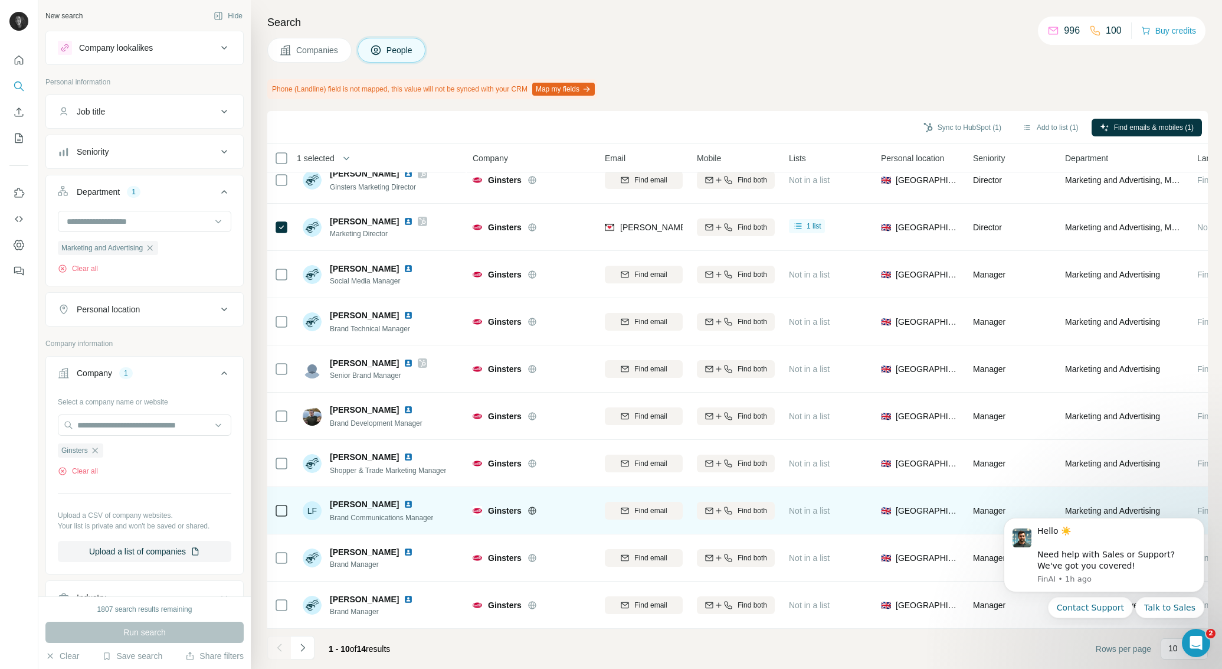
click at [352, 500] on span "[PERSON_NAME]" at bounding box center [364, 504] width 69 height 12
click at [634, 509] on span "Find email" at bounding box center [650, 510] width 32 height 11
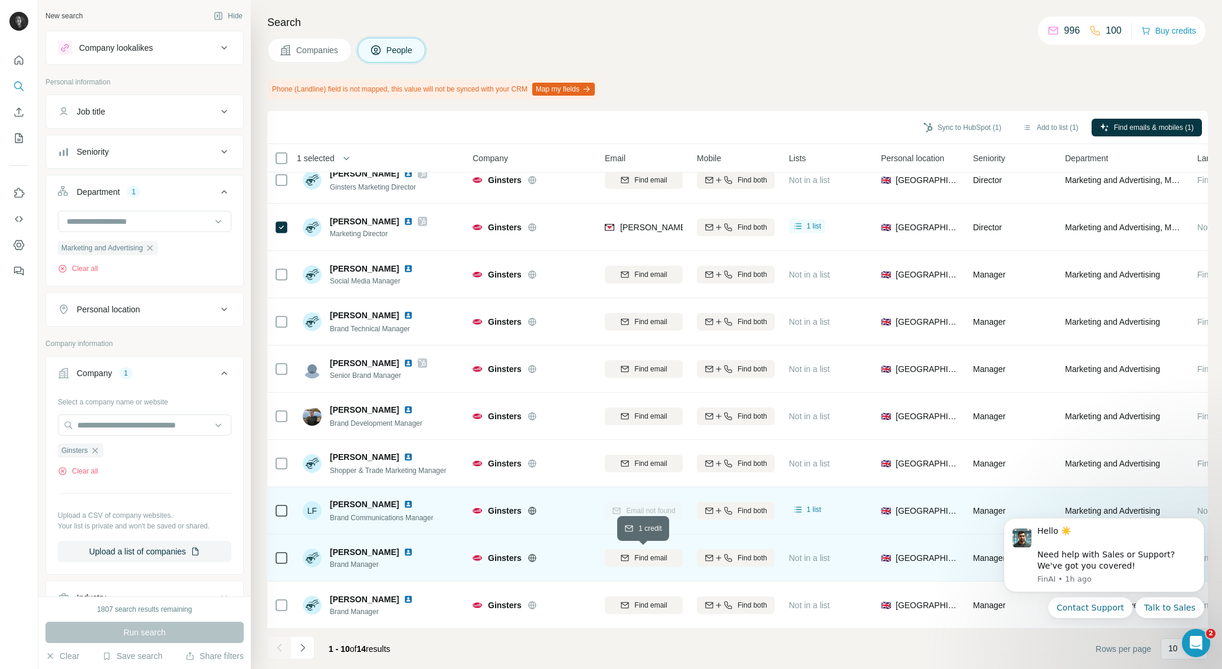
click at [657, 560] on span "Find email" at bounding box center [650, 557] width 32 height 11
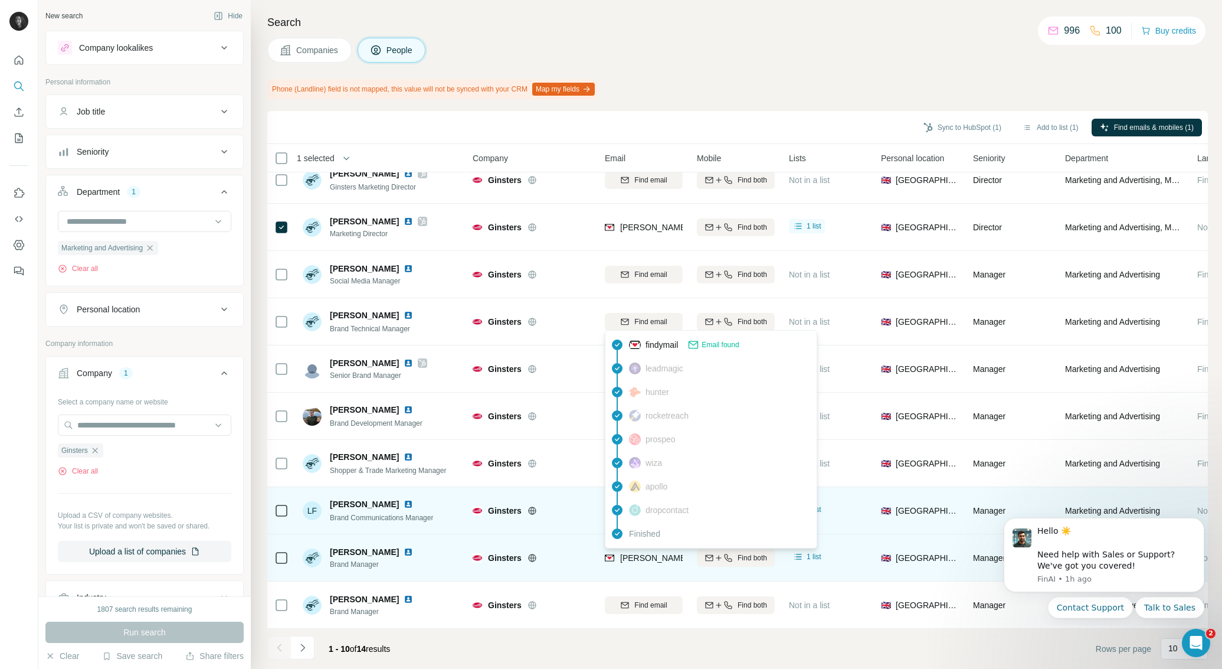
click at [633, 556] on span "[PERSON_NAME][EMAIL_ADDRESS][PERSON_NAME][DOMAIN_NAME]" at bounding box center [758, 557] width 276 height 9
copy tr "[PERSON_NAME][EMAIL_ADDRESS][PERSON_NAME][DOMAIN_NAME]"
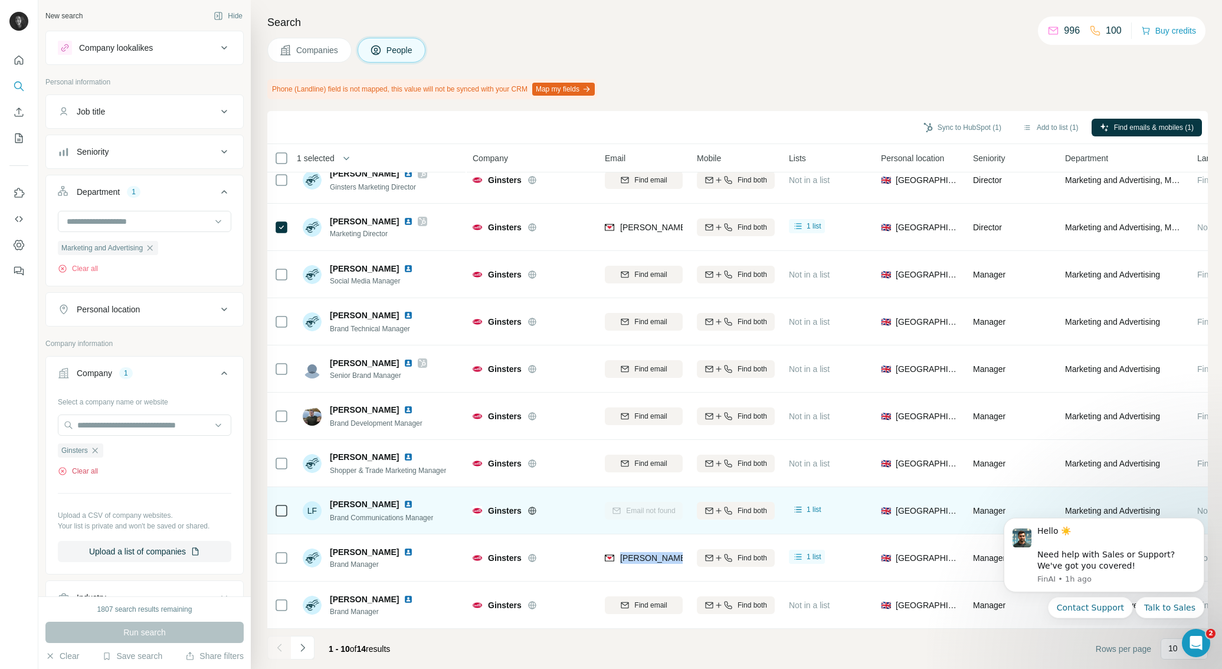
click at [87, 471] on button "Clear all" at bounding box center [78, 471] width 40 height 11
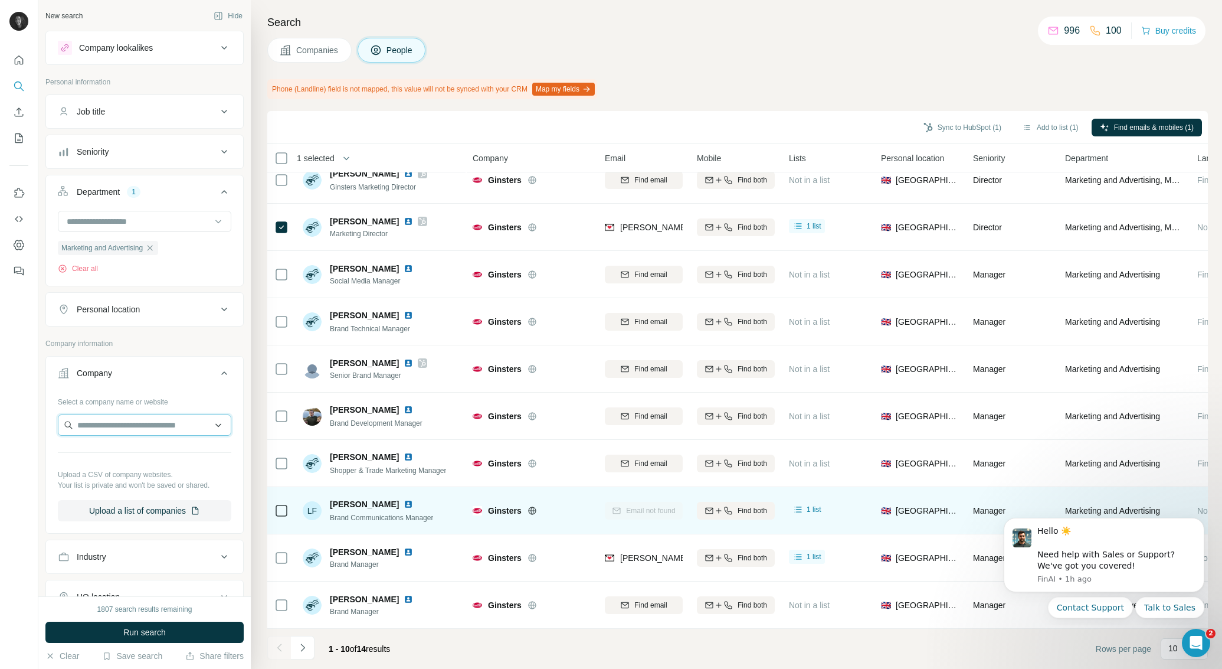
click at [117, 423] on input "text" at bounding box center [144, 424] width 173 height 21
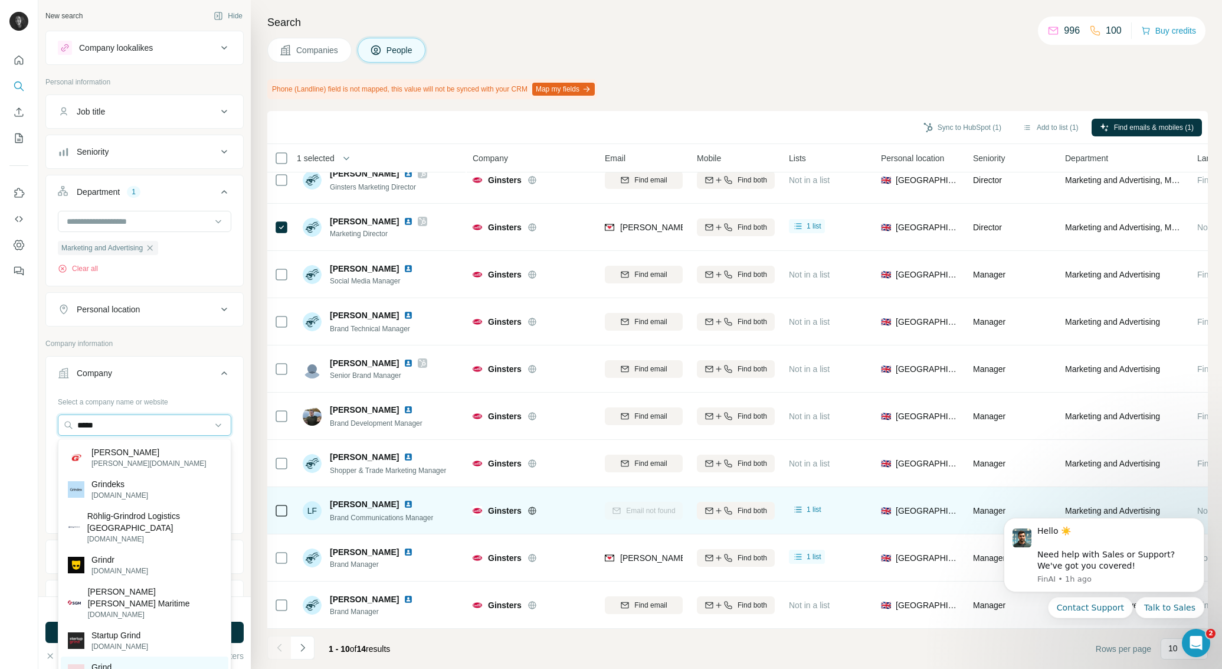
type input "*****"
click at [116, 661] on p "Grind" at bounding box center [119, 667] width 57 height 12
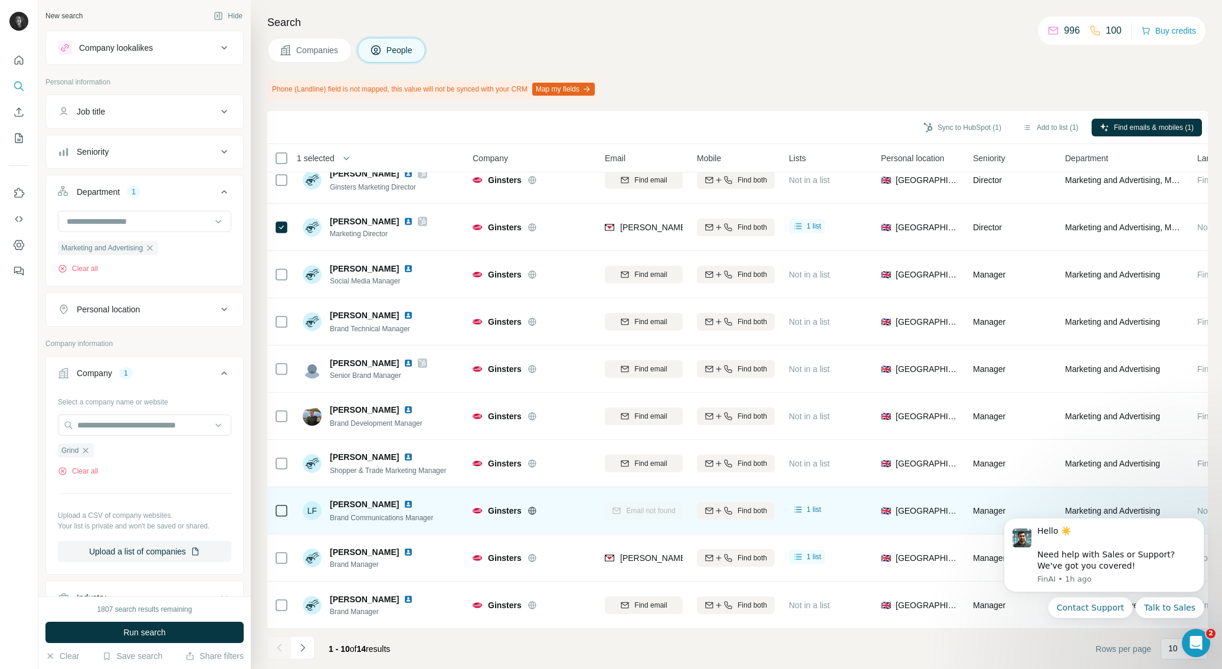
click at [175, 625] on button "Run search" at bounding box center [144, 631] width 198 height 21
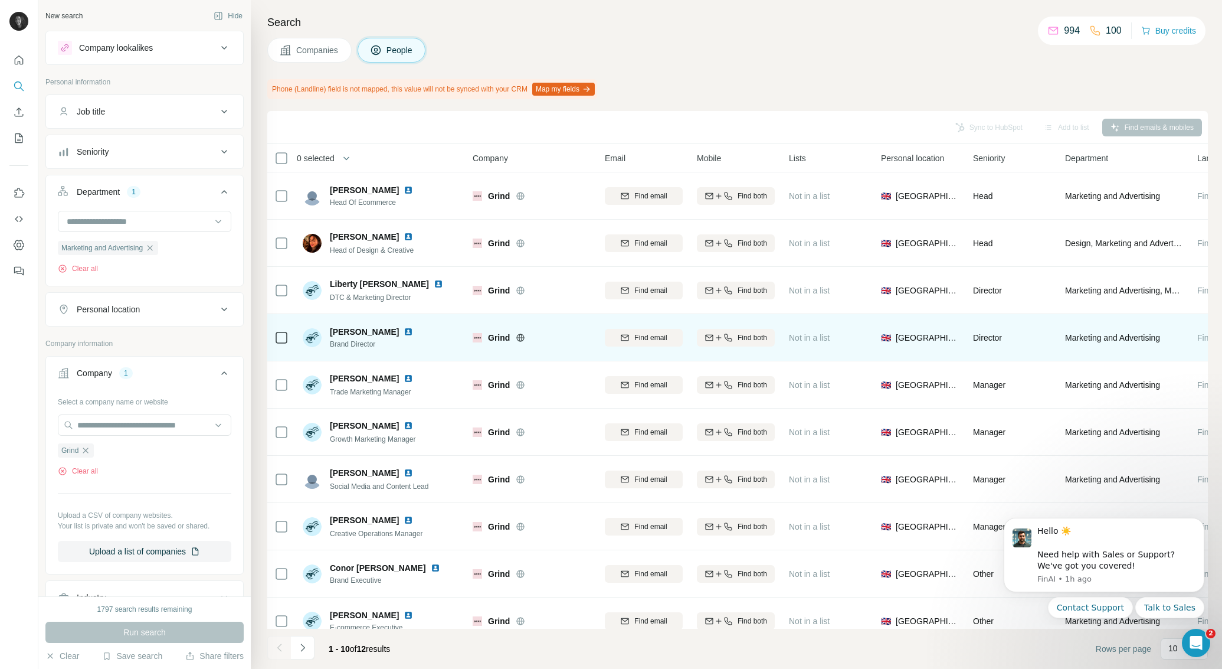
drag, startPoint x: 640, startPoint y: 325, endPoint x: 626, endPoint y: 320, distance: 15.1
click at [0, 0] on tbody "[PERSON_NAME] Head Of Ecommerce Grind Find email Find both Not in a list 🇬🇧 [GE…" at bounding box center [0, 0] width 0 height 0
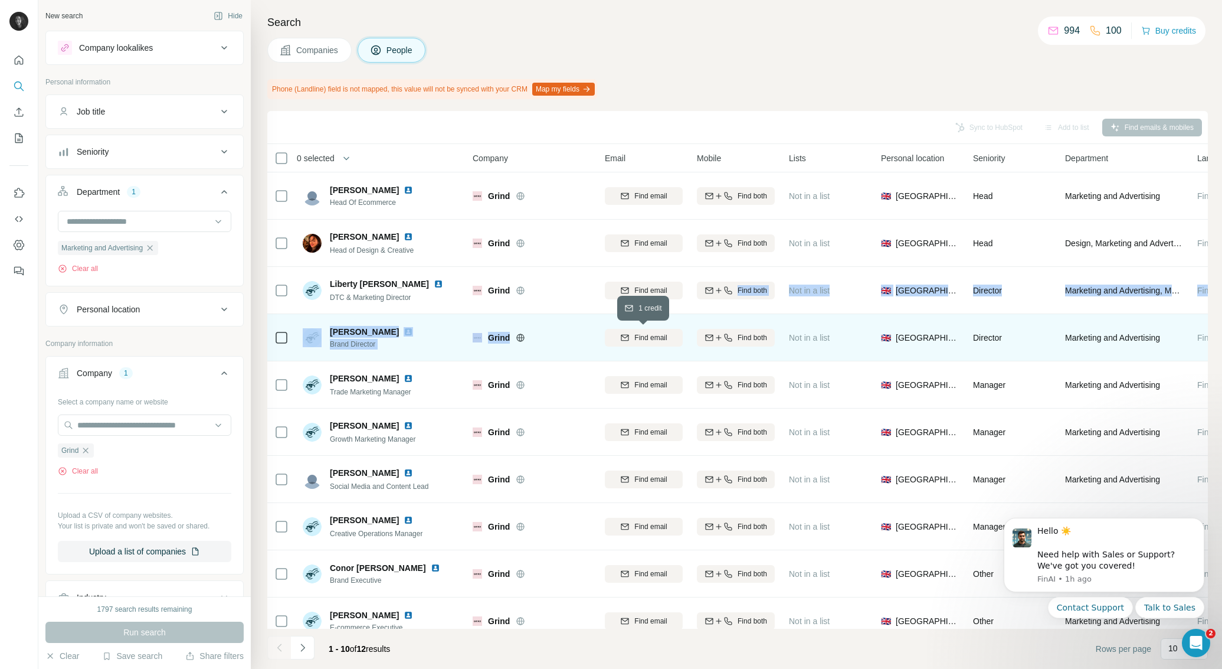
click at [638, 337] on span "Find email" at bounding box center [650, 337] width 32 height 11
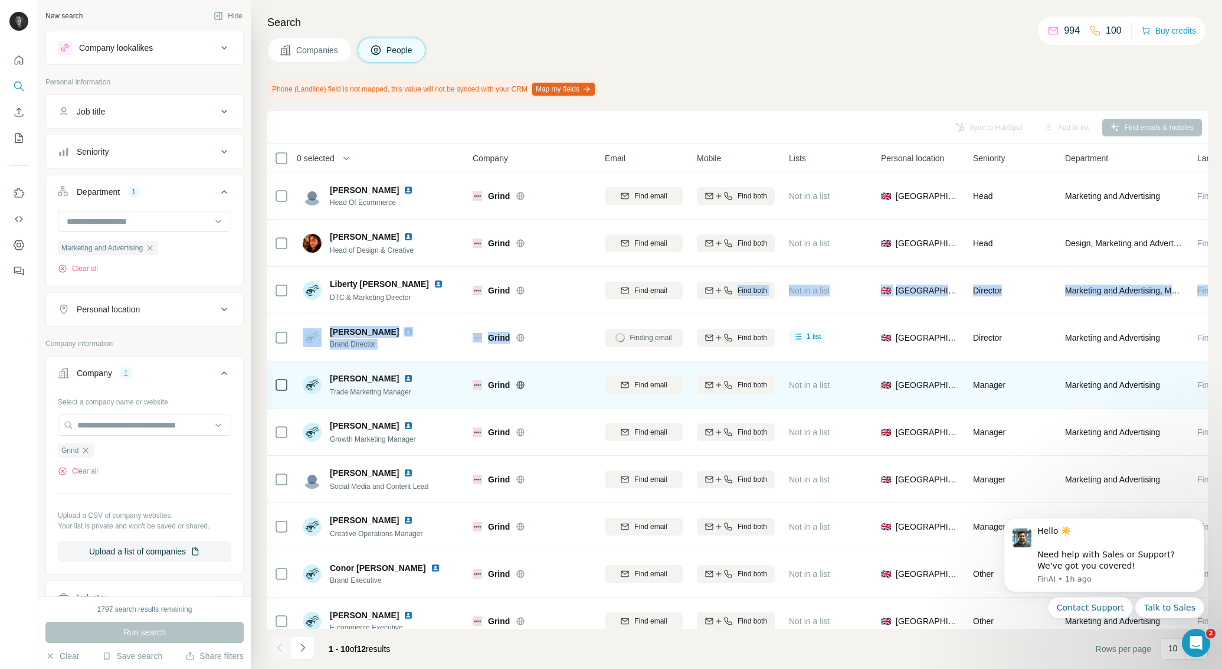
scroll to position [16, 0]
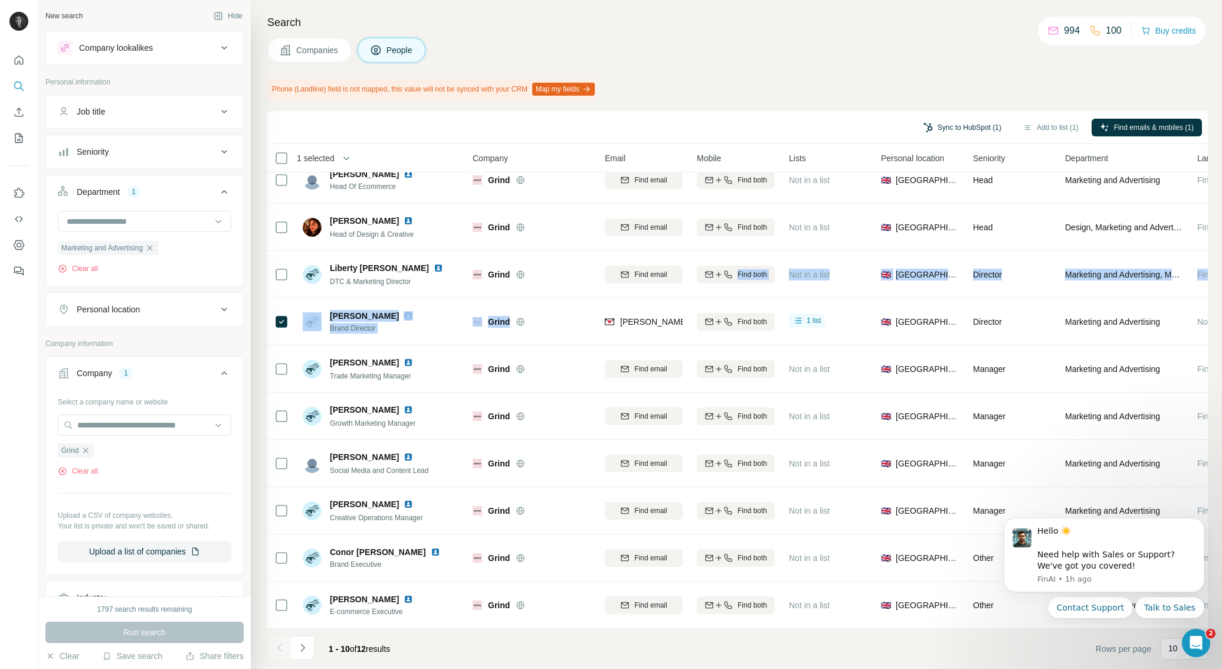
click at [974, 127] on button "Sync to HubSpot (1)" at bounding box center [962, 128] width 94 height 18
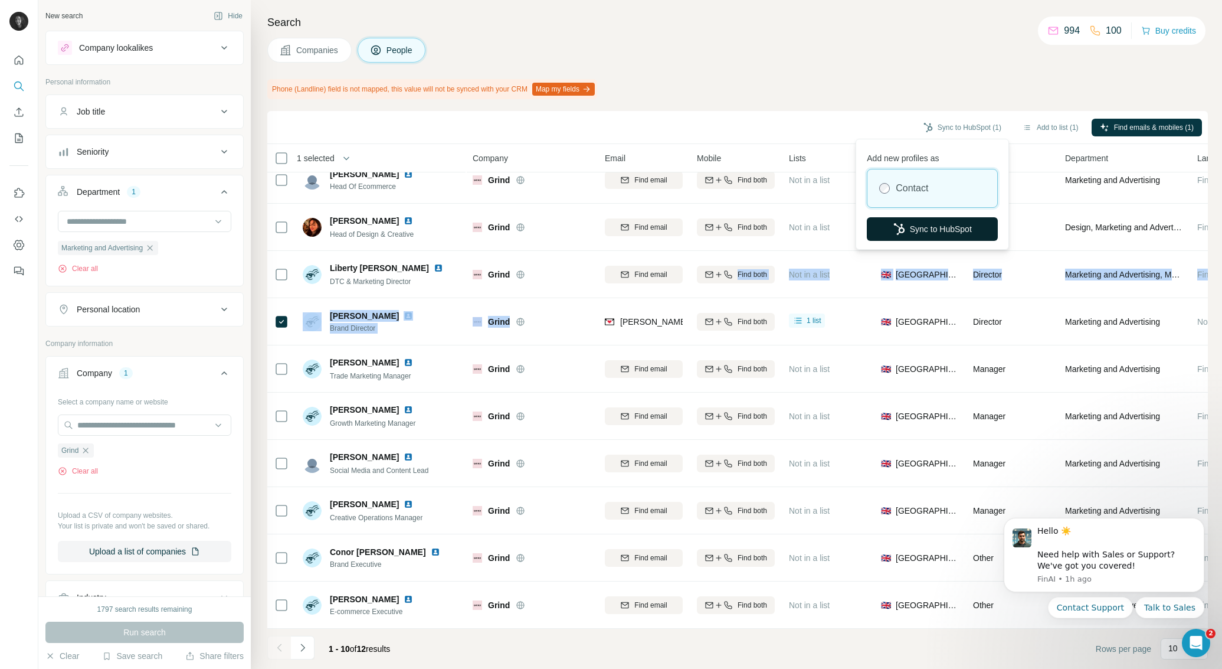
click at [925, 225] on button "Sync to HubSpot" at bounding box center [932, 229] width 131 height 24
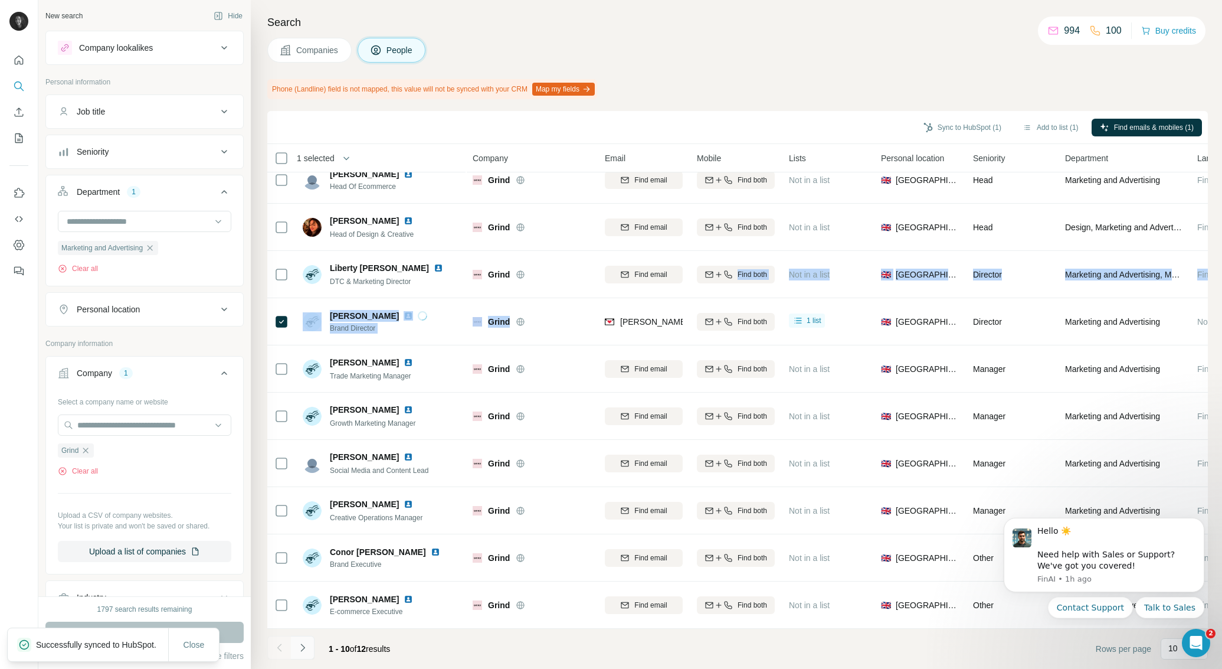
click at [309, 648] on button "Navigate to next page" at bounding box center [303, 648] width 24 height 24
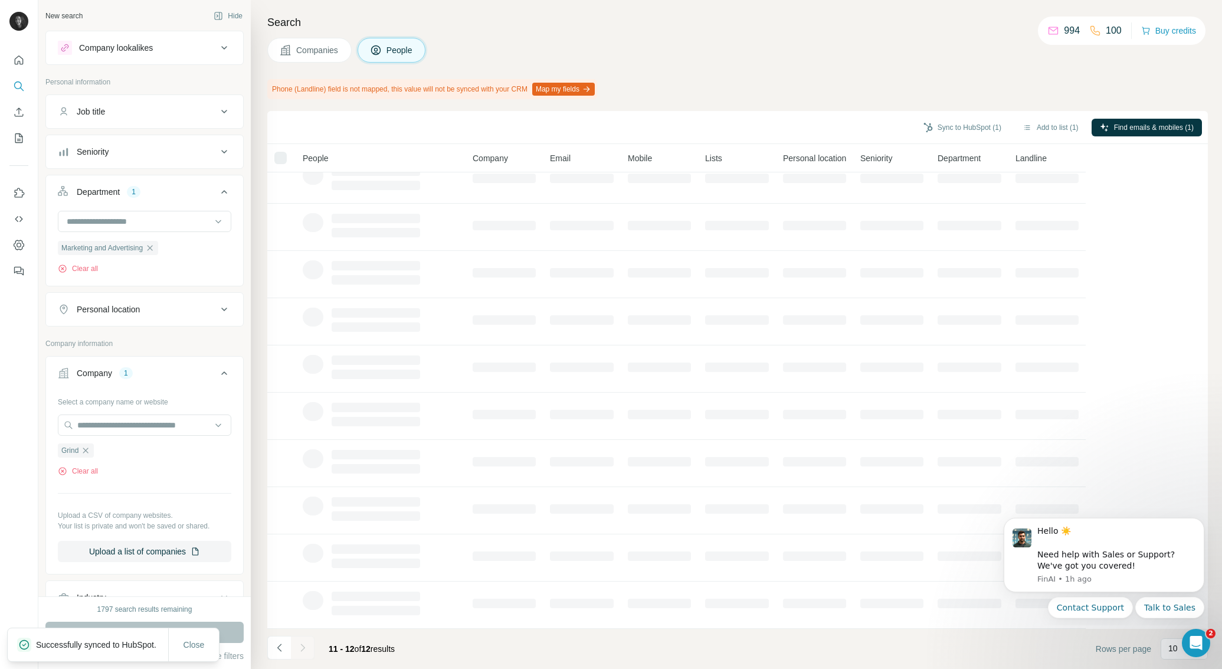
scroll to position [0, 0]
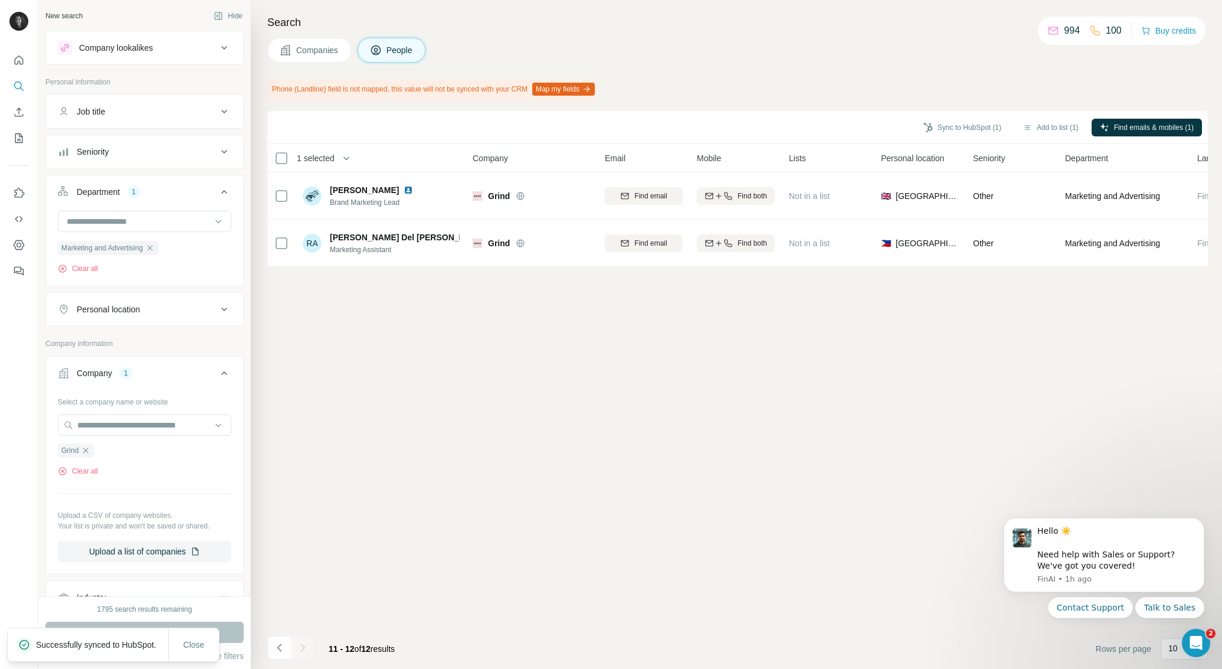
click at [289, 643] on button "Navigate to previous page" at bounding box center [279, 648] width 24 height 24
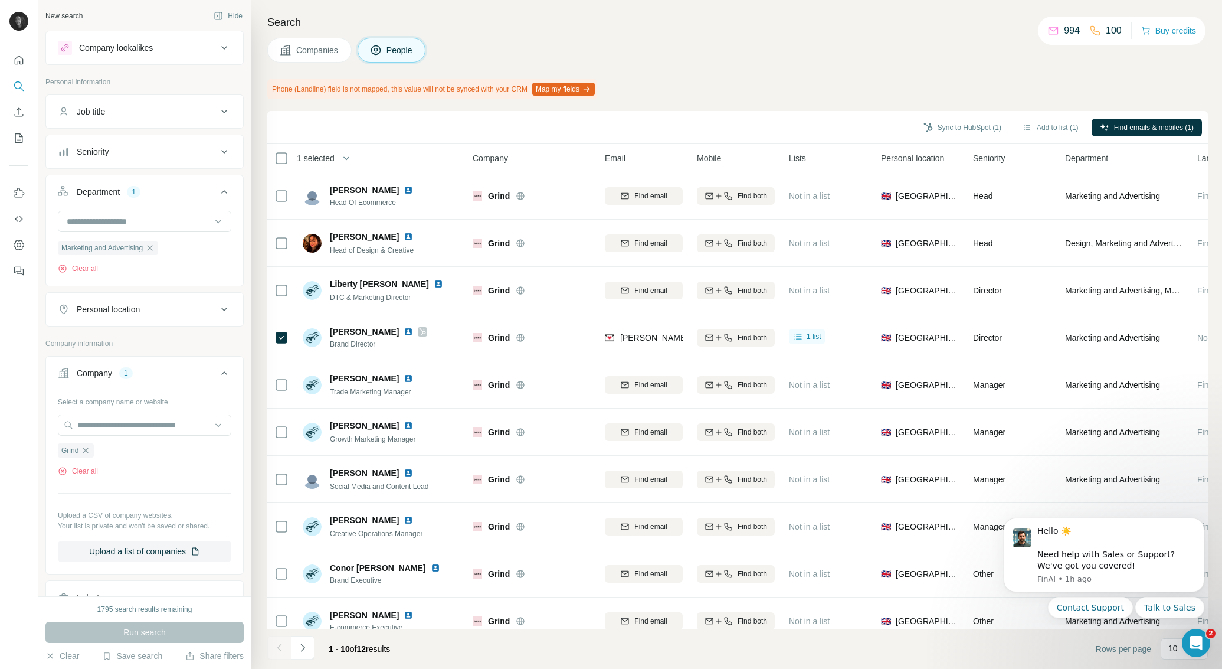
click at [86, 451] on icon "button" at bounding box center [85, 449] width 5 height 5
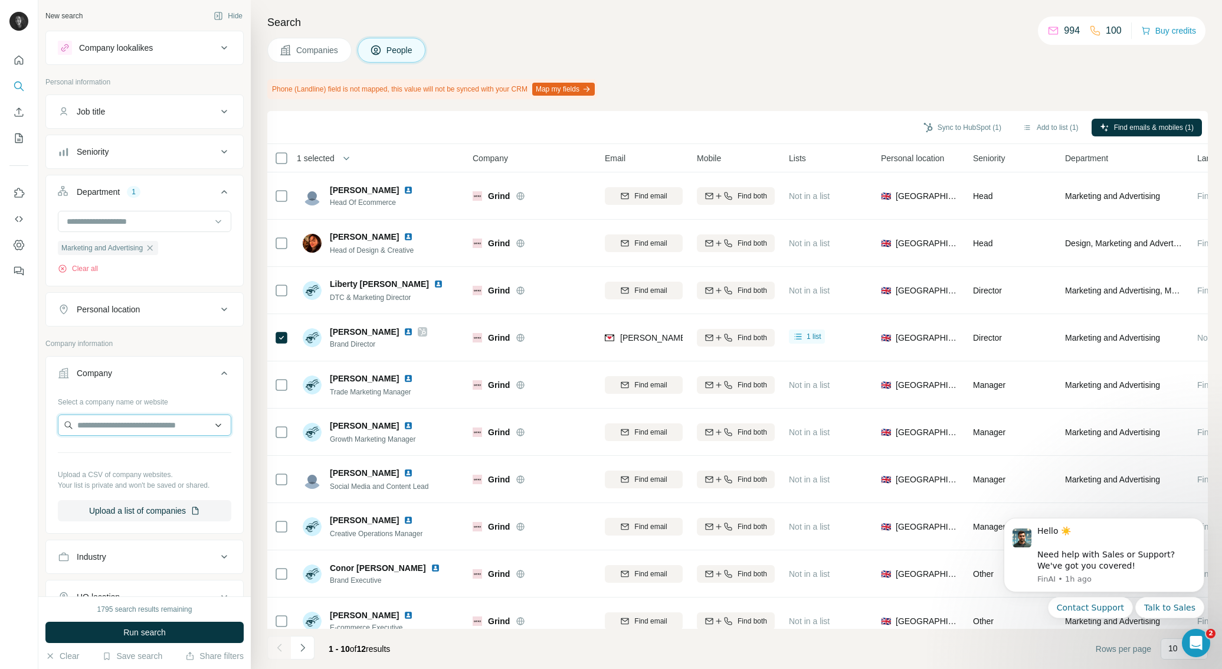
click at [94, 427] on input "text" at bounding box center [144, 424] width 173 height 21
type input "********"
click at [85, 460] on div "[DOMAIN_NAME] [DOMAIN_NAME]" at bounding box center [113, 457] width 90 height 22
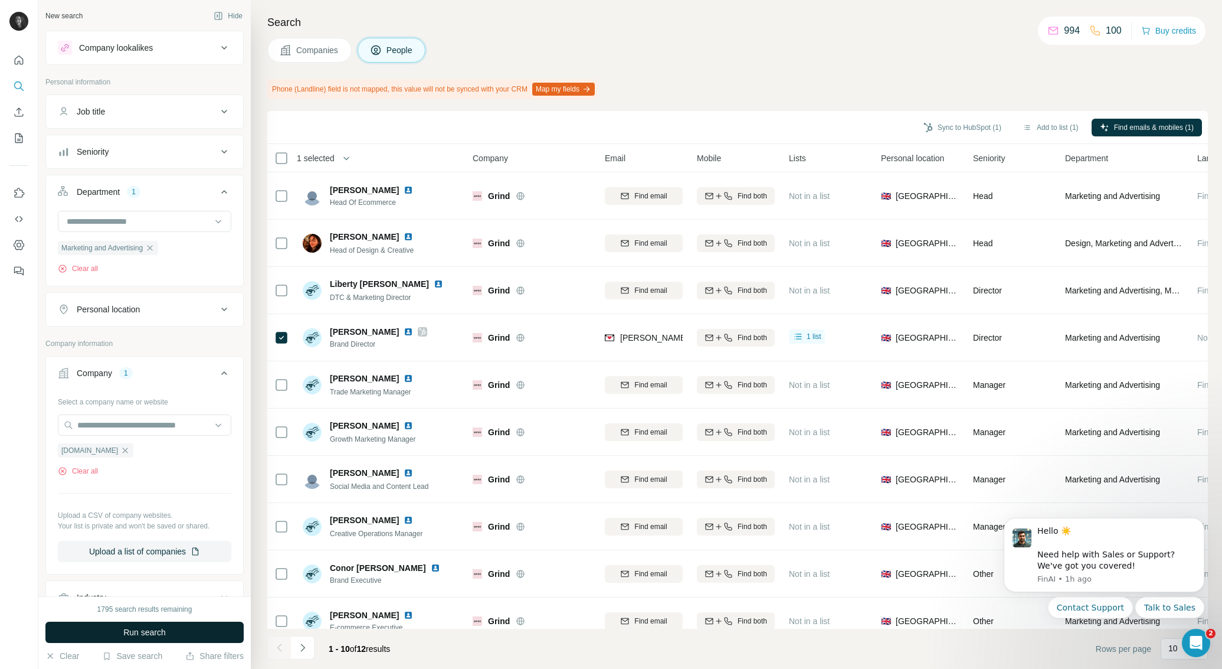
click at [163, 630] on span "Run search" at bounding box center [144, 632] width 42 height 12
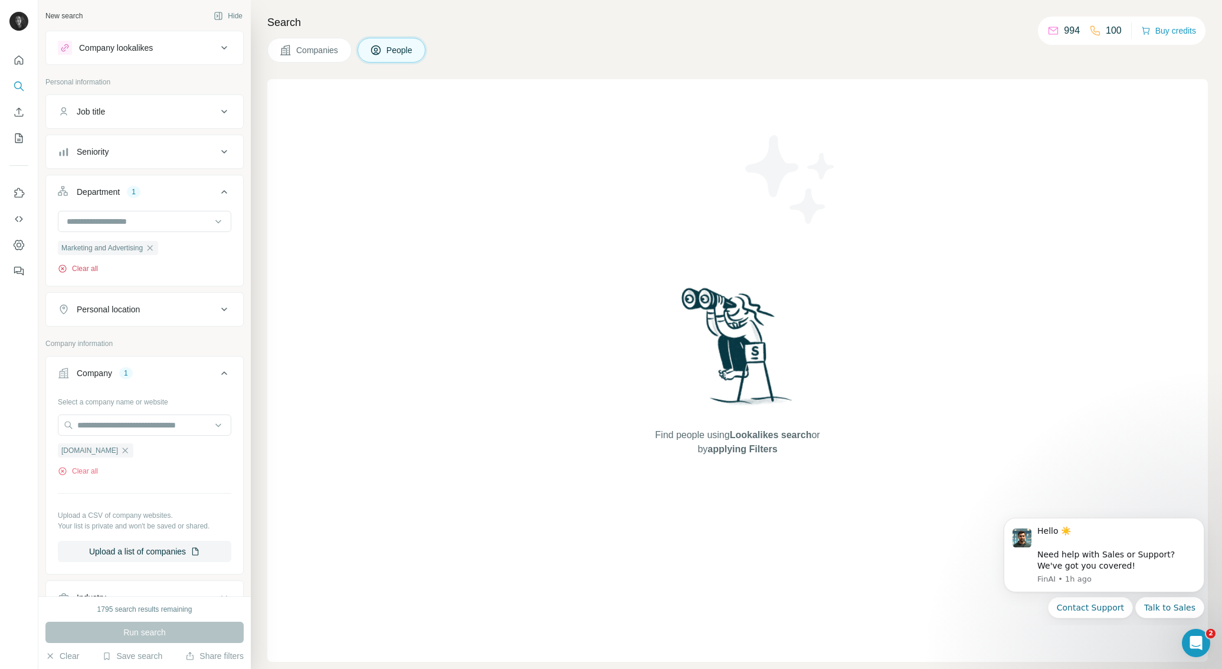
click at [83, 274] on div "Marketing and Advertising Clear all" at bounding box center [144, 247] width 197 height 73
click at [87, 266] on button "Clear all" at bounding box center [78, 268] width 40 height 11
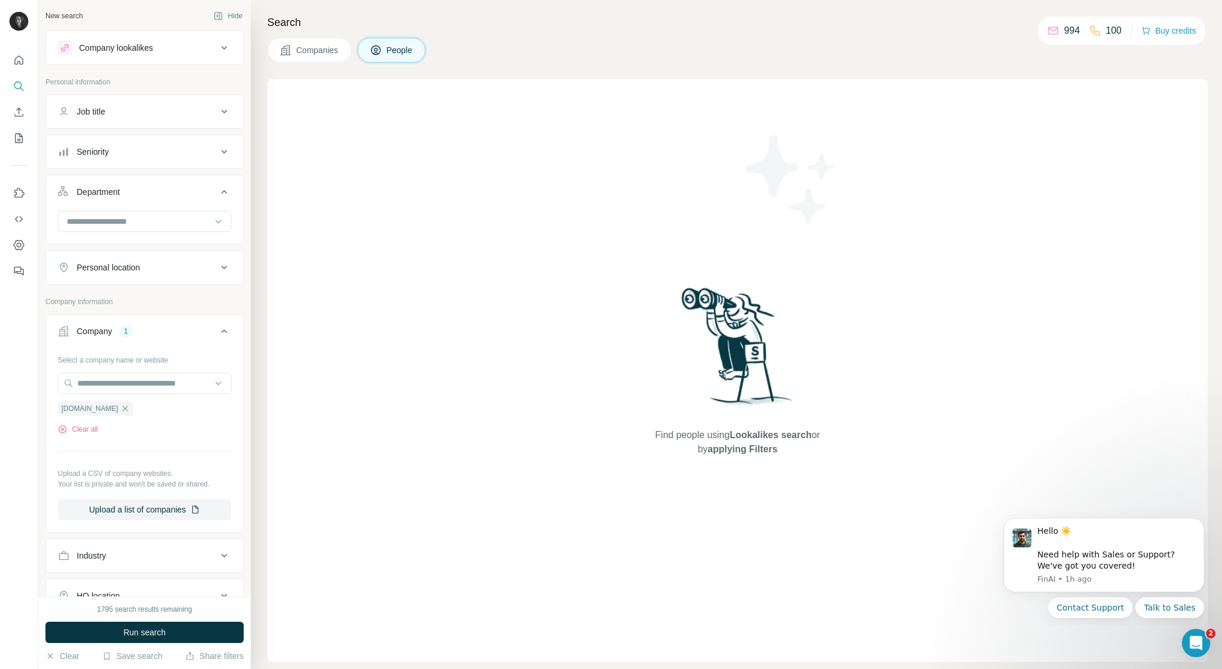
click at [147, 636] on span "Run search" at bounding box center [144, 632] width 42 height 12
click at [120, 404] on icon "button" at bounding box center [124, 408] width 9 height 9
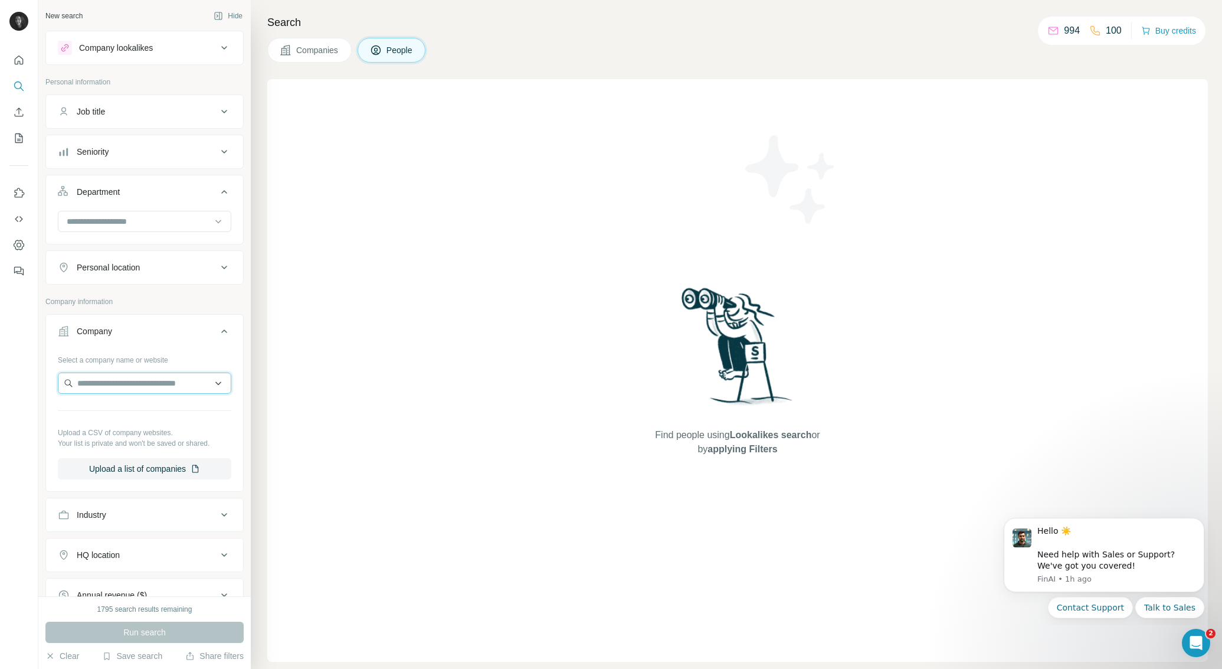
click at [111, 378] on input "text" at bounding box center [144, 382] width 173 height 21
paste input "**********"
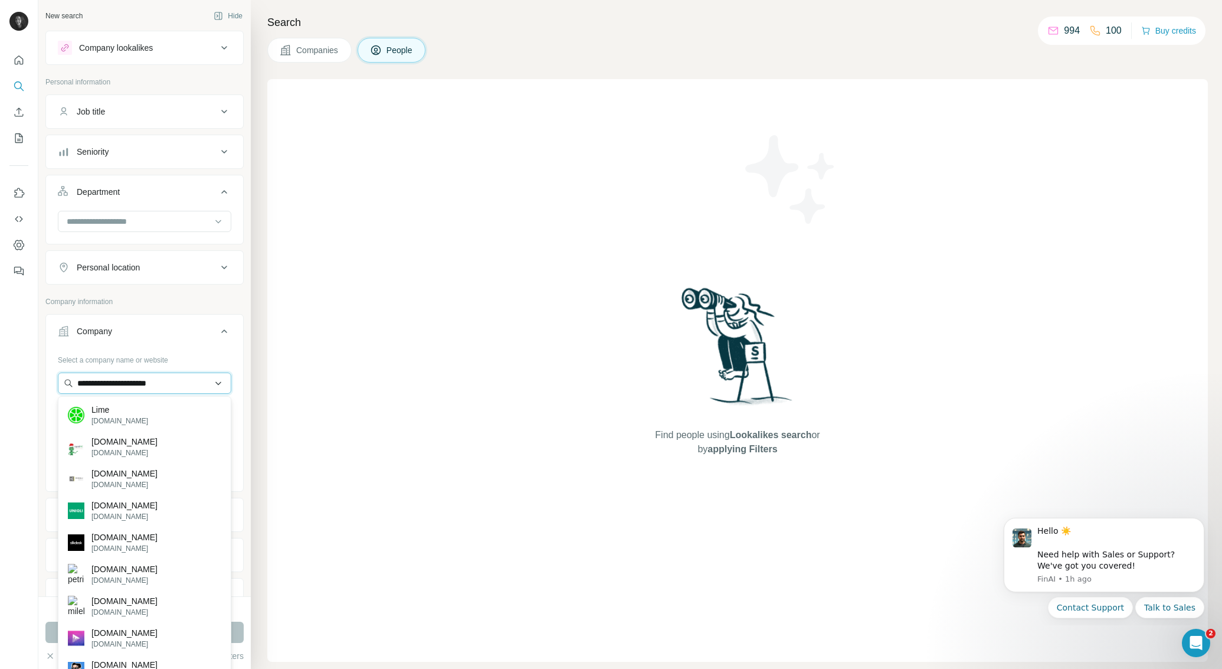
type input "**********"
click at [114, 416] on div "Lime [DOMAIN_NAME]" at bounding box center [145, 415] width 168 height 32
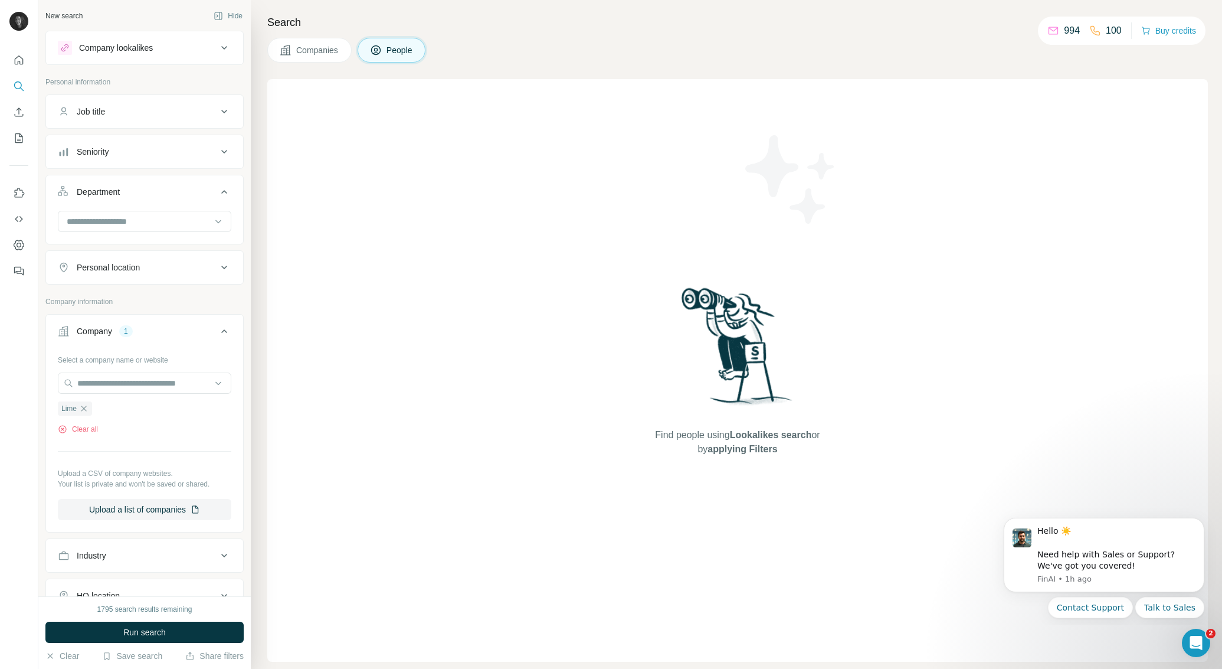
click at [149, 630] on span "Run search" at bounding box center [144, 632] width 42 height 12
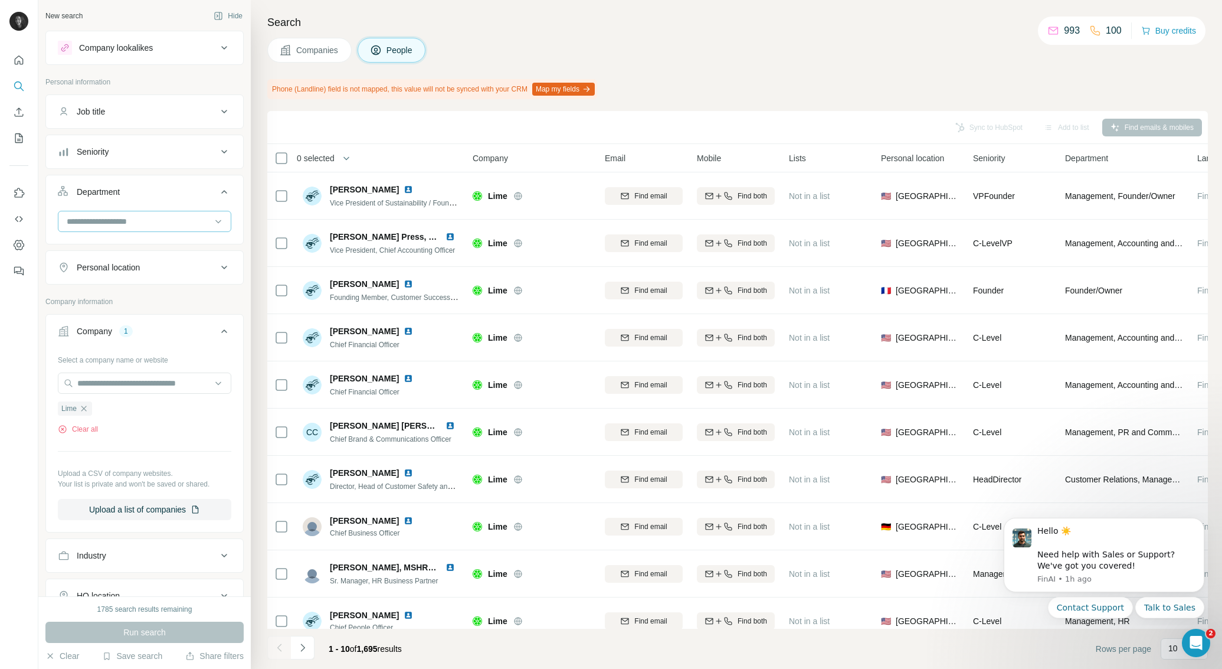
click at [114, 218] on input at bounding box center [138, 221] width 146 height 13
type input "*********"
click at [156, 250] on p "Marketing and Advertising" at bounding box center [115, 248] width 95 height 12
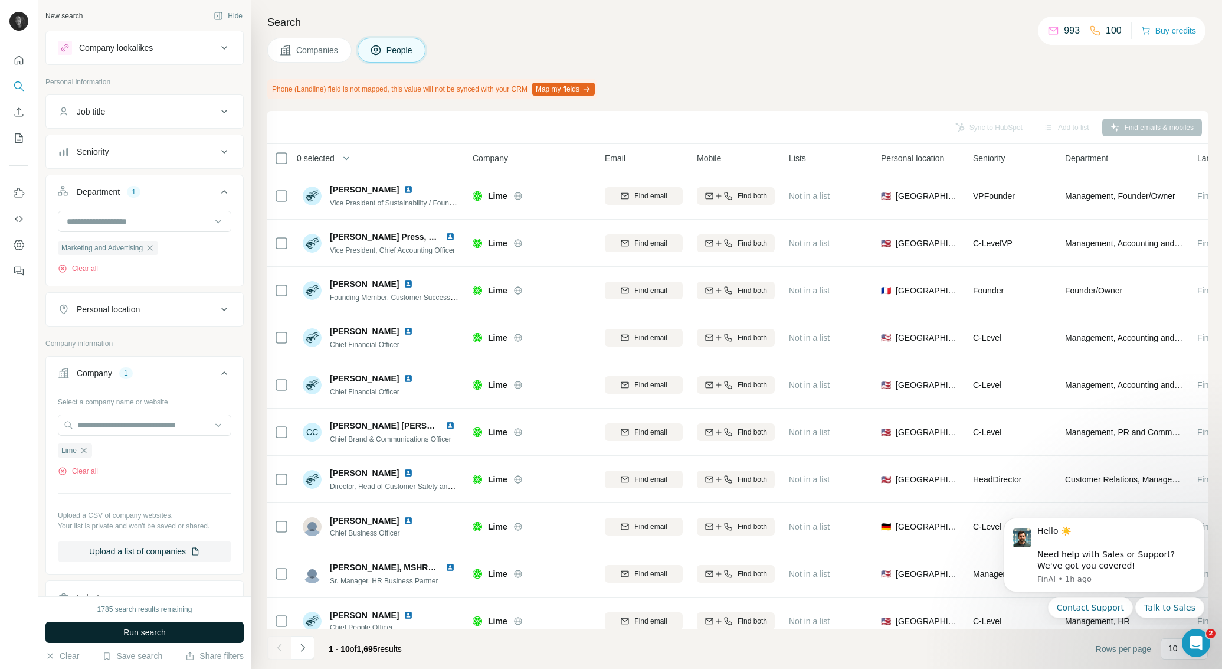
click at [181, 627] on button "Run search" at bounding box center [144, 631] width 198 height 21
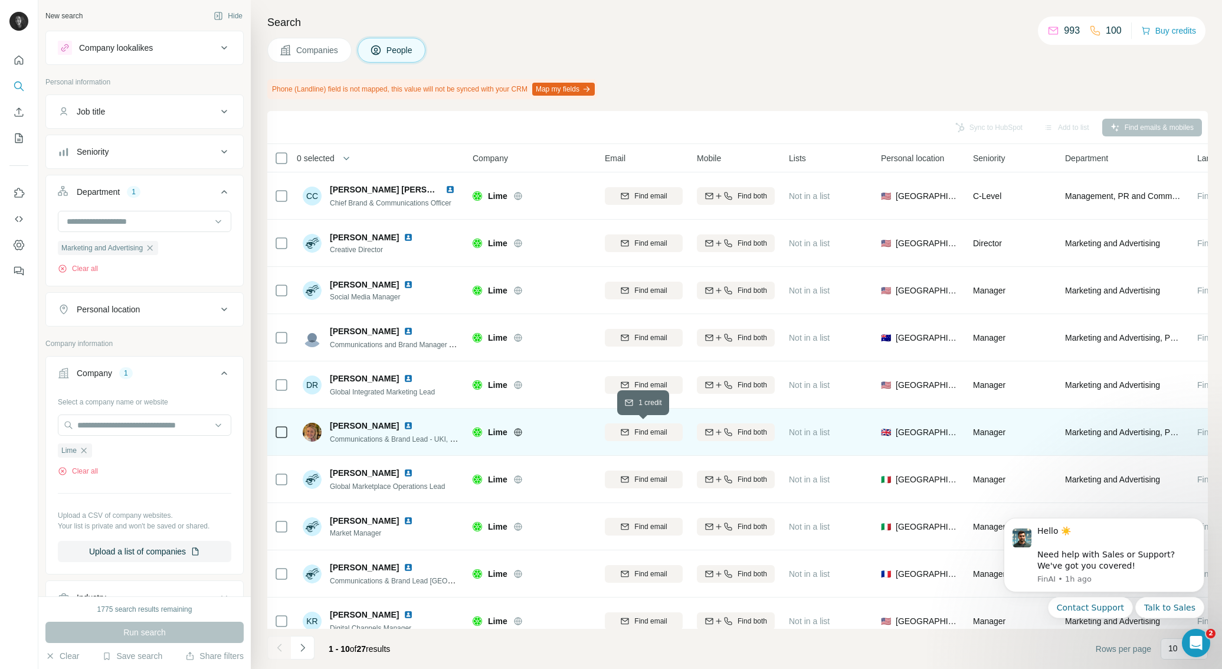
click at [668, 434] on div "Find email" at bounding box center [644, 432] width 78 height 11
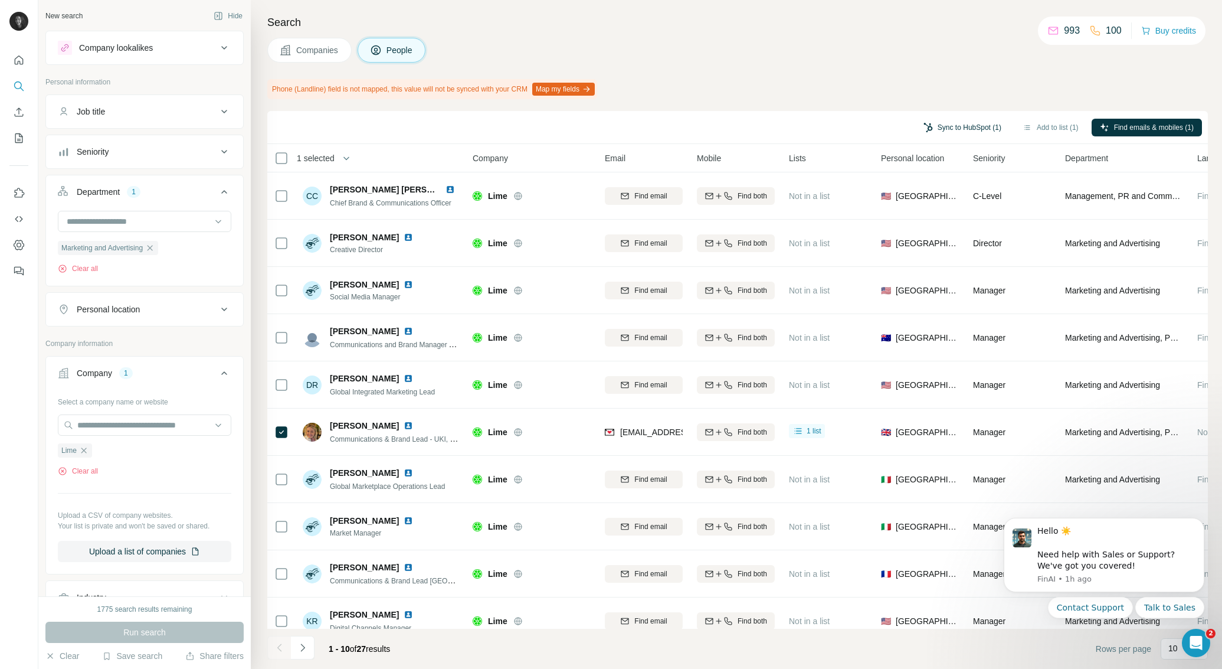
click at [929, 129] on button "Sync to HubSpot (1)" at bounding box center [962, 128] width 94 height 18
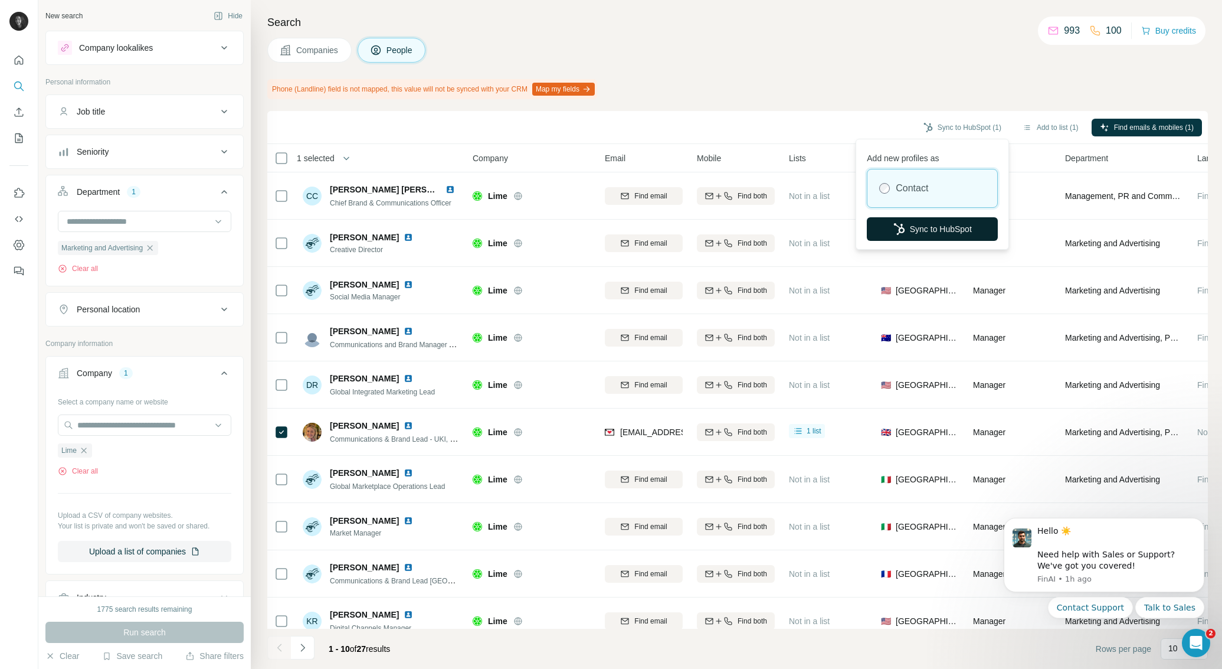
click at [938, 228] on button "Sync to HubSpot" at bounding box center [932, 229] width 131 height 24
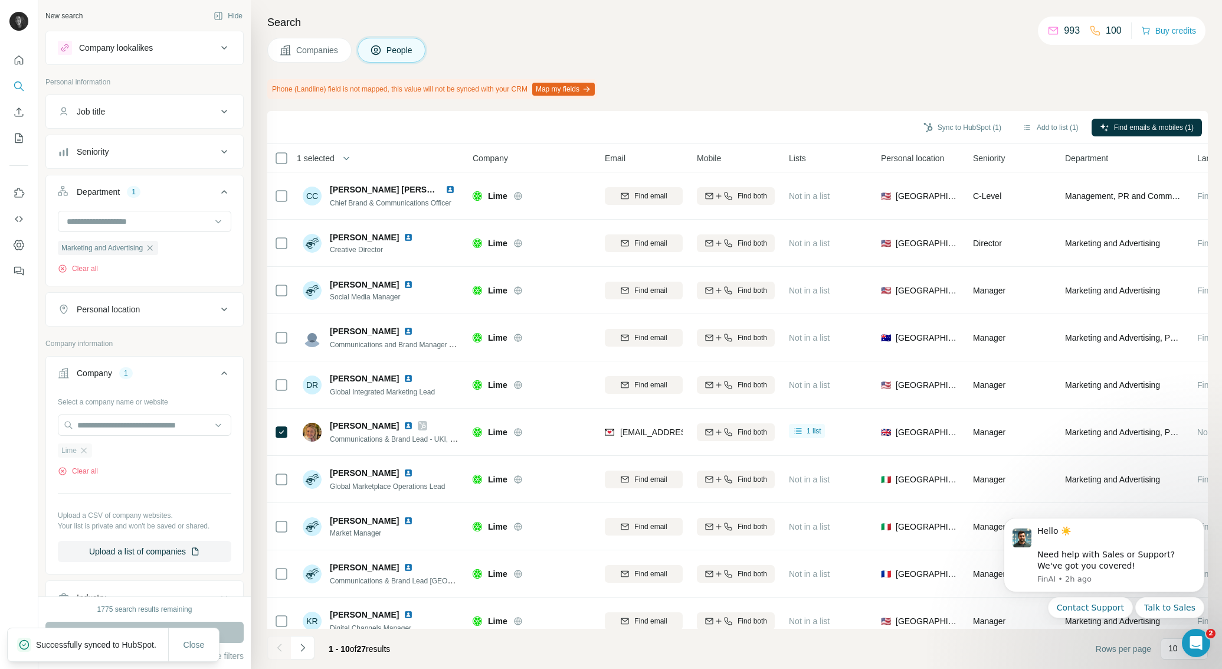
click at [73, 450] on span "Lime" at bounding box center [68, 450] width 15 height 11
click at [83, 451] on icon "button" at bounding box center [83, 450] width 9 height 9
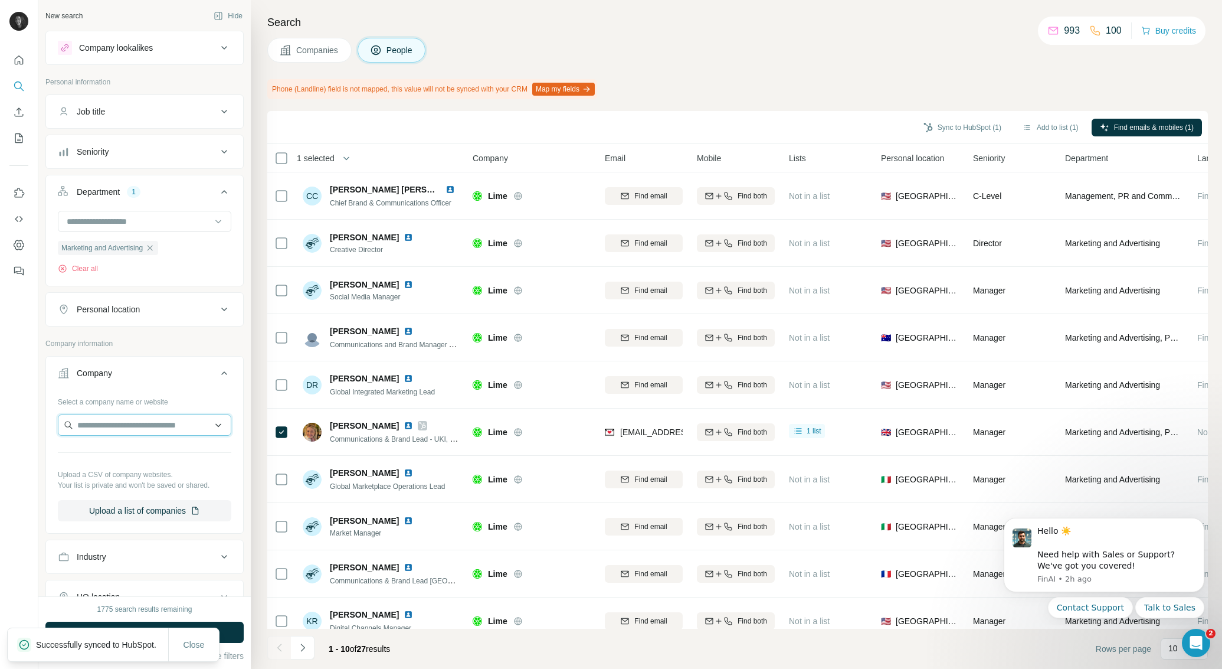
click at [102, 430] on input "text" at bounding box center [144, 424] width 173 height 21
type input "*"
paste input "**********"
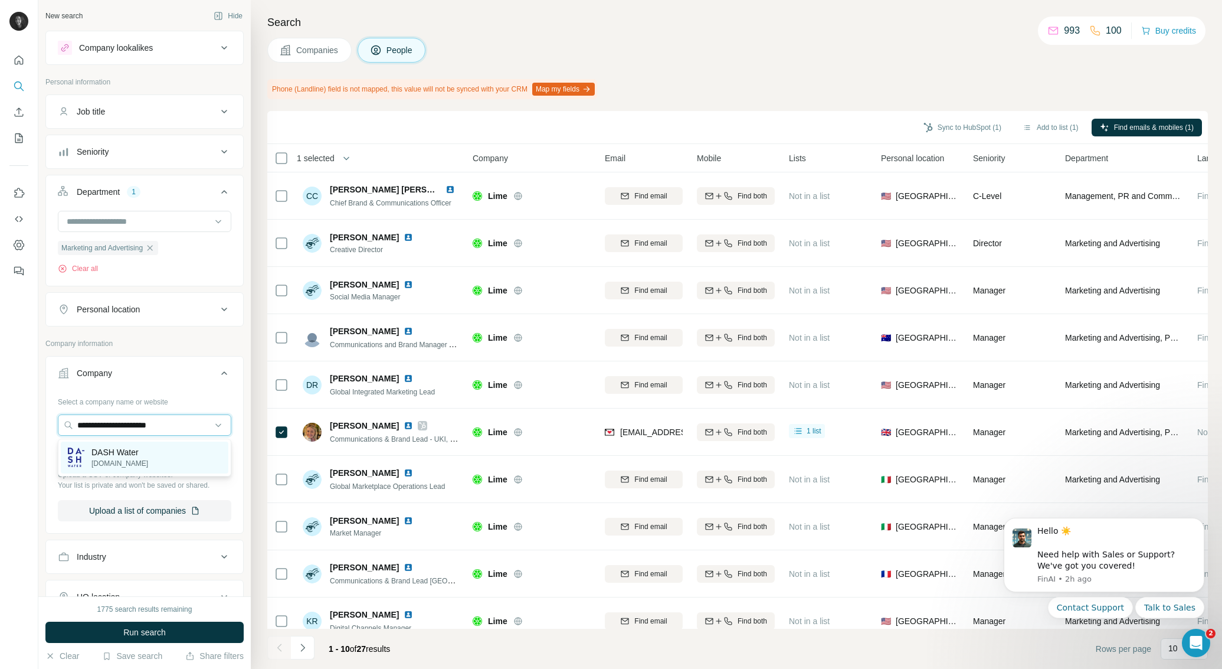
type input "**********"
click at [128, 451] on p "DASH Water" at bounding box center [119, 452] width 57 height 12
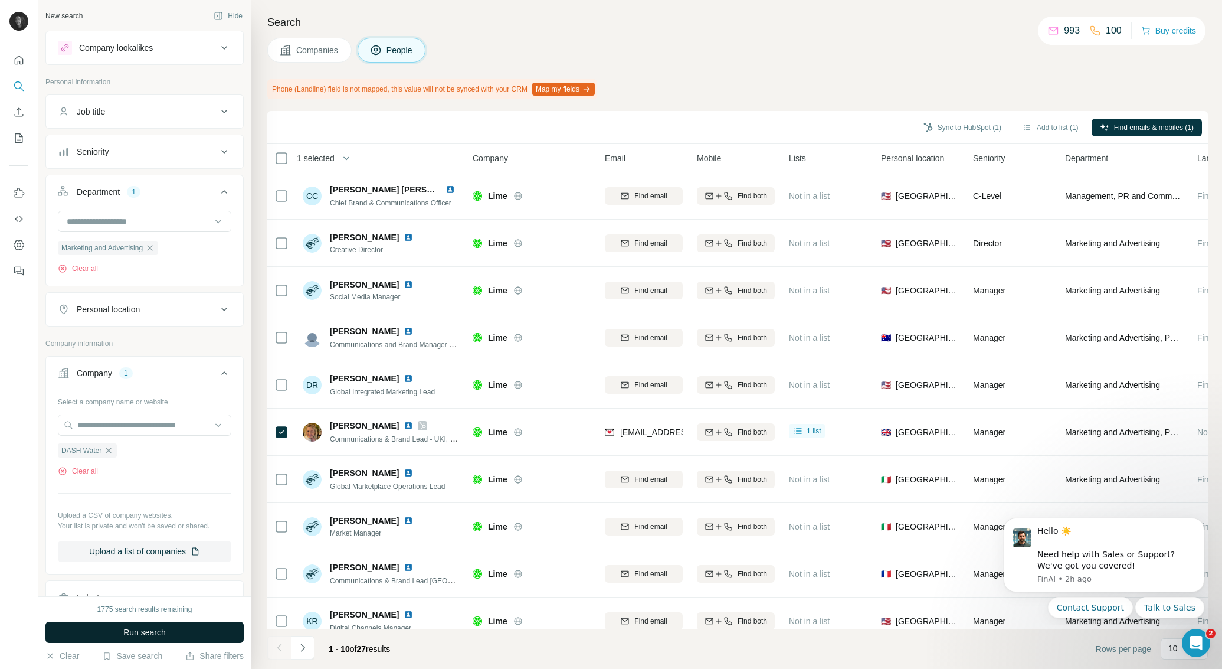
click at [146, 631] on span "Run search" at bounding box center [144, 632] width 42 height 12
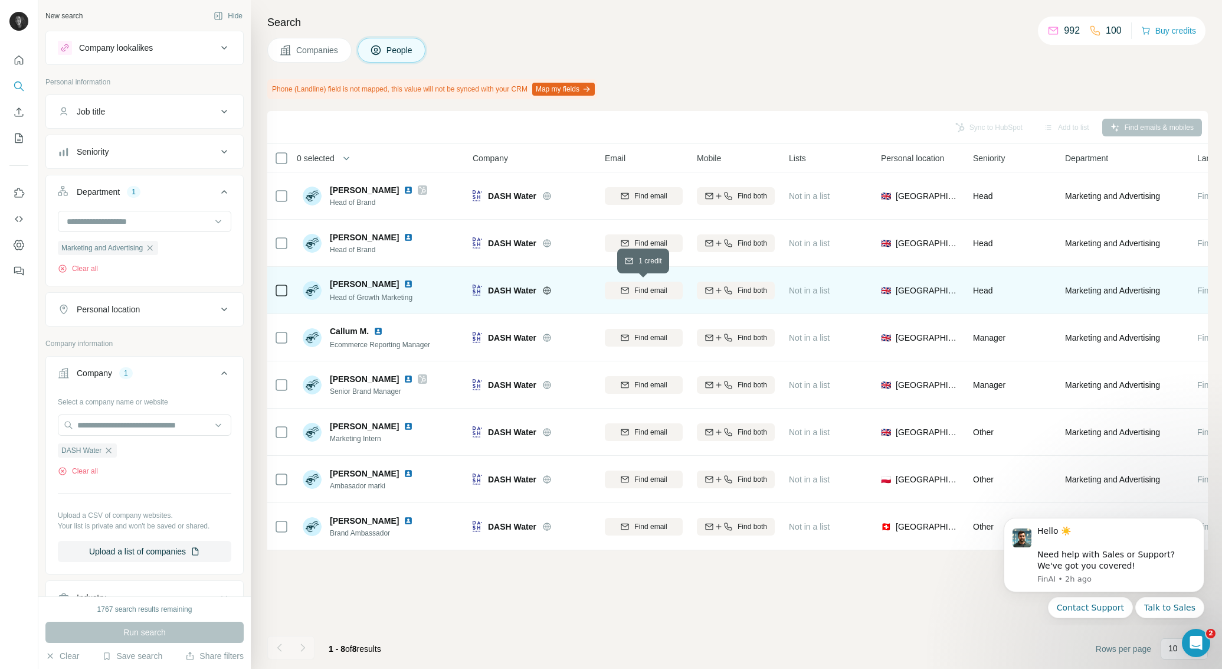
click at [629, 291] on div "Find email" at bounding box center [644, 290] width 78 height 11
click at [96, 454] on span "DASH Water" at bounding box center [81, 450] width 40 height 11
click at [109, 450] on icon "button" at bounding box center [108, 449] width 5 height 5
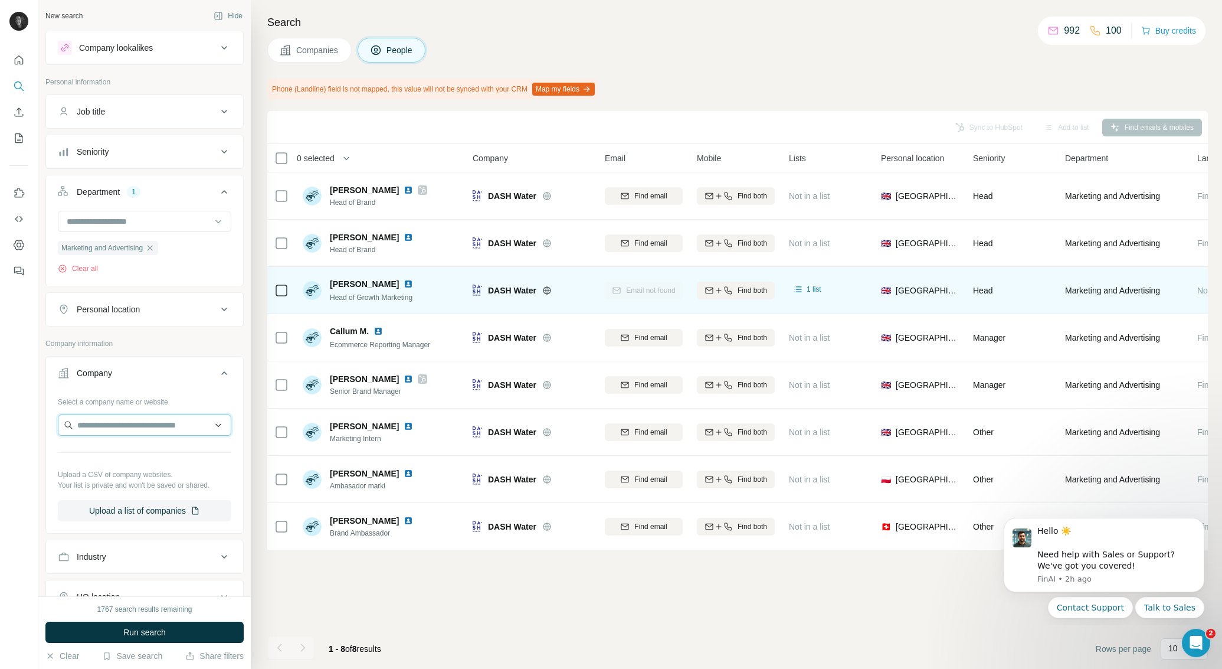
click at [120, 428] on input "text" at bounding box center [144, 424] width 173 height 21
type input "**********"
